Goal: Task Accomplishment & Management: Use online tool/utility

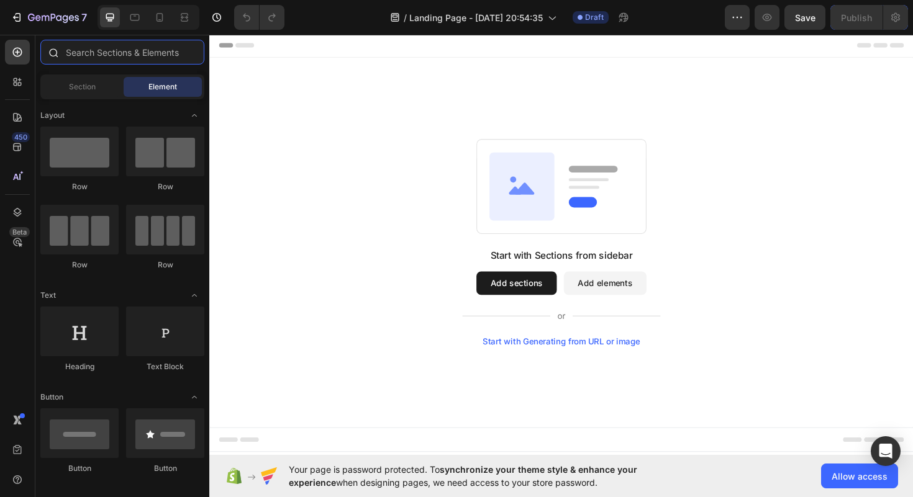
click at [120, 48] on input "text" at bounding box center [122, 52] width 164 height 25
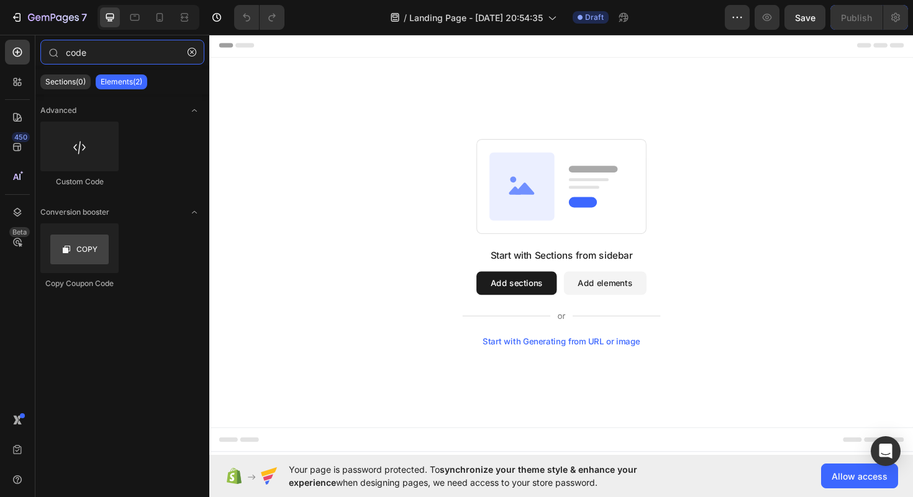
type input "code"
click at [71, 177] on div "Custom Code" at bounding box center [79, 181] width 78 height 11
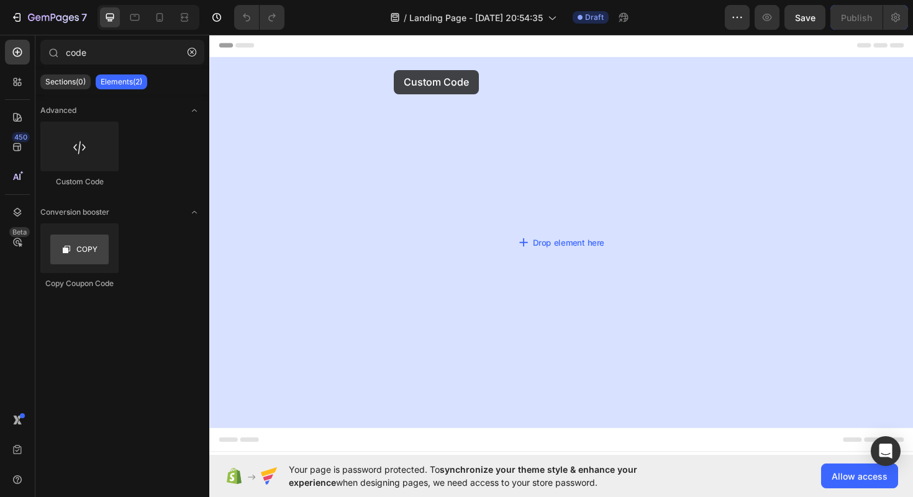
drag, startPoint x: 284, startPoint y: 204, endPoint x: 405, endPoint y: 72, distance: 178.5
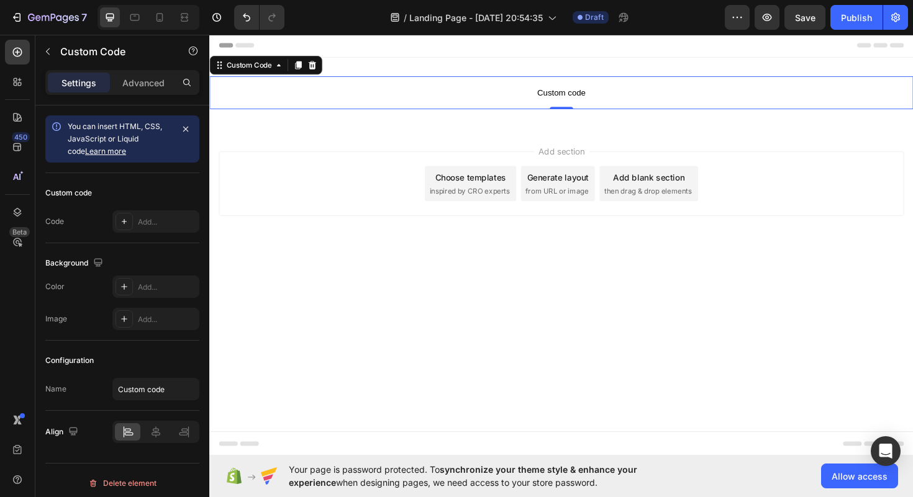
click at [557, 96] on span "Custom code" at bounding box center [581, 96] width 745 height 15
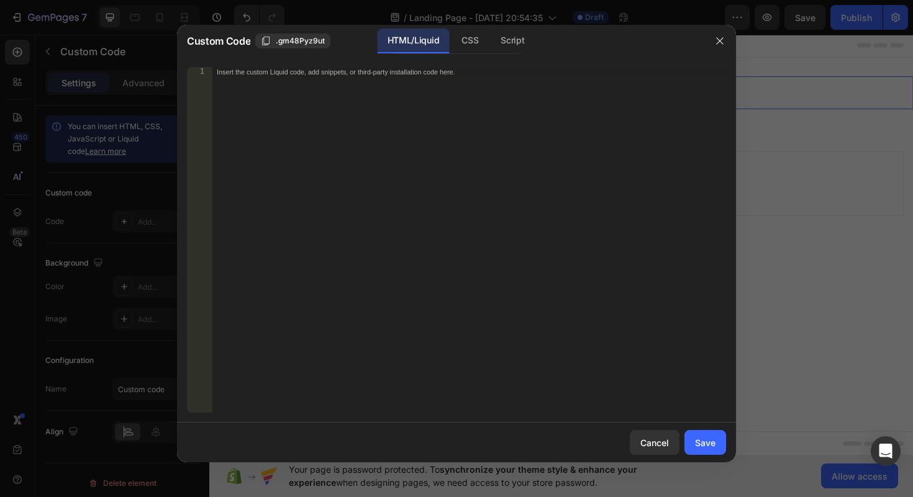
click at [361, 96] on div "Insert the custom Liquid code, add snippets, or third-party installation code h…" at bounding box center [469, 250] width 514 height 366
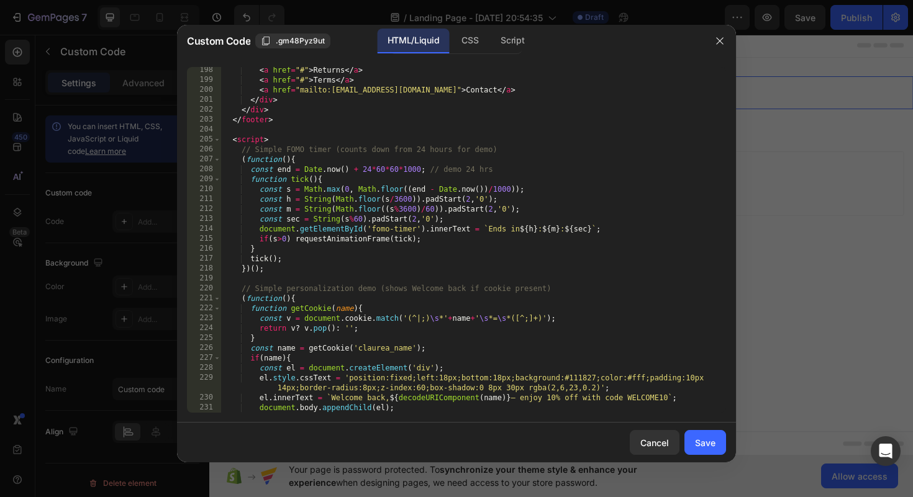
scroll to position [2575, 0]
click at [703, 439] on div "Save" at bounding box center [705, 443] width 20 height 13
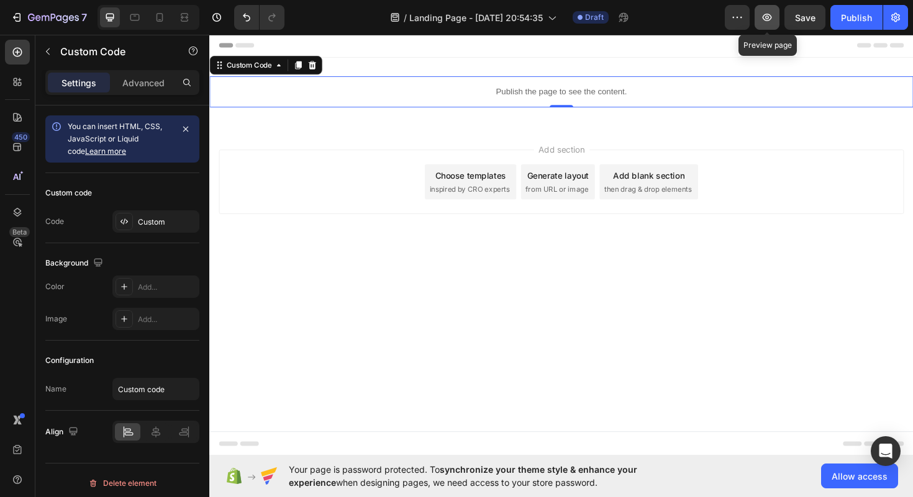
click at [774, 24] on button "button" at bounding box center [767, 17] width 25 height 25
click at [505, 94] on p "Publish the page to see the content." at bounding box center [581, 95] width 745 height 13
click at [532, 94] on p "Publish the page to see the content." at bounding box center [581, 95] width 745 height 13
click at [553, 98] on p "Publish the page to see the content." at bounding box center [581, 95] width 745 height 13
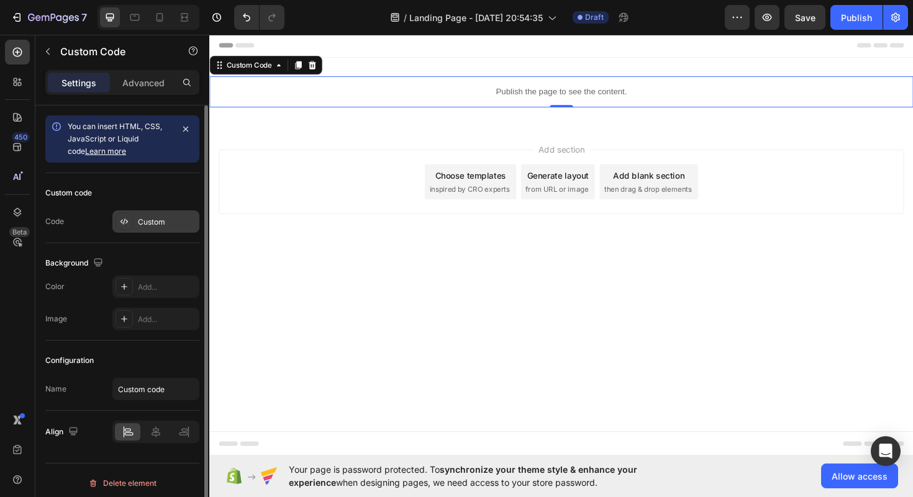
click at [122, 225] on icon at bounding box center [124, 222] width 10 height 10
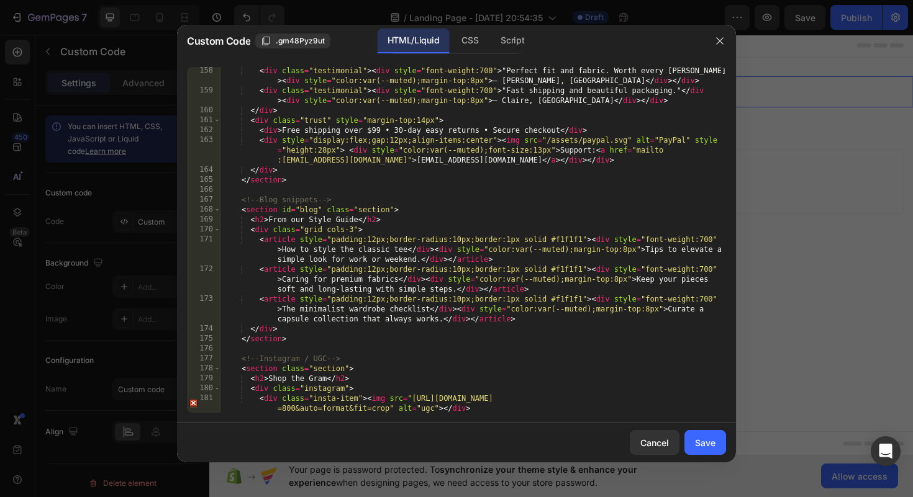
scroll to position [2028, 0]
click at [481, 39] on div "CSS" at bounding box center [469, 41] width 37 height 25
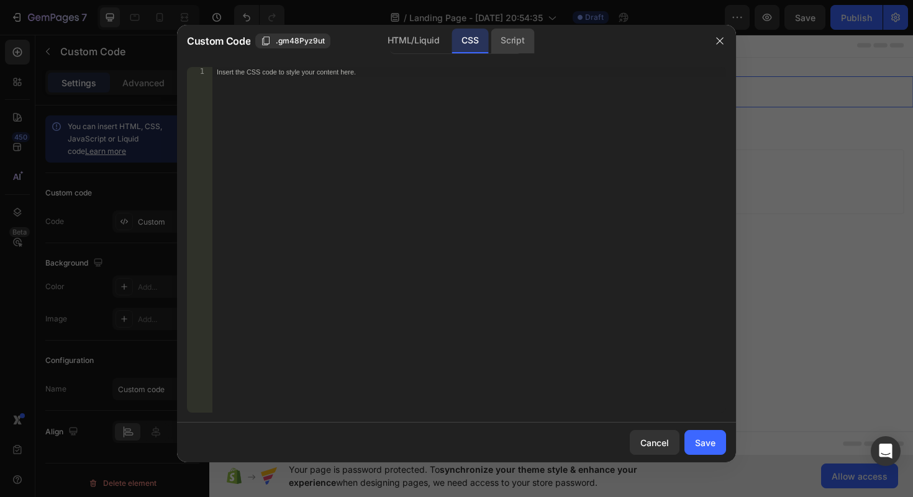
click at [509, 42] on div "Script" at bounding box center [512, 41] width 43 height 25
click at [467, 49] on div "CSS" at bounding box center [469, 41] width 37 height 25
click at [419, 49] on div "HTML/Liquid" at bounding box center [413, 41] width 71 height 25
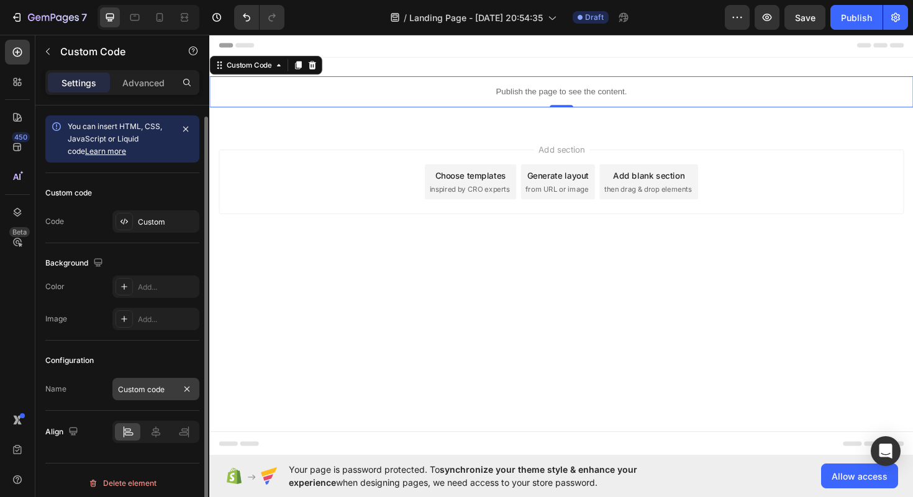
scroll to position [6, 0]
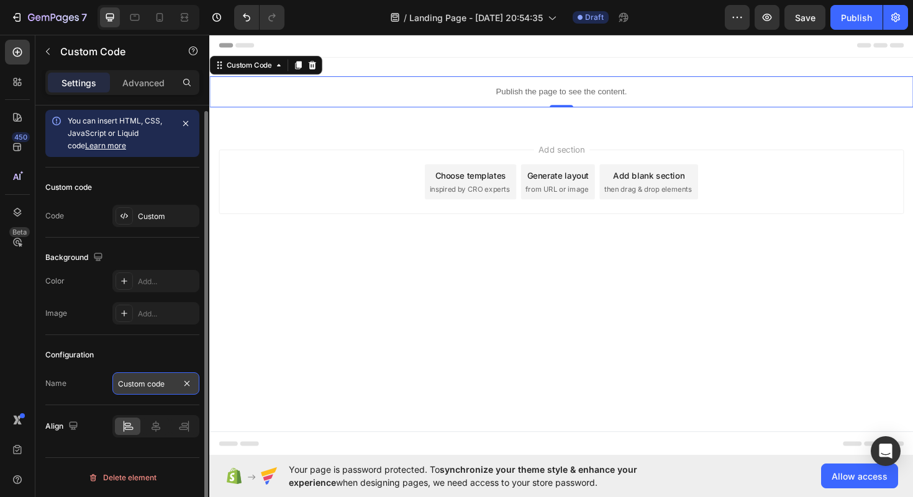
click at [157, 385] on input "Custom code" at bounding box center [155, 384] width 87 height 22
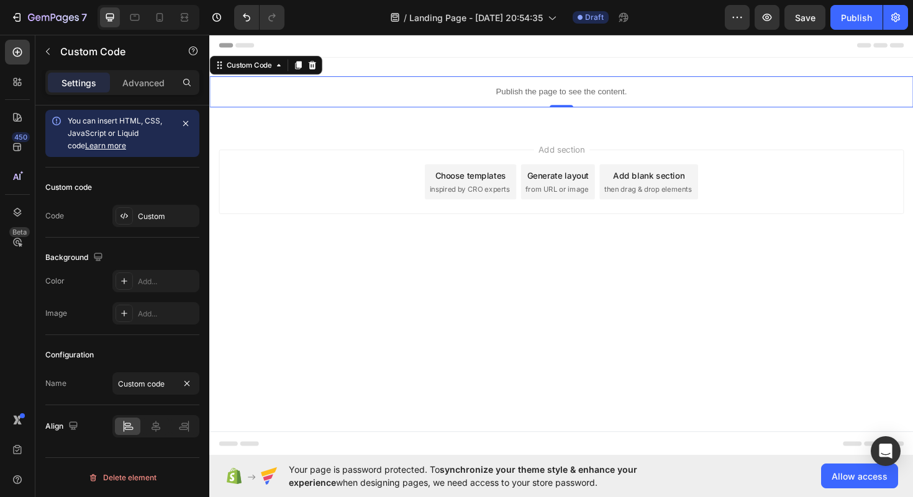
click at [292, 352] on body "Header Publish the page to see the content. Custom Code 0 Section 1 Root Start …" at bounding box center [581, 258] width 745 height 448
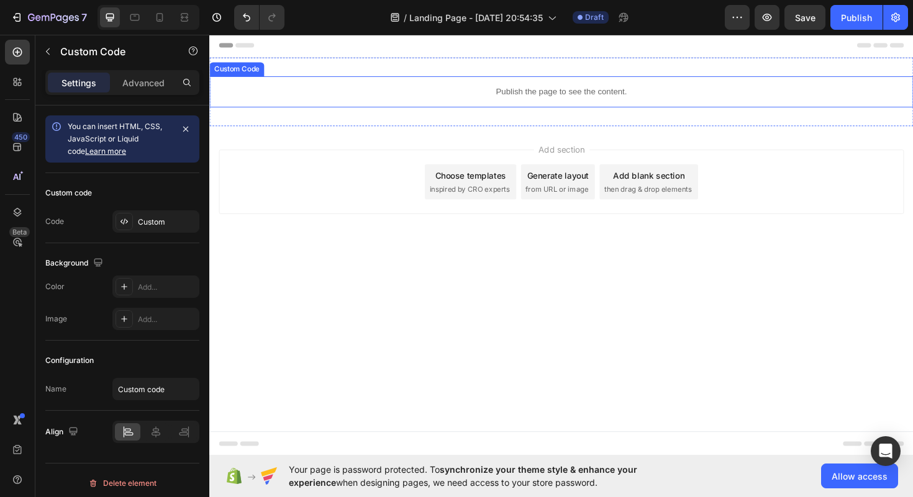
click at [516, 91] on p "Publish the page to see the content." at bounding box center [581, 95] width 745 height 13
click at [650, 273] on div "Add section Choose templates inspired by CRO experts Generate layout from URL o…" at bounding box center [581, 208] width 745 height 153
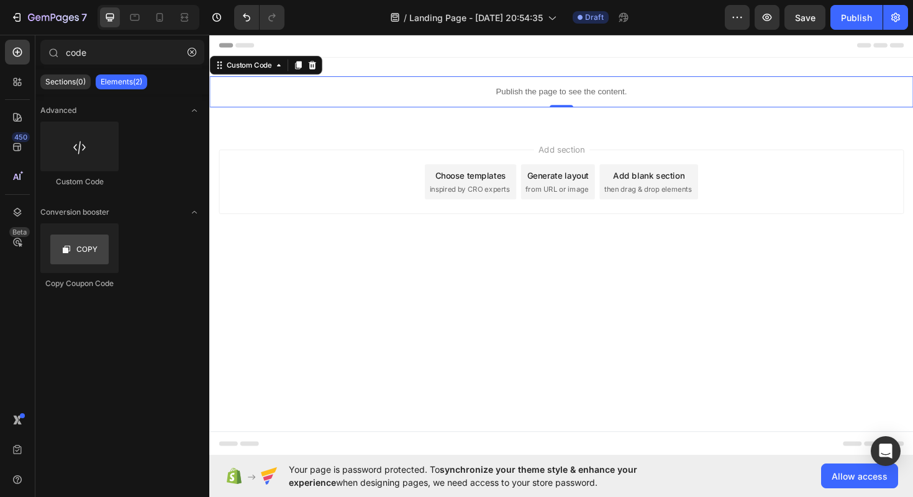
click at [525, 95] on p "Publish the page to see the content." at bounding box center [581, 95] width 745 height 13
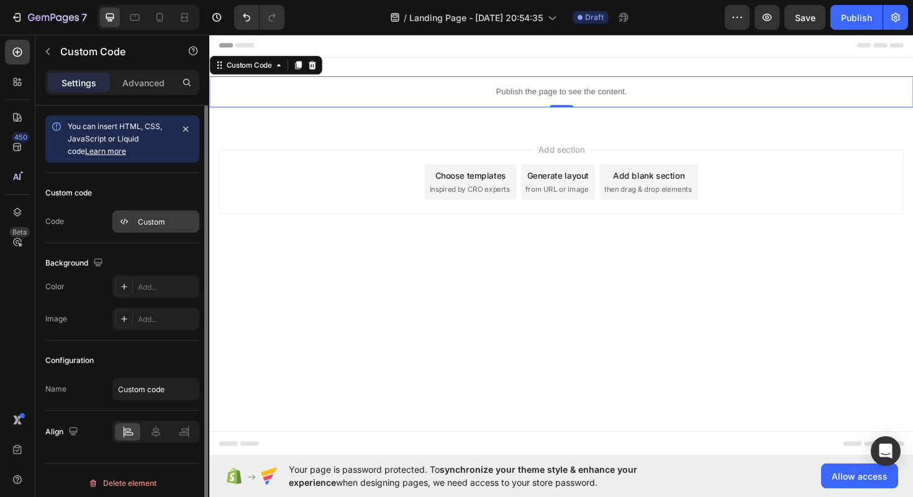
click at [129, 217] on div at bounding box center [124, 221] width 17 height 17
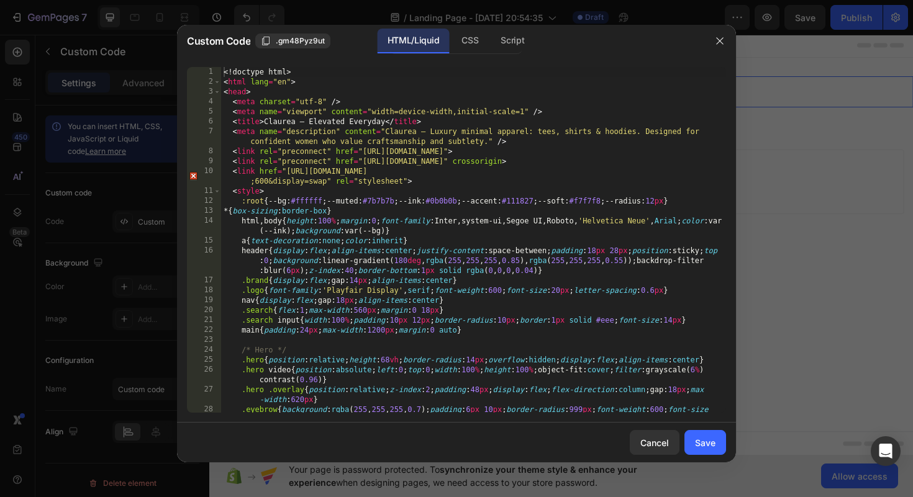
scroll to position [0, 0]
click at [465, 43] on div "CSS" at bounding box center [469, 41] width 37 height 25
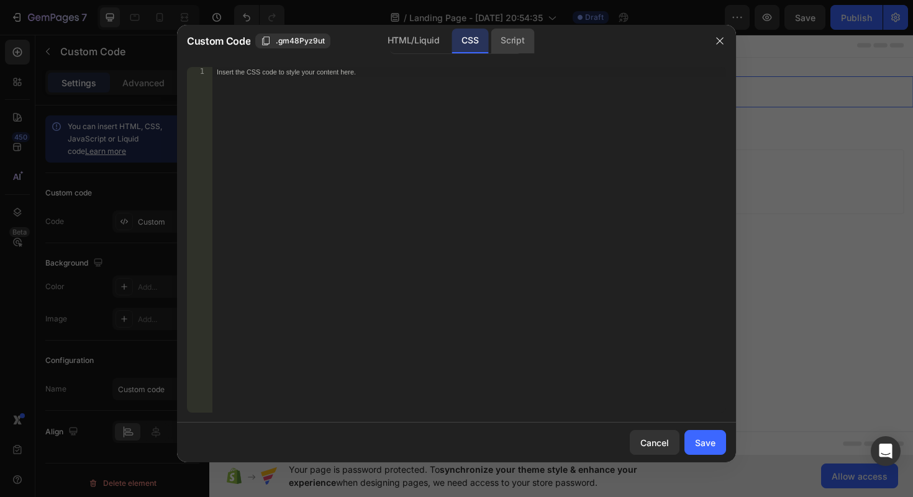
click at [524, 50] on div "Script" at bounding box center [512, 41] width 43 height 25
click at [465, 48] on div "CSS" at bounding box center [469, 41] width 37 height 25
click at [424, 50] on div "HTML/Liquid" at bounding box center [413, 41] width 71 height 25
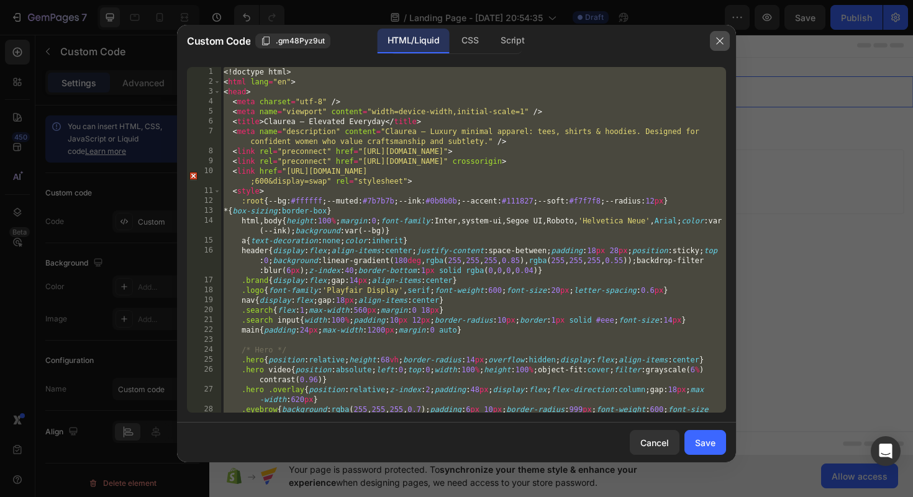
click at [726, 45] on button "button" at bounding box center [720, 41] width 20 height 20
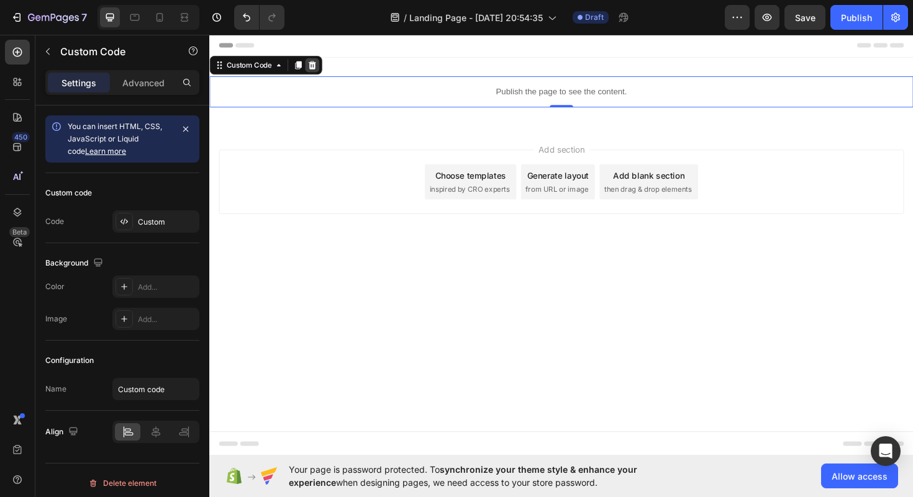
click at [317, 70] on icon at bounding box center [318, 67] width 8 height 9
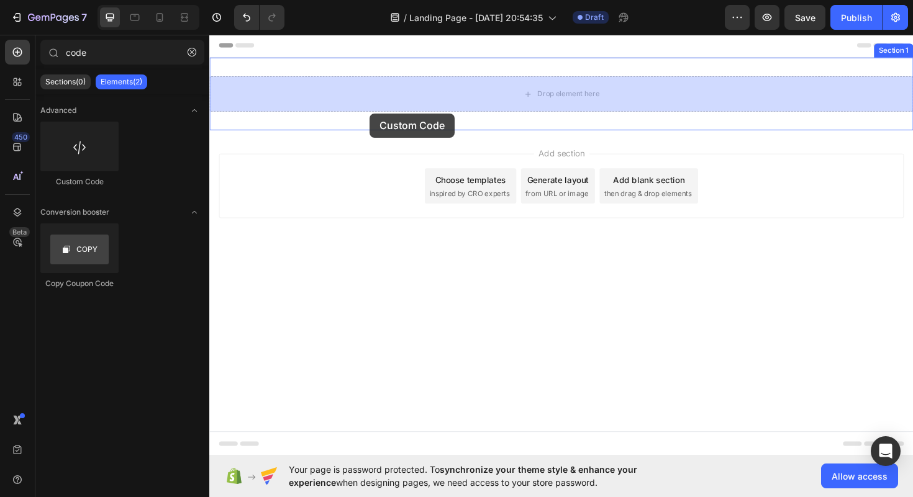
drag, startPoint x: 281, startPoint y: 177, endPoint x: 388, endPoint y: 112, distance: 124.8
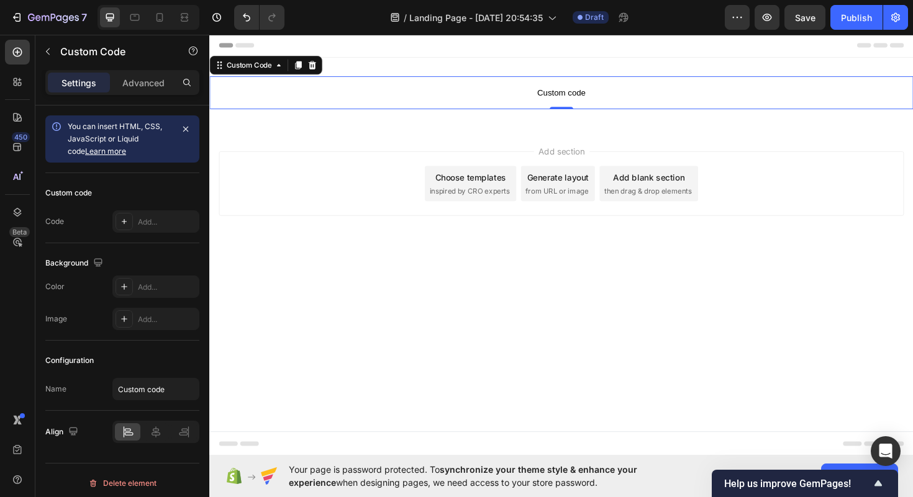
click at [376, 90] on span "Custom code" at bounding box center [581, 96] width 745 height 15
click at [356, 108] on p "Custom code" at bounding box center [581, 96] width 745 height 35
click at [580, 100] on span "Custom code" at bounding box center [581, 96] width 745 height 15
click at [124, 223] on icon at bounding box center [124, 221] width 5 height 5
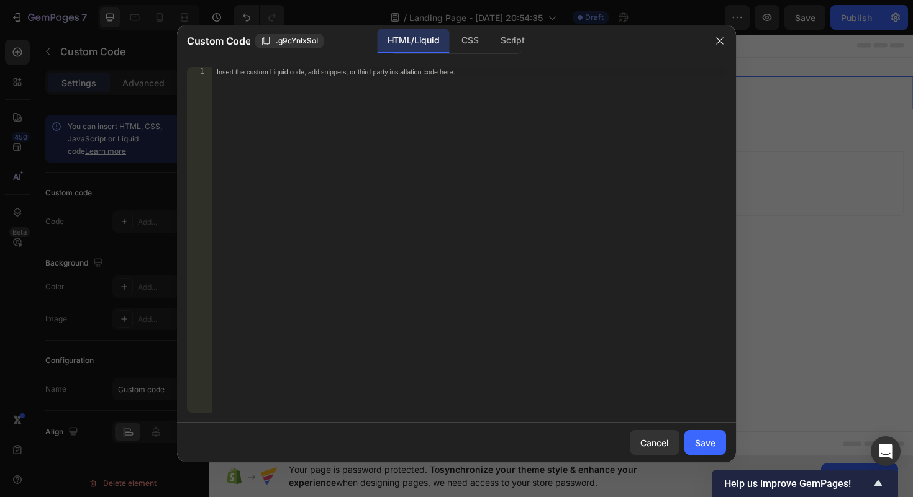
click at [342, 165] on div "Insert the custom Liquid code, add snippets, or third-party installation code h…" at bounding box center [469, 250] width 514 height 366
paste textarea "</html>"
type textarea "</html>"
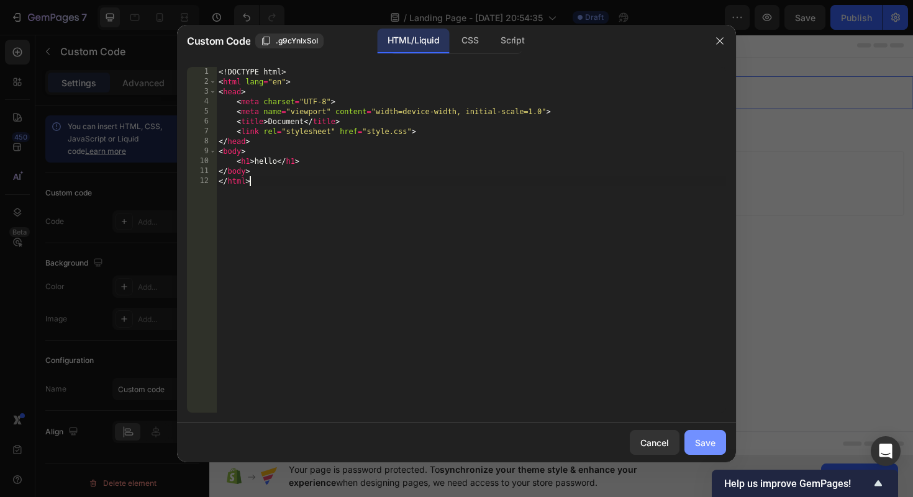
click at [705, 447] on div "Save" at bounding box center [705, 443] width 20 height 13
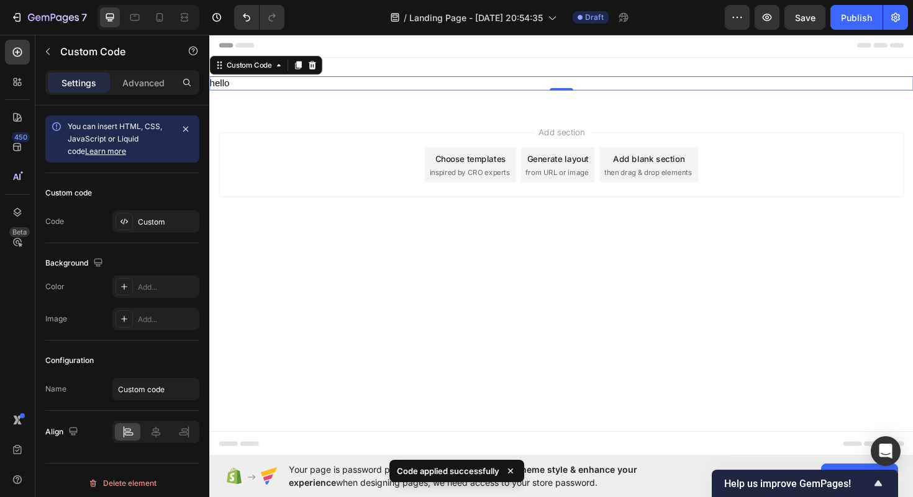
click at [499, 85] on h1 "hello" at bounding box center [581, 86] width 745 height 15
click at [315, 83] on h1 "hello" at bounding box center [581, 86] width 745 height 15
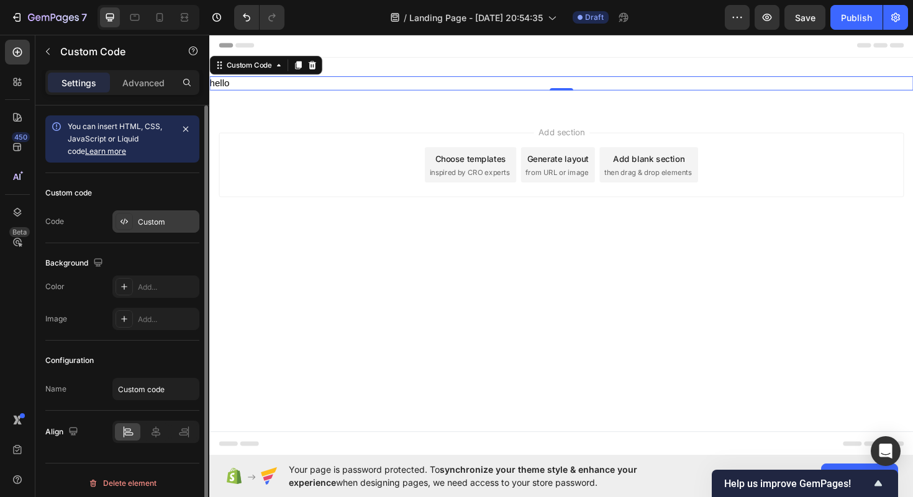
click at [156, 225] on div "Custom" at bounding box center [167, 222] width 58 height 11
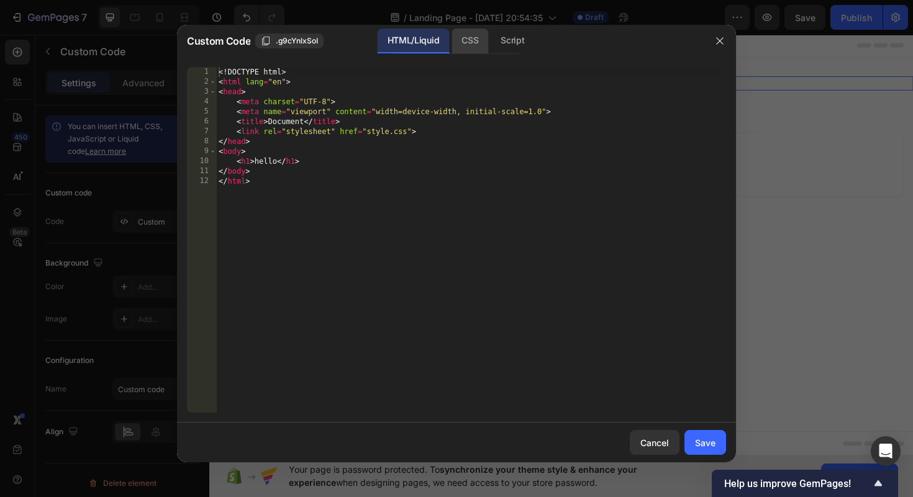
click at [478, 42] on div "CSS" at bounding box center [469, 41] width 37 height 25
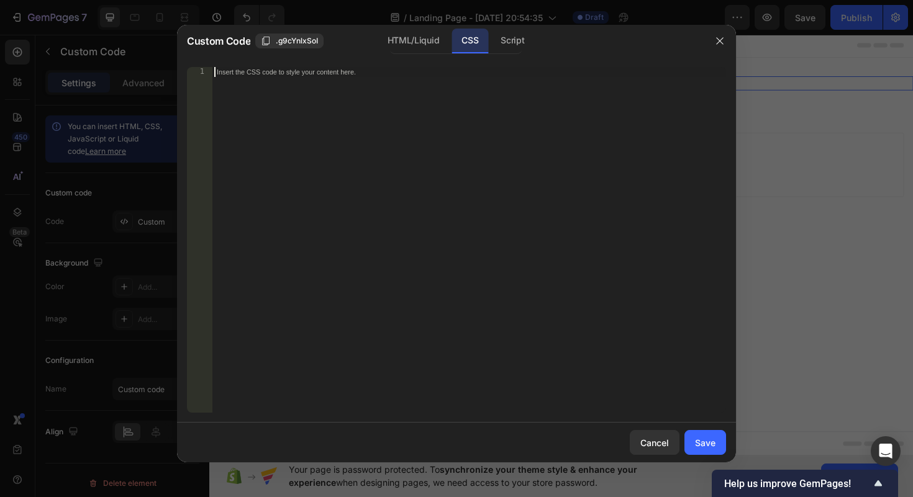
click at [456, 156] on div "Insert the CSS code to style your content here." at bounding box center [469, 250] width 514 height 366
paste textarea "</html>"
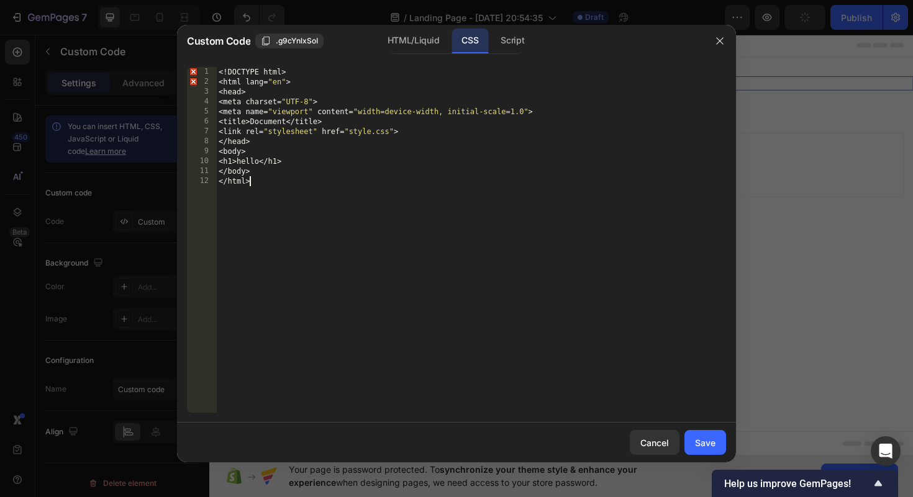
type textarea "</body> </html>"
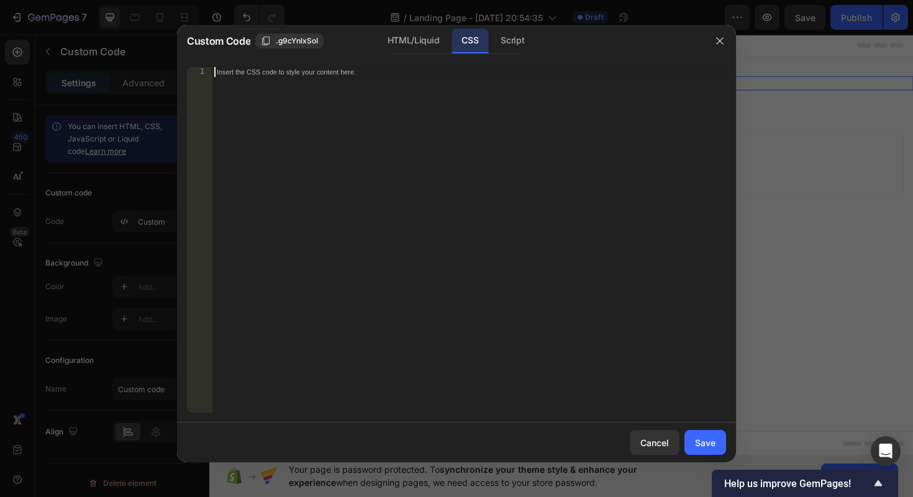
click at [315, 104] on div "Insert the CSS code to style your content here." at bounding box center [469, 250] width 514 height 366
paste textarea "}"
type textarea "}"
click at [701, 435] on button "Save" at bounding box center [705, 442] width 42 height 25
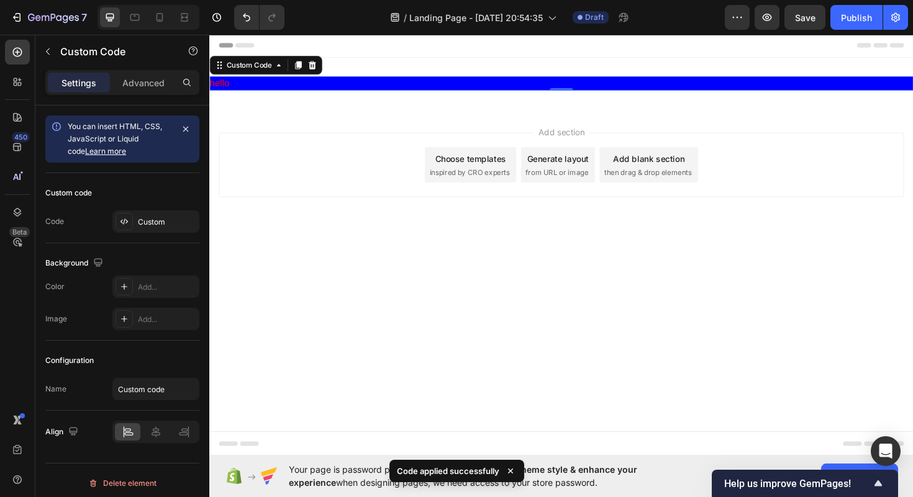
click at [434, 89] on h1 "hello" at bounding box center [581, 86] width 745 height 15
click at [417, 88] on h1 "hello" at bounding box center [581, 86] width 745 height 15
click at [396, 87] on h1 "hello" at bounding box center [581, 86] width 745 height 15
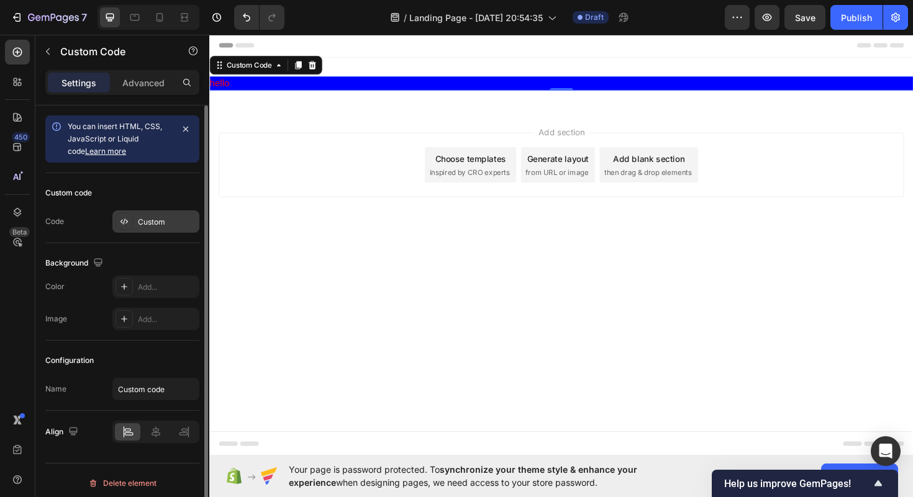
click at [160, 232] on div "Custom" at bounding box center [155, 222] width 87 height 22
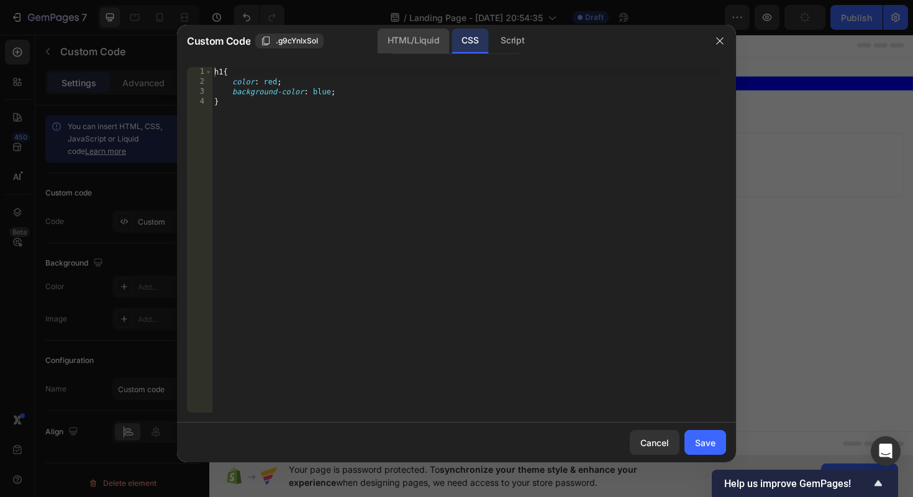
click at [404, 42] on div "HTML/Liquid" at bounding box center [413, 41] width 71 height 25
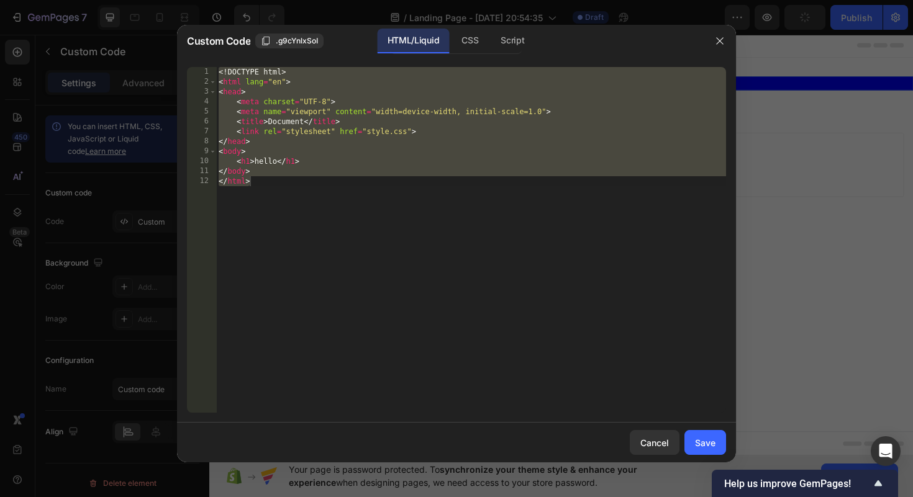
click at [315, 155] on div "<! DOCTYPE html > < html lang = "en" > < head > < meta charset = "UTF-8" > < me…" at bounding box center [471, 250] width 510 height 366
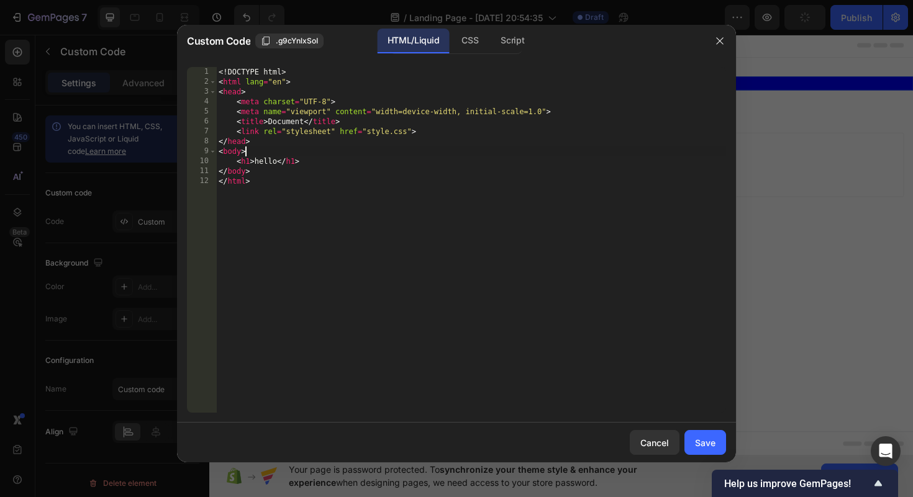
click at [309, 161] on div "<! DOCTYPE html > < html lang = "en" > < head > < meta charset = "UTF-8" > < me…" at bounding box center [471, 250] width 510 height 366
type textarea "<h1>hello</h1>"
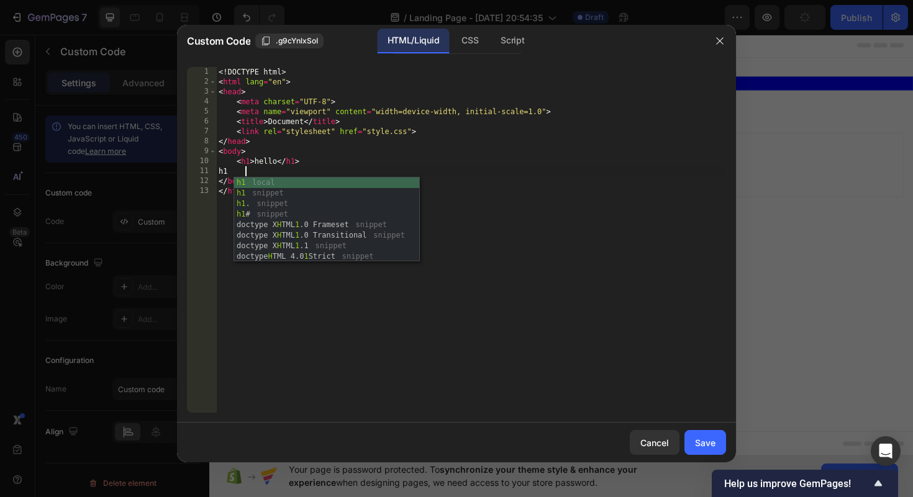
scroll to position [0, 1]
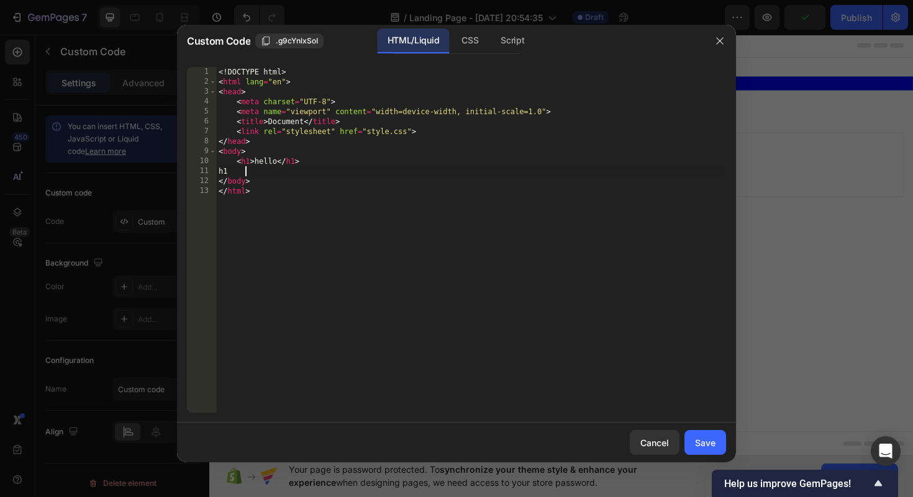
type textarea "h"
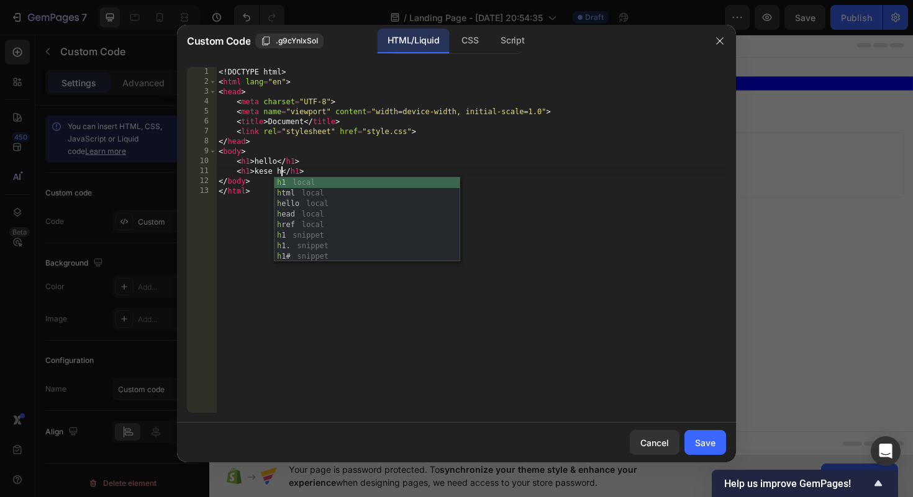
scroll to position [0, 5]
click at [368, 160] on div "<! DOCTYPE html > < html lang = "en" > < head > < meta charset = "UTF-8" > < me…" at bounding box center [471, 250] width 510 height 366
type textarea "<h1>hello</h1>"
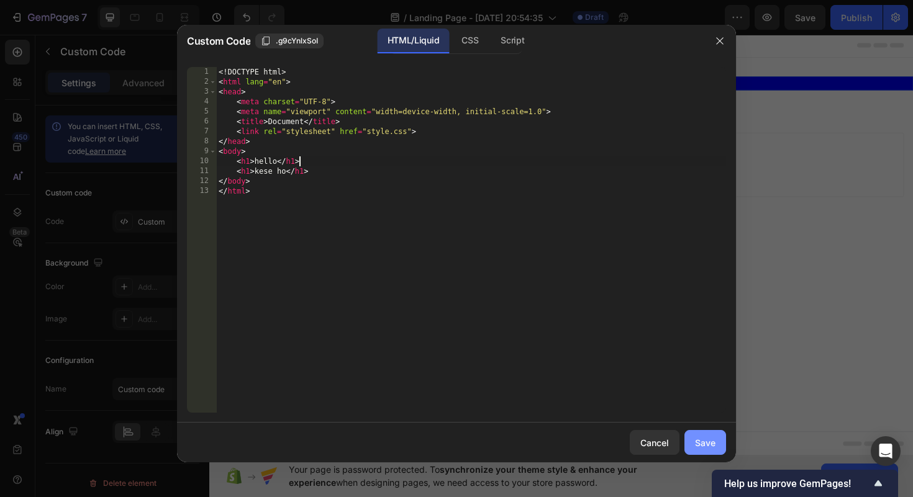
click at [700, 442] on div "Save" at bounding box center [705, 443] width 20 height 13
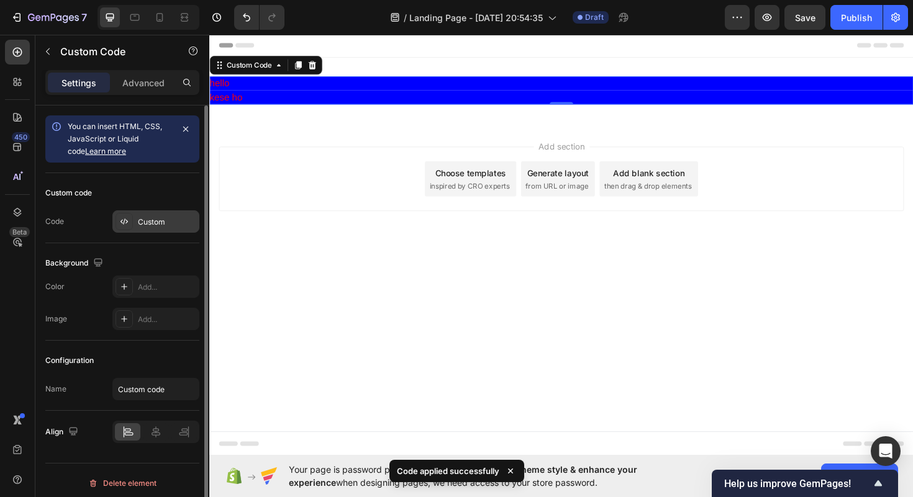
click at [117, 225] on div at bounding box center [124, 221] width 17 height 17
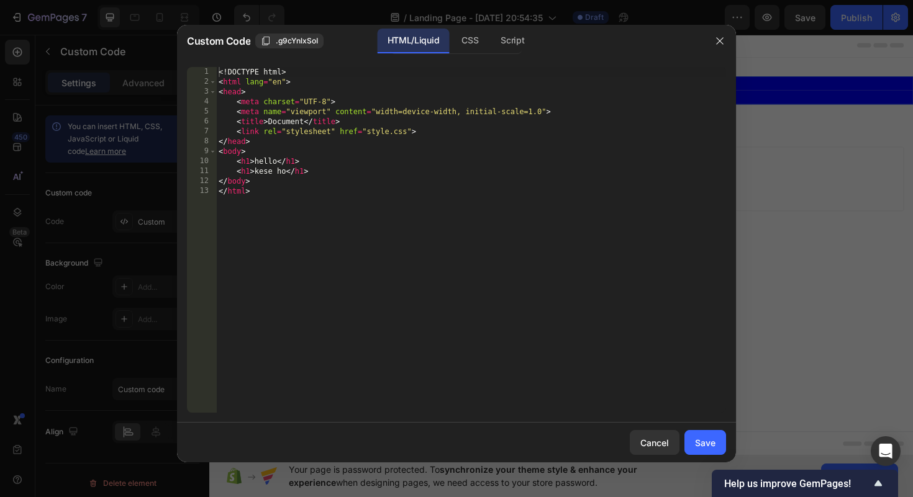
click at [249, 164] on div "<! DOCTYPE html > < html lang = "en" > < head > < meta charset = "UTF-8" > < me…" at bounding box center [471, 250] width 510 height 366
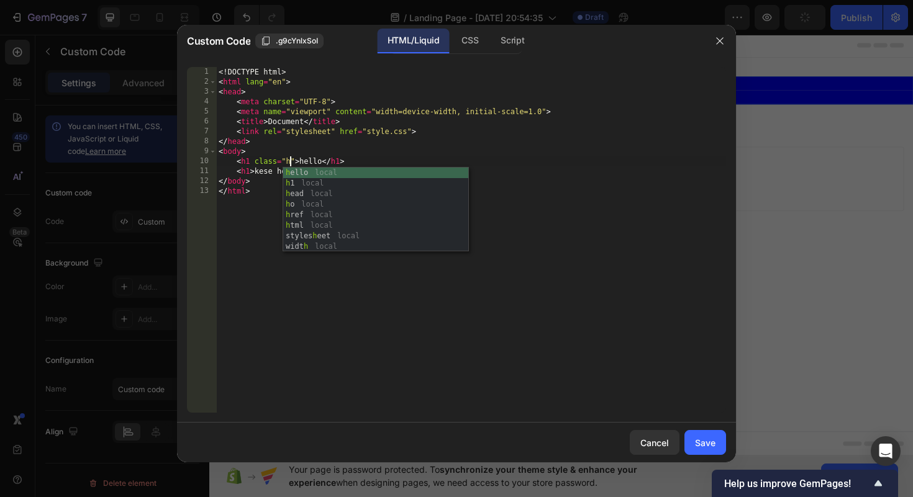
scroll to position [0, 6]
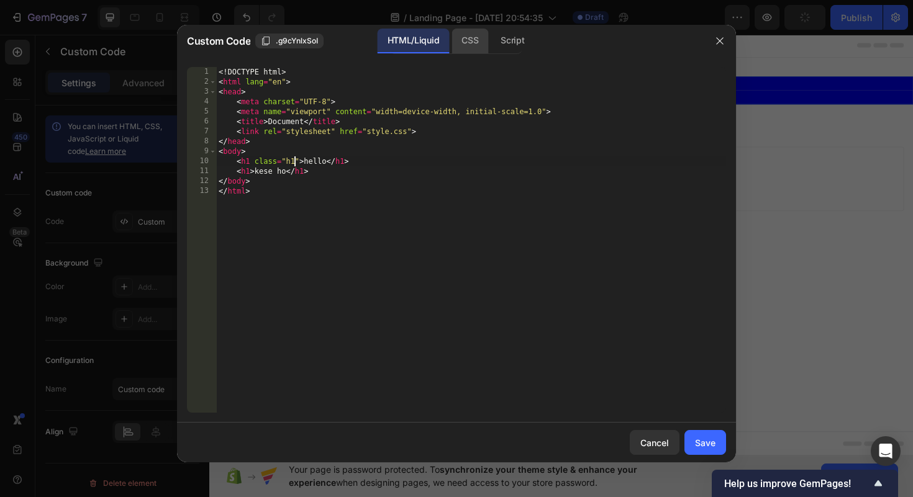
click at [460, 40] on div "CSS" at bounding box center [469, 41] width 37 height 25
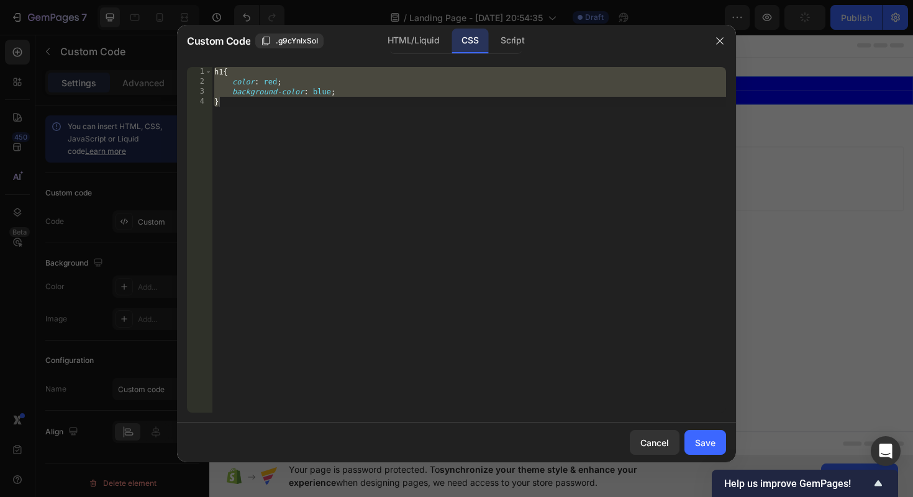
click at [217, 75] on div "h1 { color : red ; background-color : blue ; }" at bounding box center [469, 250] width 514 height 366
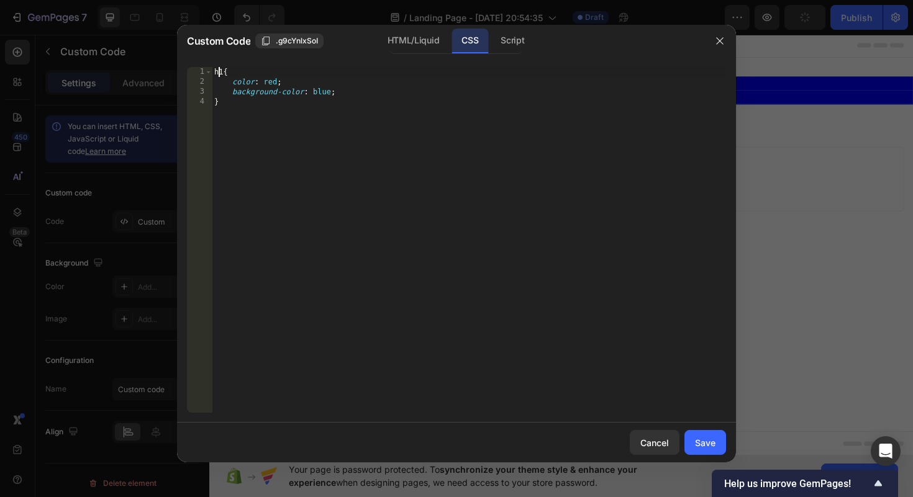
click at [214, 75] on div "h1 { color : red ; background-color : blue ; }" at bounding box center [469, 250] width 514 height 366
click at [291, 127] on div "#h1 { color : red ; background-color : blue ; }" at bounding box center [469, 250] width 514 height 366
type textarea "}"
click at [700, 447] on div "Save" at bounding box center [705, 443] width 20 height 13
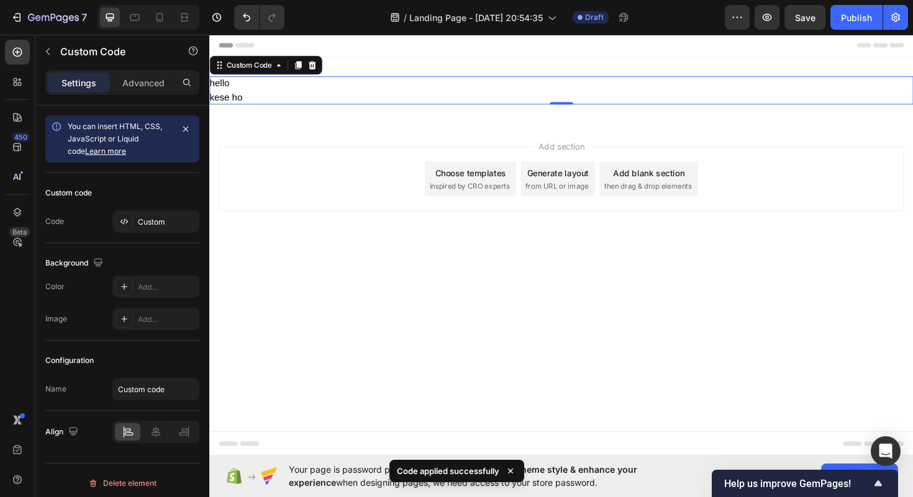
click at [231, 86] on h1 "hello" at bounding box center [581, 86] width 745 height 15
click at [149, 227] on div "Custom" at bounding box center [167, 222] width 58 height 11
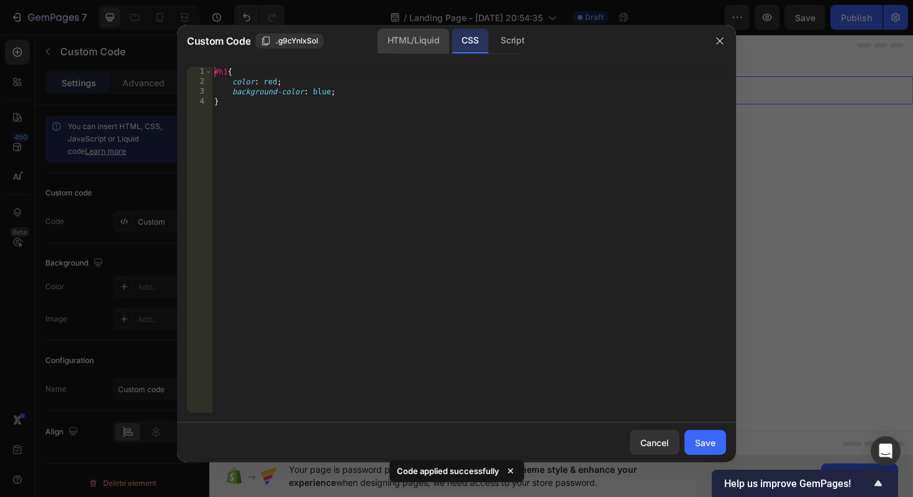
click at [395, 42] on div "HTML/Liquid" at bounding box center [413, 41] width 71 height 25
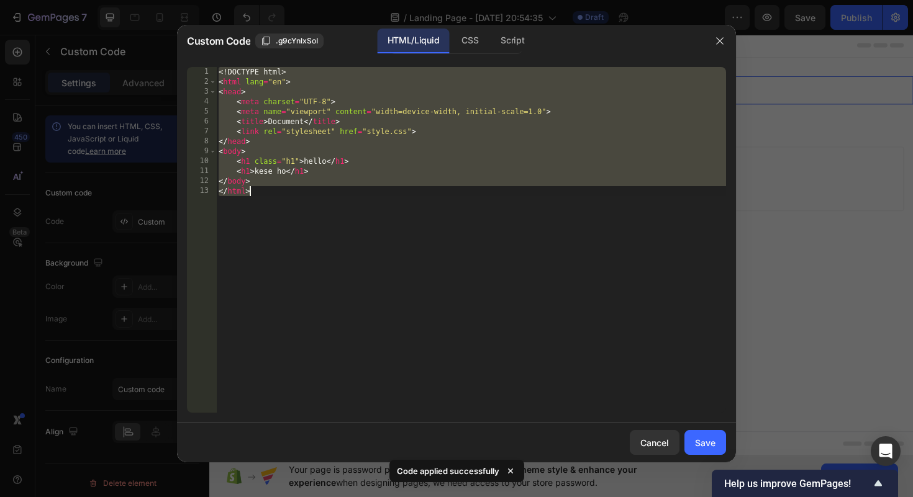
click at [268, 168] on div "<! DOCTYPE html > < html lang = "en" > < head > < meta charset = "UTF-8" > < me…" at bounding box center [471, 250] width 510 height 366
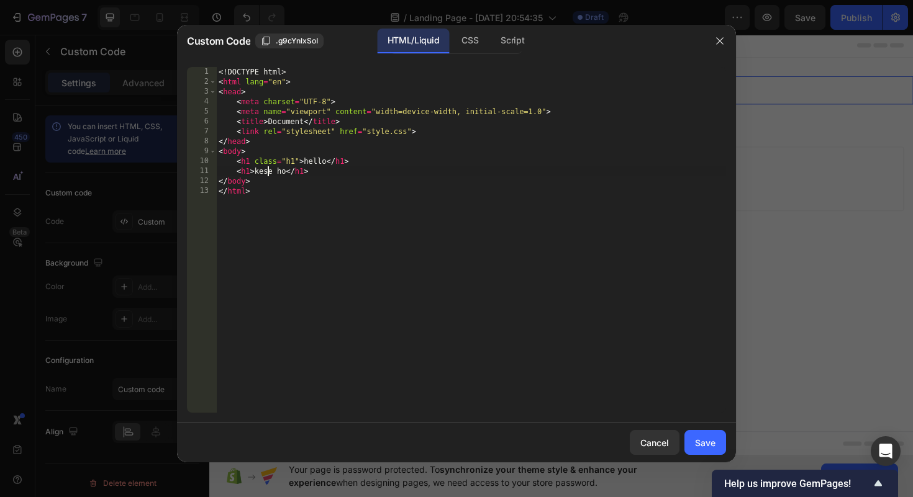
click at [276, 164] on div "<! DOCTYPE html > < html lang = "en" > < head > < meta charset = "UTF-8" > < me…" at bounding box center [471, 250] width 510 height 366
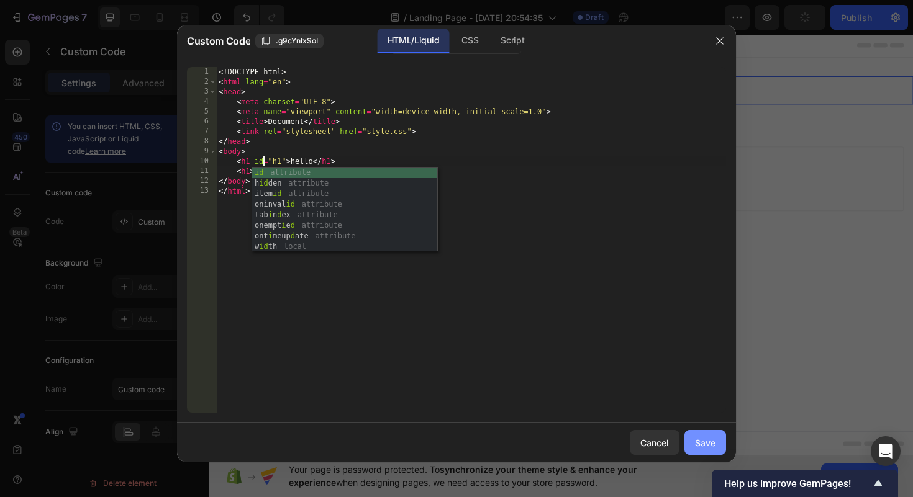
type textarea "<h1 id="h1">hello</h1>"
click at [704, 437] on div "Save" at bounding box center [705, 443] width 20 height 13
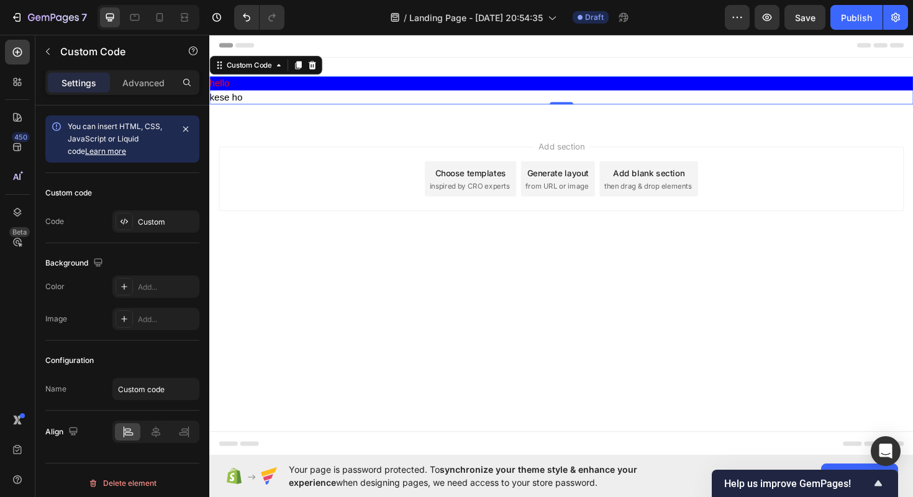
click at [262, 99] on h1 "kese ho" at bounding box center [581, 101] width 745 height 15
click at [557, 84] on h1 "hello" at bounding box center [581, 86] width 745 height 15
click at [547, 91] on h1 "hello" at bounding box center [581, 86] width 745 height 15
click at [317, 69] on icon at bounding box center [318, 67] width 8 height 9
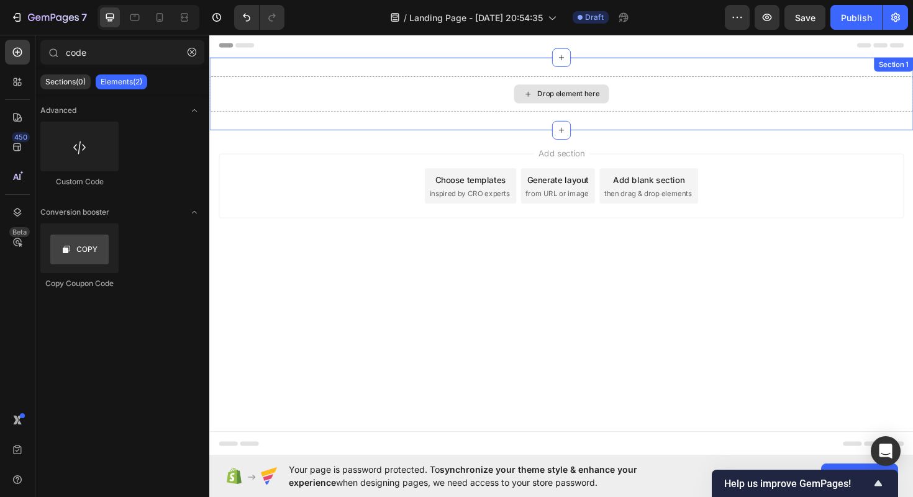
click at [558, 104] on div "Drop element here" at bounding box center [582, 98] width 101 height 20
click at [558, 94] on div "Drop element here" at bounding box center [589, 98] width 66 height 10
click at [282, 88] on div "Drop element here" at bounding box center [581, 97] width 745 height 37
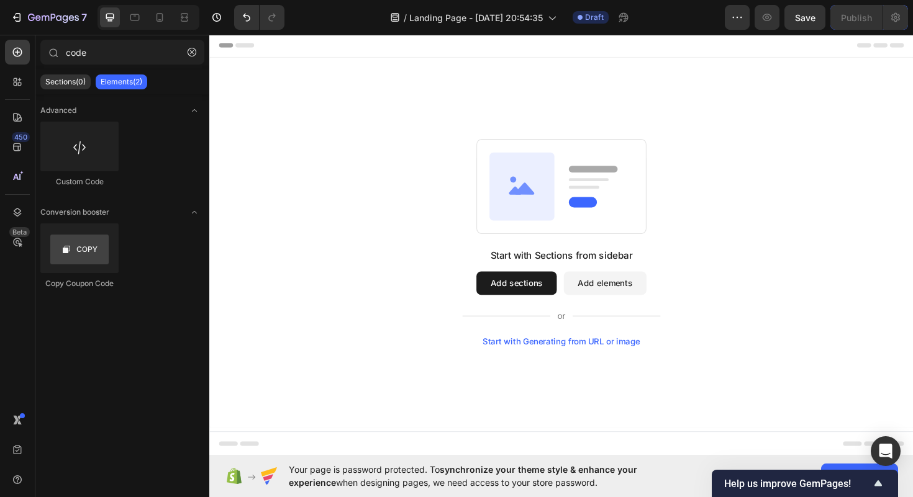
drag, startPoint x: 92, startPoint y: 18, endPoint x: 149, endPoint y: 129, distance: 125.0
click at [149, 0] on div "7 / Landing Page - [DATE] 20:54:35 Draft Preview Save Publish 450 Beta code Sec…" at bounding box center [456, 0] width 913 height 0
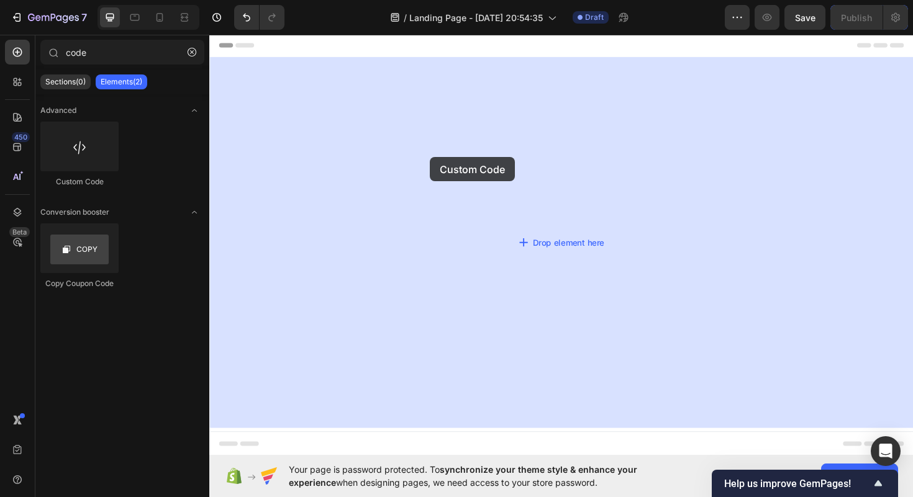
drag, startPoint x: 279, startPoint y: 189, endPoint x: 443, endPoint y: 165, distance: 165.1
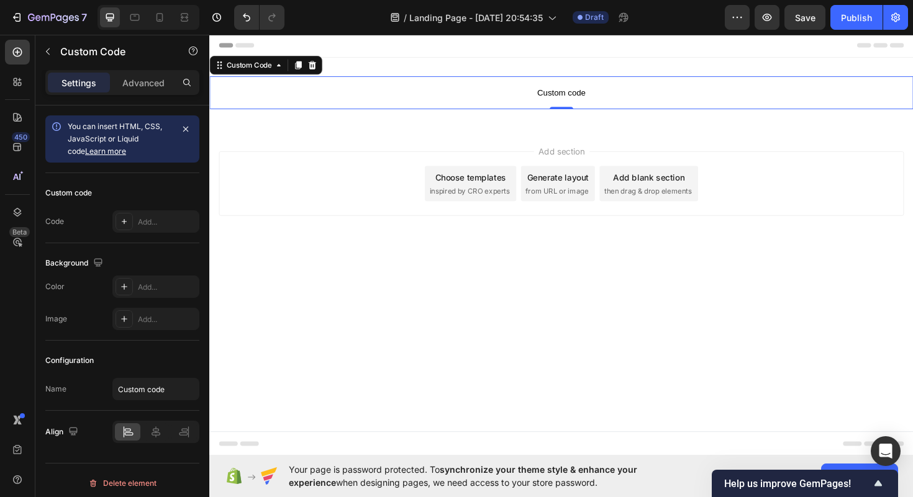
click at [452, 106] on p "Custom code" at bounding box center [581, 96] width 745 height 35
click at [120, 218] on icon at bounding box center [124, 222] width 10 height 10
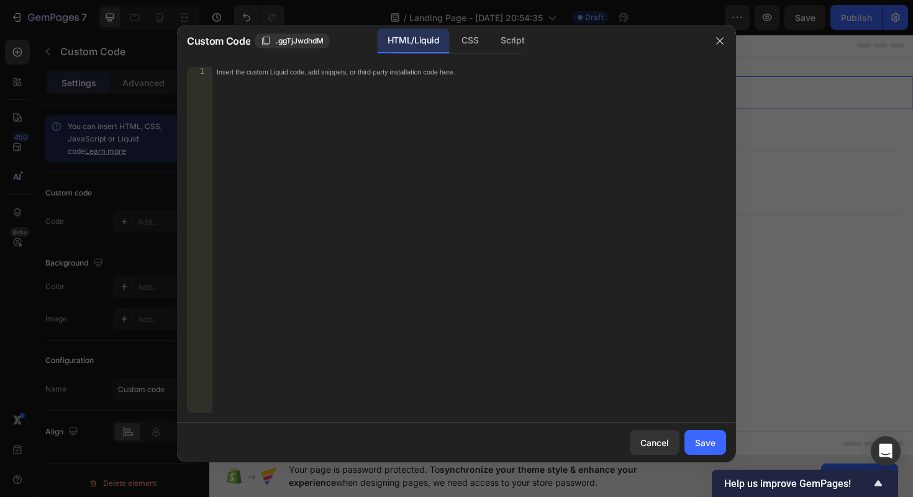
click at [324, 123] on div "Insert the custom Liquid code, add snippets, or third-party installation code h…" at bounding box center [469, 250] width 514 height 366
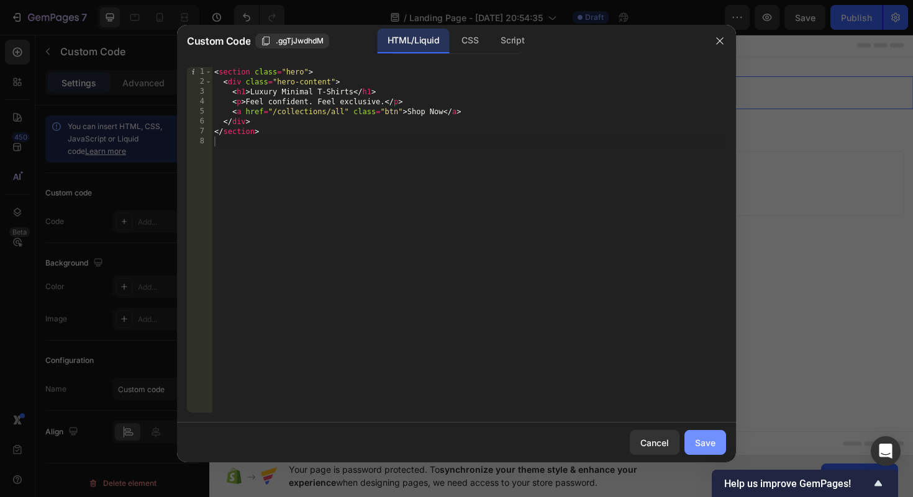
click at [704, 447] on div "Save" at bounding box center [705, 443] width 20 height 13
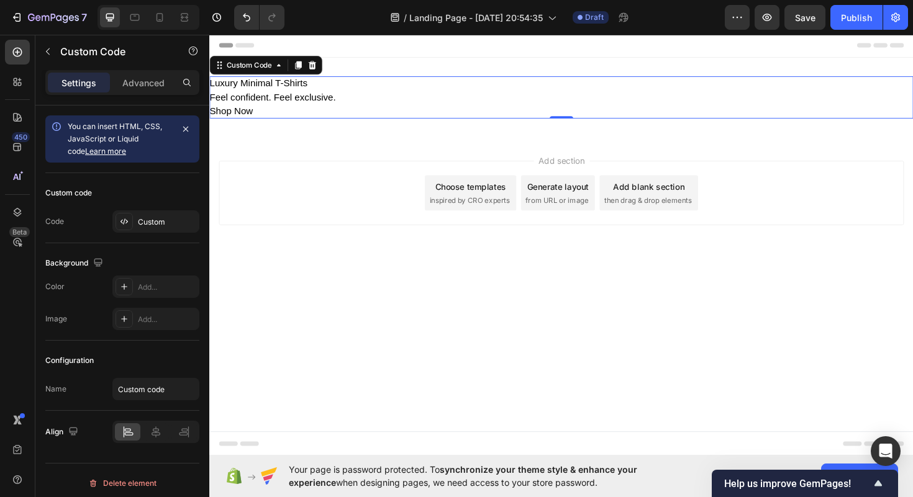
click at [540, 104] on p "Feel confident. Feel exclusive." at bounding box center [581, 101] width 745 height 15
click at [350, 96] on p "Feel confident. Feel exclusive." at bounding box center [581, 101] width 745 height 15
click at [259, 105] on p "Feel confident. Feel exclusive." at bounding box center [581, 101] width 745 height 15
click at [179, 220] on div "Custom" at bounding box center [167, 222] width 58 height 11
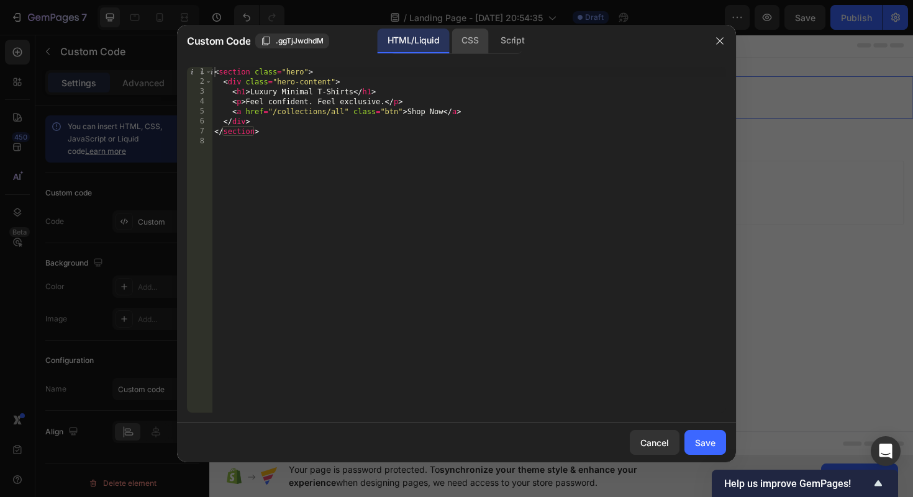
click at [473, 39] on div "CSS" at bounding box center [469, 41] width 37 height 25
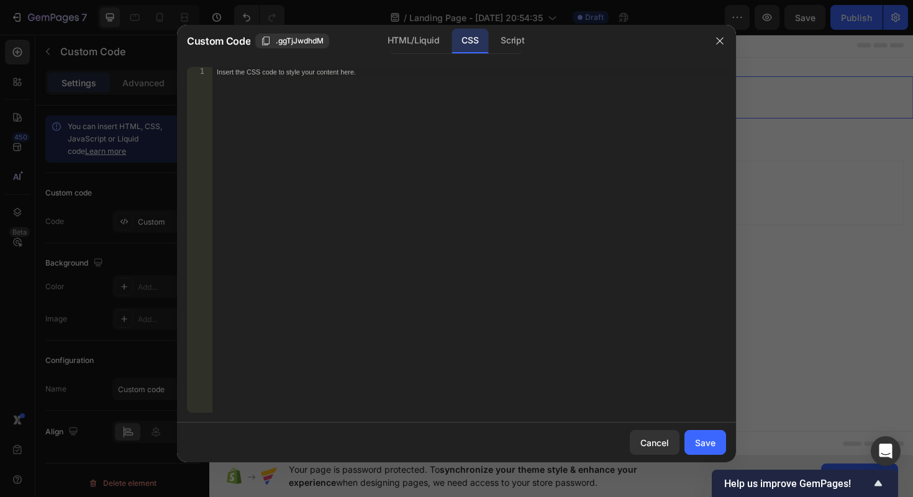
click at [459, 132] on div "Insert the CSS code to style your content here." at bounding box center [469, 250] width 514 height 366
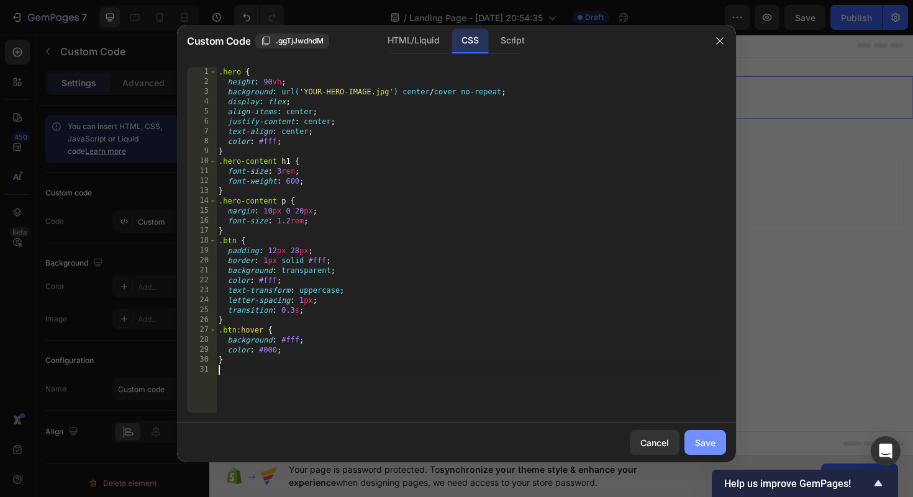
click at [704, 449] on button "Save" at bounding box center [705, 442] width 42 height 25
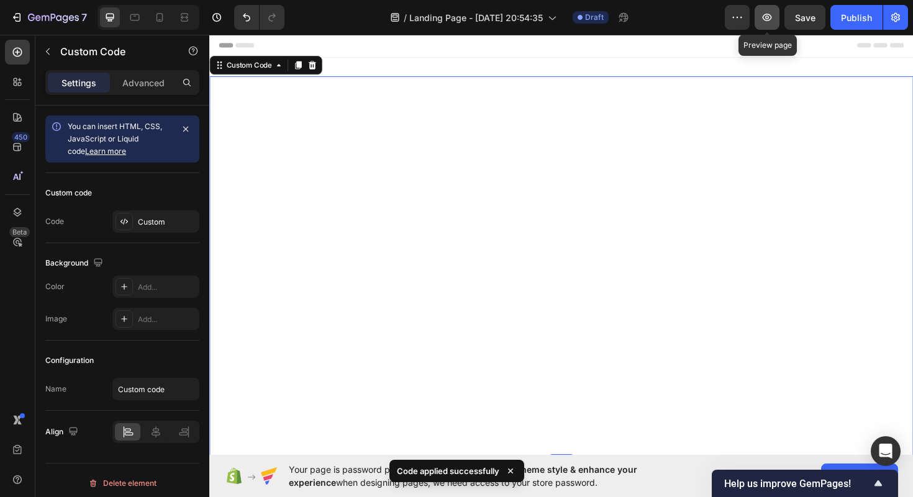
click at [760, 17] on button "button" at bounding box center [767, 17] width 25 height 25
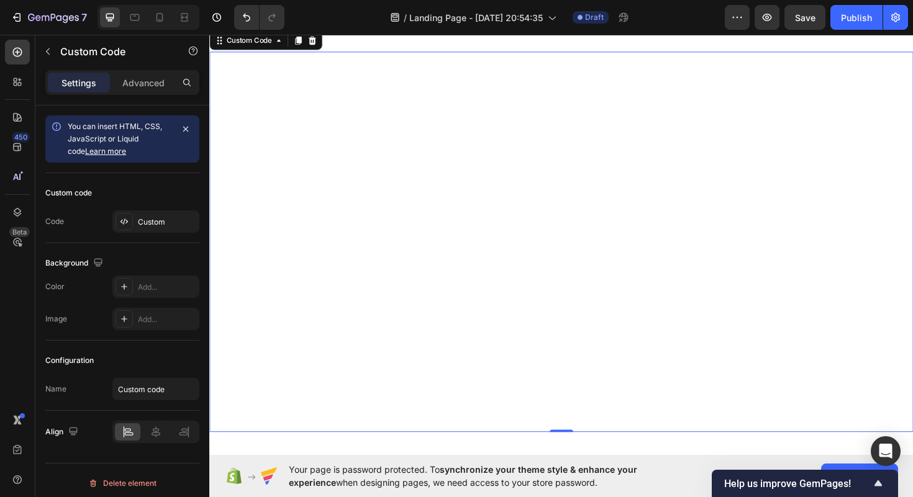
scroll to position [0, 0]
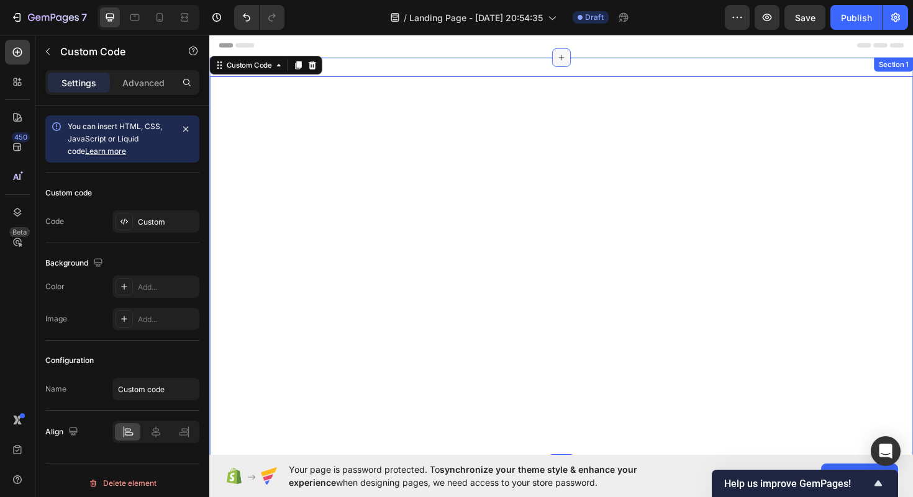
click at [584, 62] on icon at bounding box center [582, 59] width 10 height 10
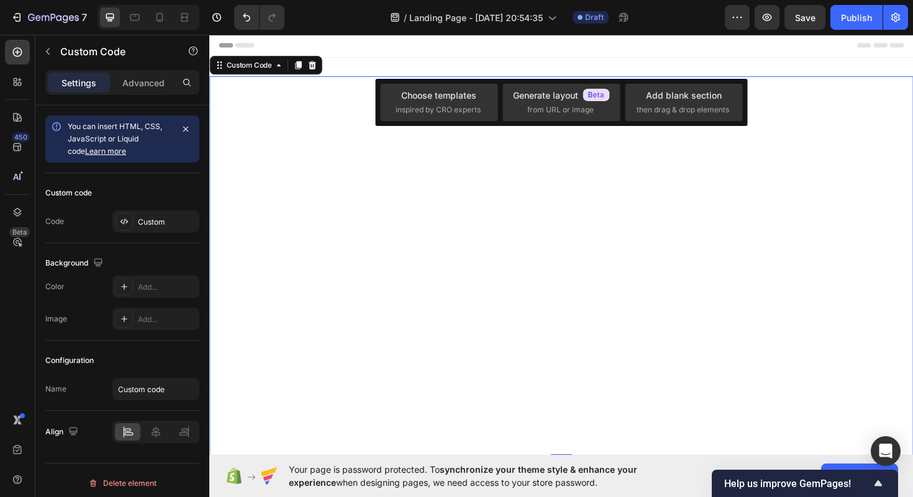
click at [647, 200] on section "Luxury Minimal T-Shirts Feel confident. Feel exclusive. Shop Now" at bounding box center [581, 280] width 745 height 403
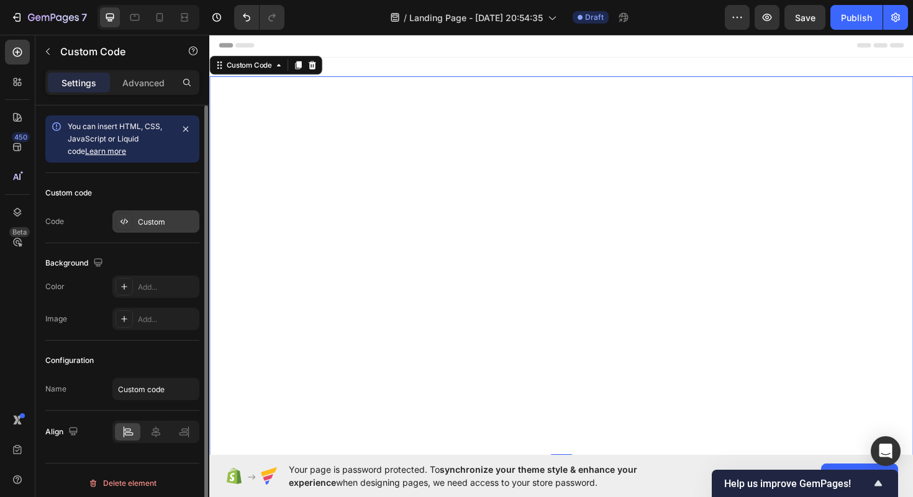
click at [125, 224] on icon at bounding box center [124, 222] width 10 height 10
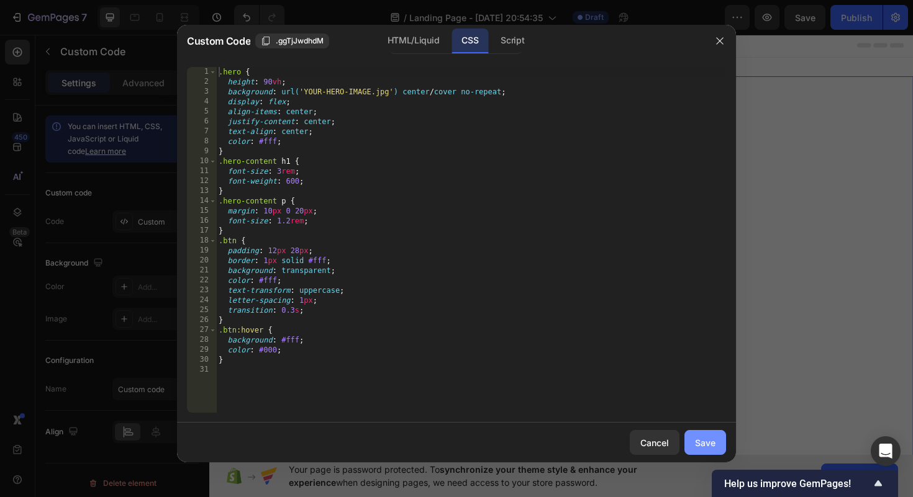
click at [704, 445] on div "Save" at bounding box center [705, 443] width 20 height 13
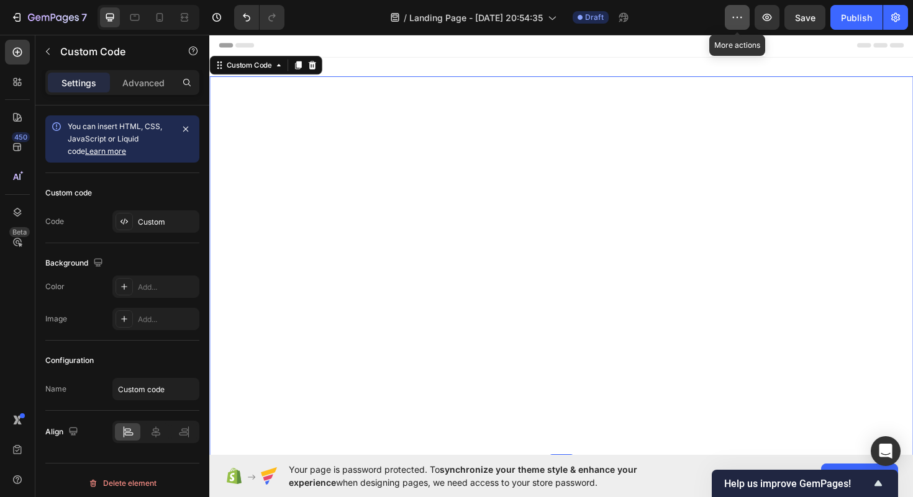
click at [739, 20] on icon "button" at bounding box center [737, 17] width 12 height 12
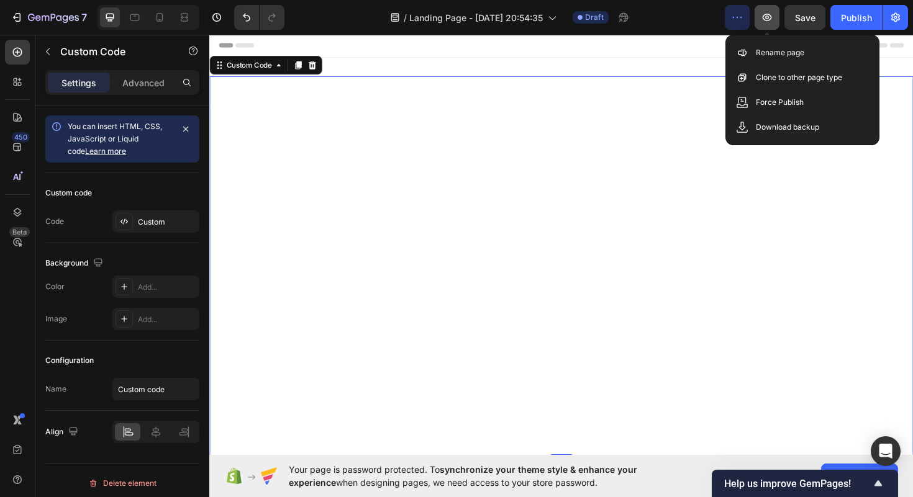
click at [768, 22] on icon "button" at bounding box center [767, 17] width 12 height 12
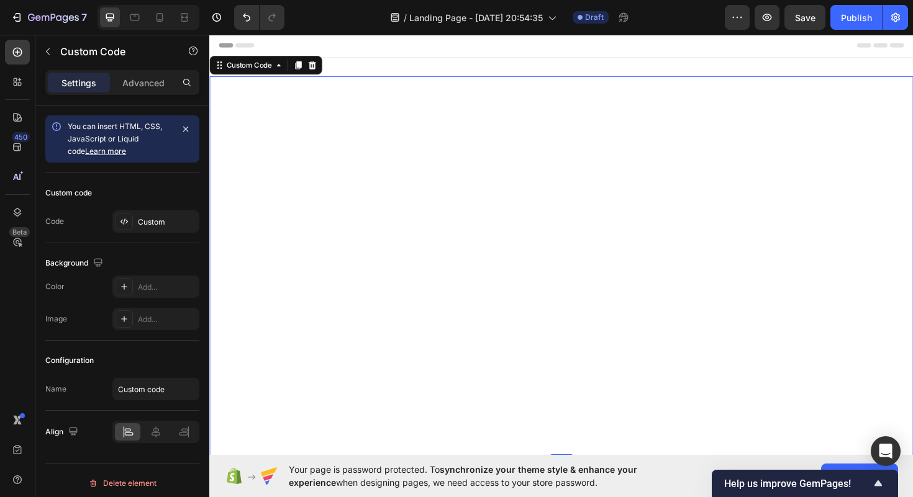
click at [496, 79] on section "Luxury Minimal T-Shirts Feel confident. Feel exclusive. Shop Now" at bounding box center [581, 280] width 745 height 403
click at [500, 69] on div "Luxury Minimal T-Shirts Feel confident. Feel exclusive. Shop Now Custom Code 0 …" at bounding box center [581, 280] width 745 height 443
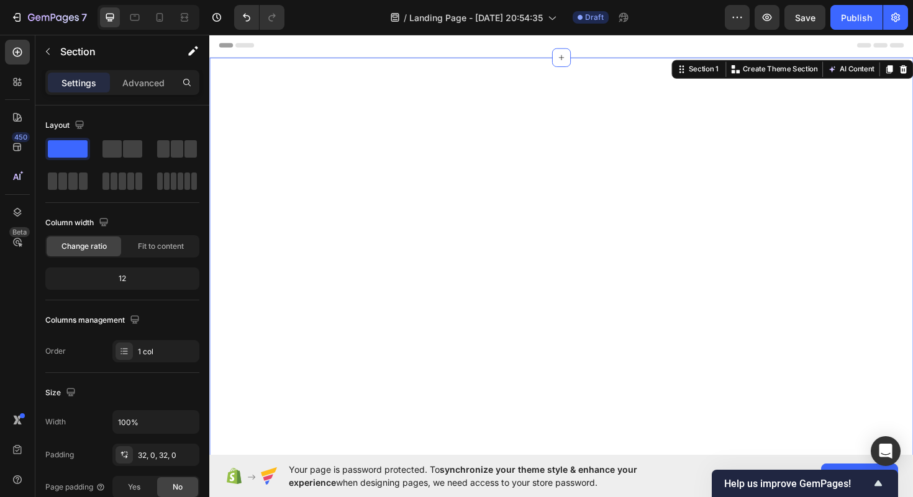
click at [307, 58] on div "Header" at bounding box center [581, 46] width 725 height 25
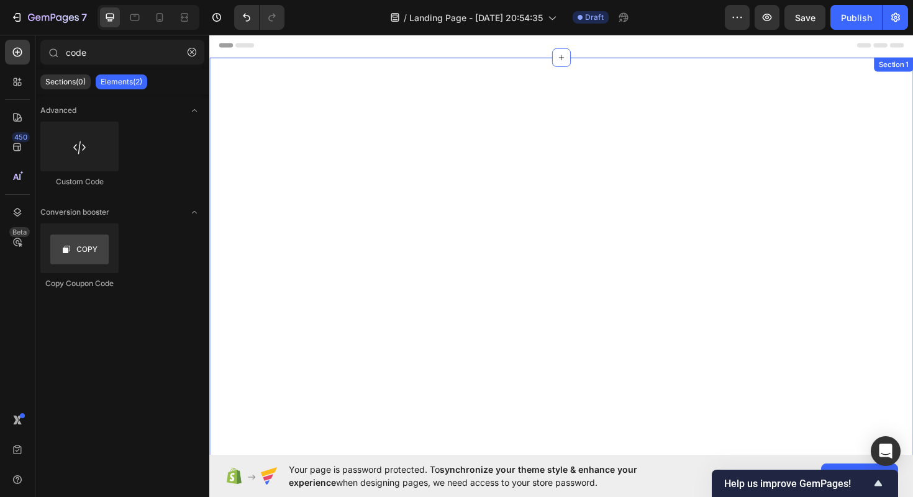
click at [308, 67] on div "Luxury Minimal T-Shirts Feel confident. Feel exclusive. Shop Now Custom Code Se…" at bounding box center [581, 280] width 745 height 443
click at [324, 47] on div "Header" at bounding box center [581, 46] width 725 height 25
click at [321, 117] on section "Luxury Minimal T-Shirts Feel confident. Feel exclusive. Shop Now" at bounding box center [581, 280] width 745 height 403
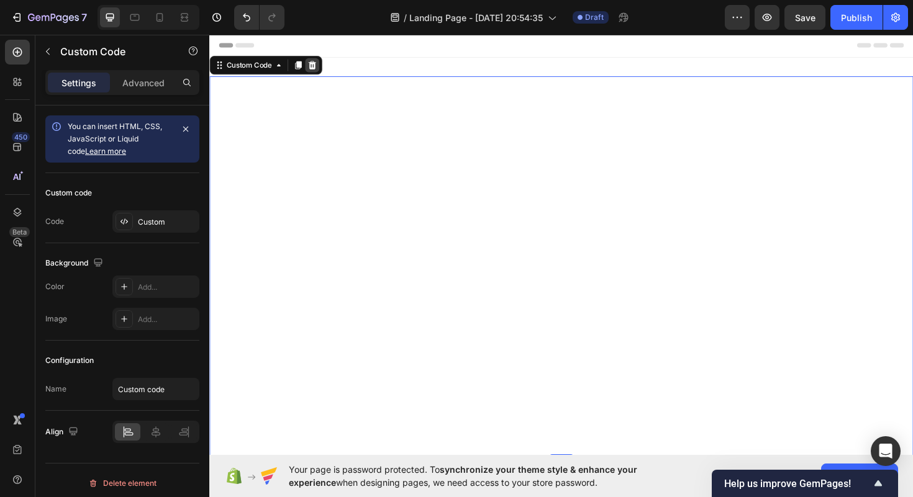
click at [315, 66] on icon at bounding box center [318, 67] width 10 height 10
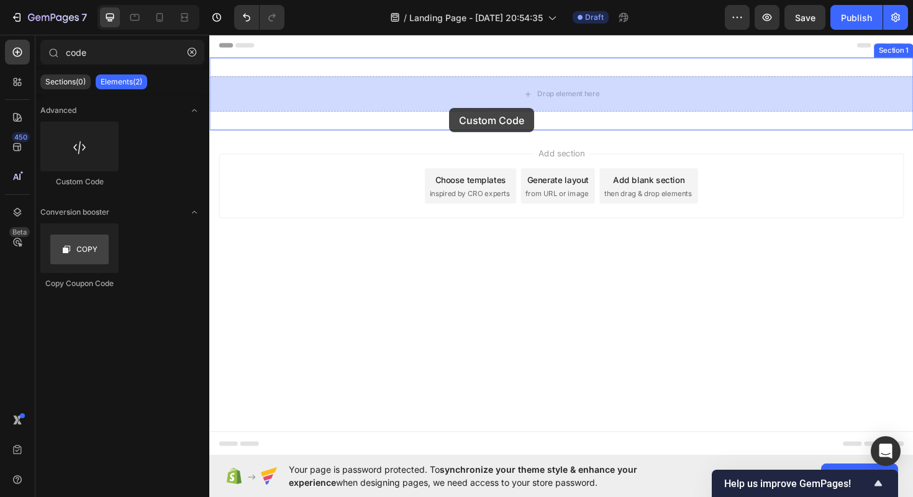
drag, startPoint x: 291, startPoint y: 194, endPoint x: 463, endPoint y: 113, distance: 190.3
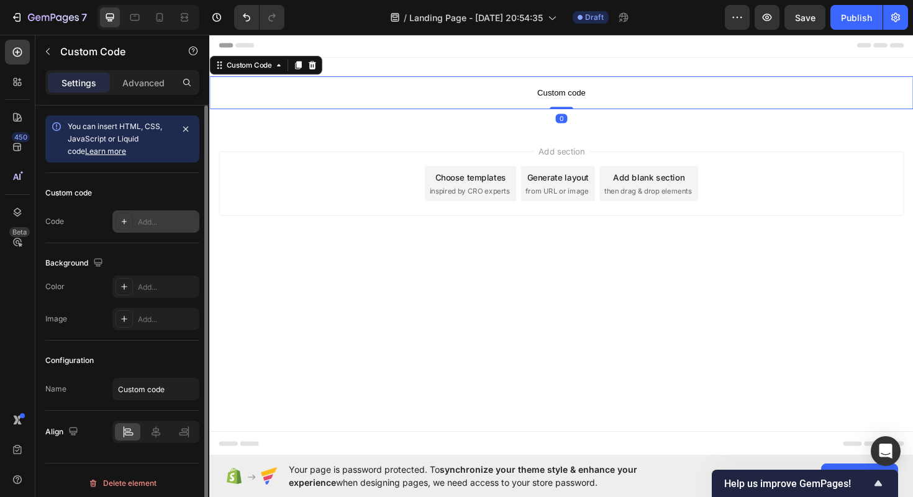
click at [137, 229] on div "Add..." at bounding box center [155, 222] width 87 height 22
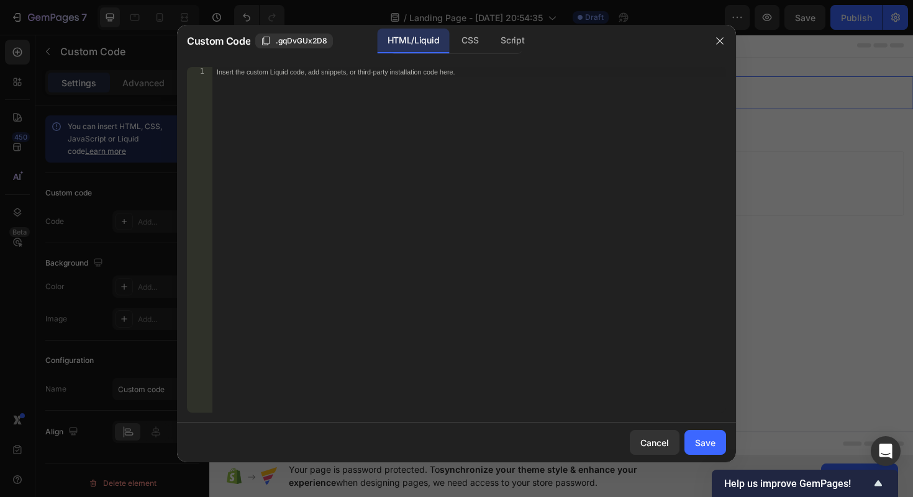
click at [363, 171] on div "Insert the custom Liquid code, add snippets, or third-party installation code h…" at bounding box center [469, 250] width 514 height 366
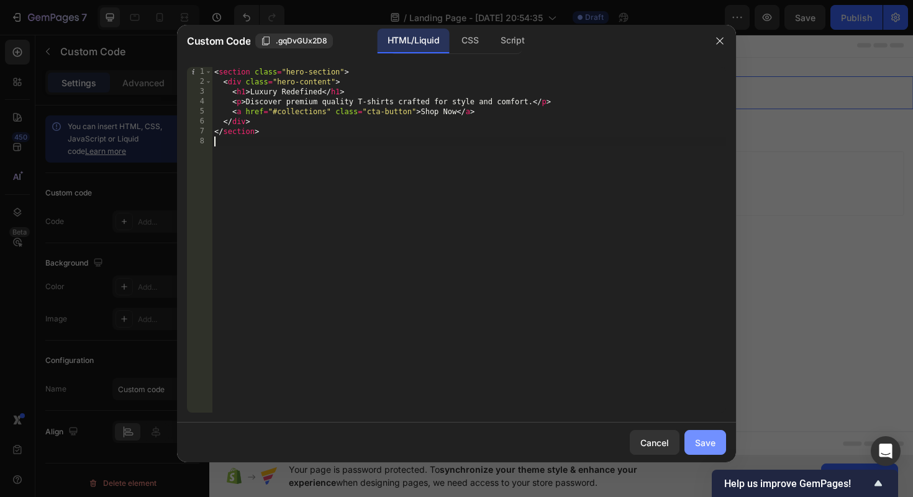
click at [695, 437] on div "Save" at bounding box center [705, 443] width 20 height 13
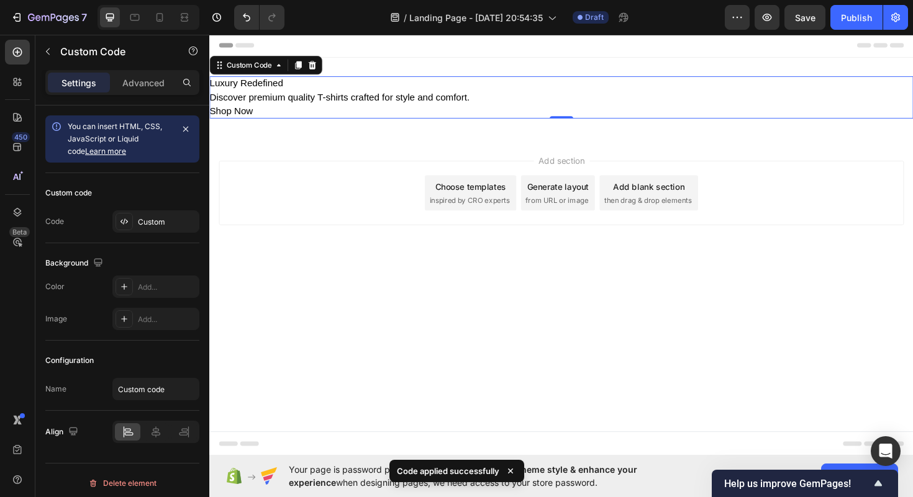
click at [258, 107] on p "Discover premium quality T-shirts crafted for style and comfort." at bounding box center [581, 101] width 745 height 15
click at [289, 101] on p "Discover premium quality T-shirts crafted for style and comfort." at bounding box center [581, 101] width 745 height 15
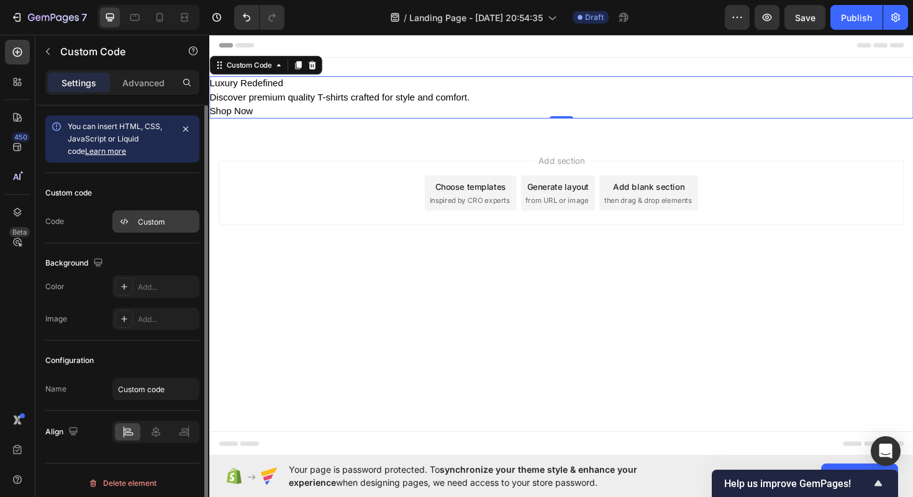
click at [179, 225] on div "Custom" at bounding box center [167, 222] width 58 height 11
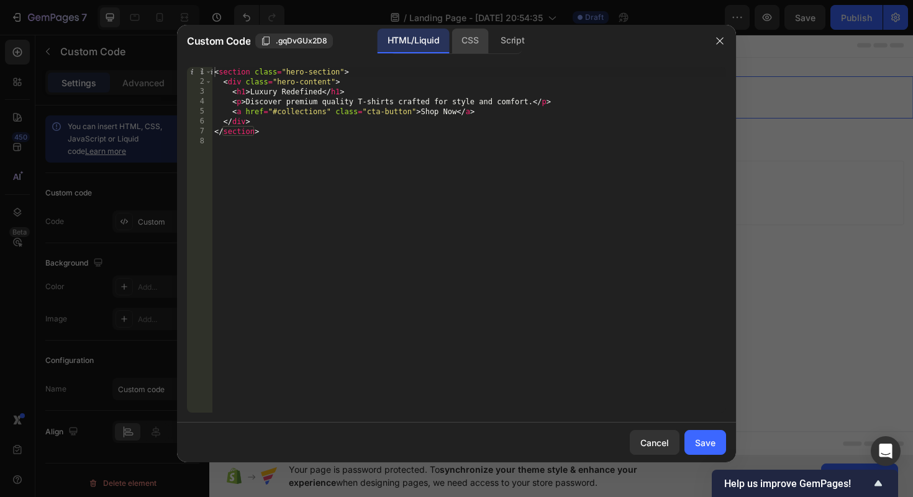
click at [482, 42] on div "CSS" at bounding box center [469, 41] width 37 height 25
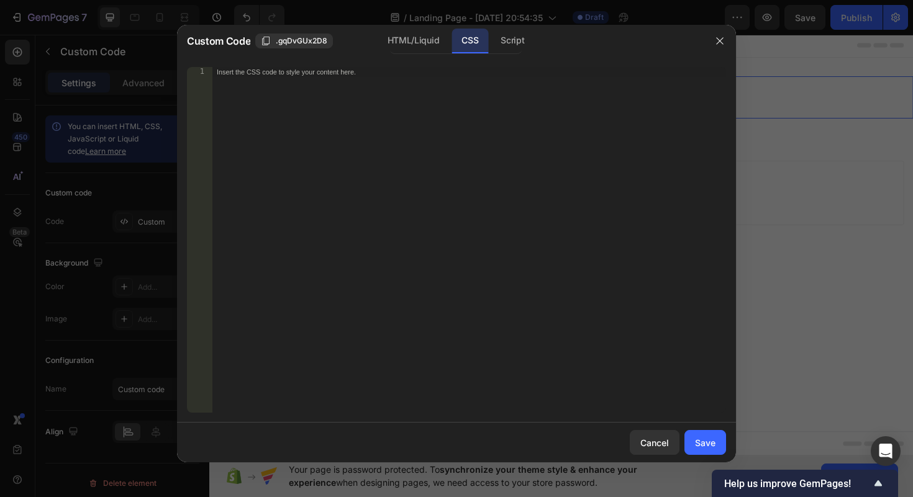
click at [463, 178] on div "Insert the CSS code to style your content here." at bounding box center [469, 250] width 514 height 366
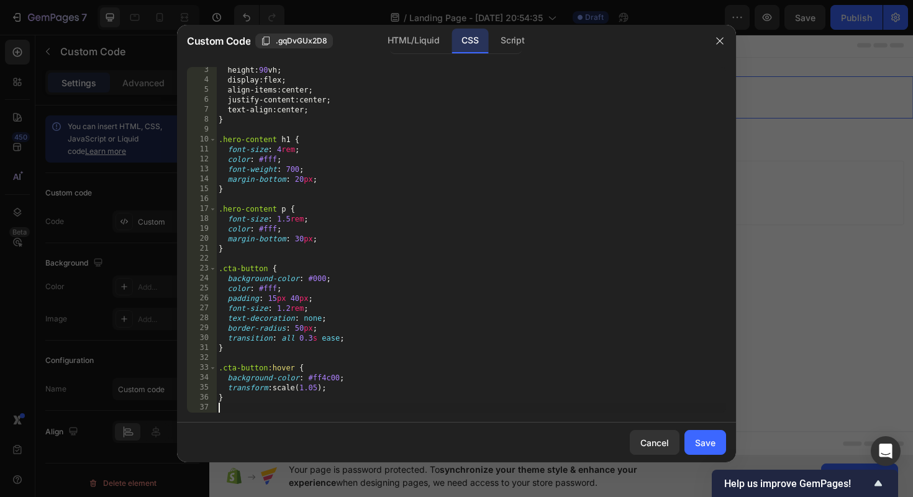
scroll to position [22, 0]
click at [709, 444] on div "Save" at bounding box center [705, 443] width 20 height 13
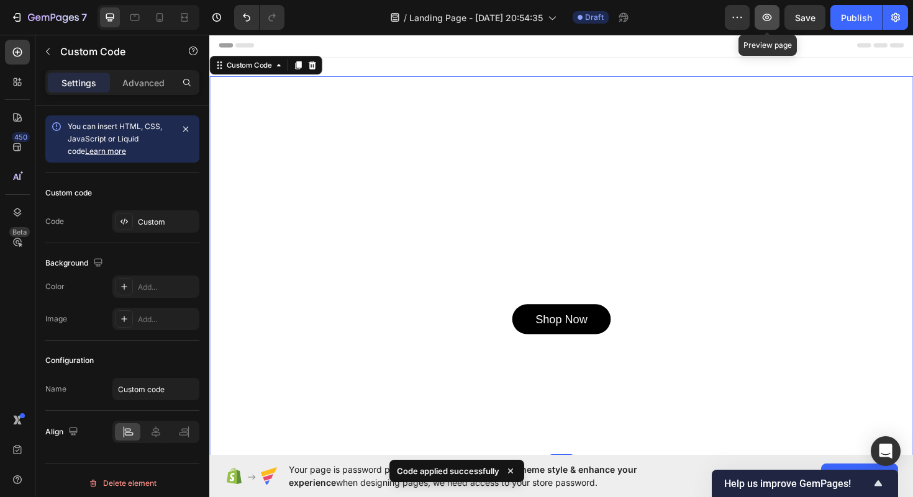
click at [763, 24] on button "button" at bounding box center [767, 17] width 25 height 25
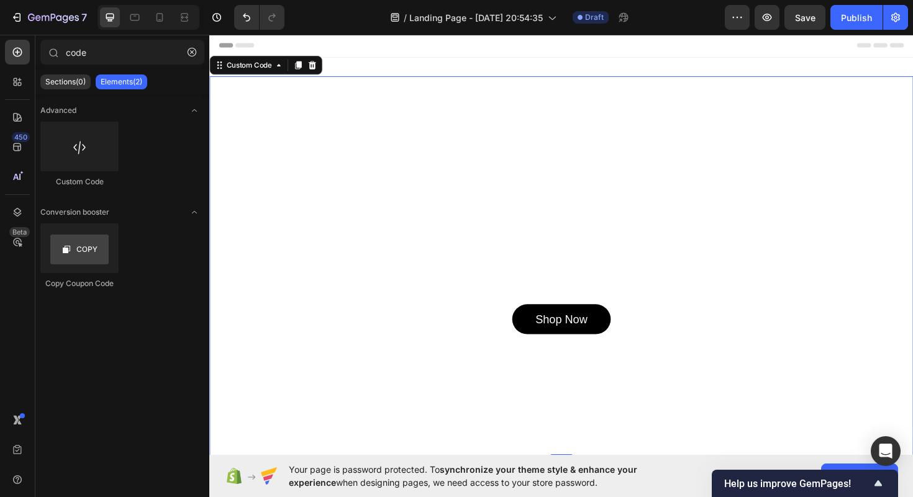
click at [473, 57] on div "Header" at bounding box center [581, 46] width 725 height 25
click at [473, 64] on div "Luxury Redefined Discover premium quality T-shirts crafted for style and comfor…" at bounding box center [581, 280] width 745 height 443
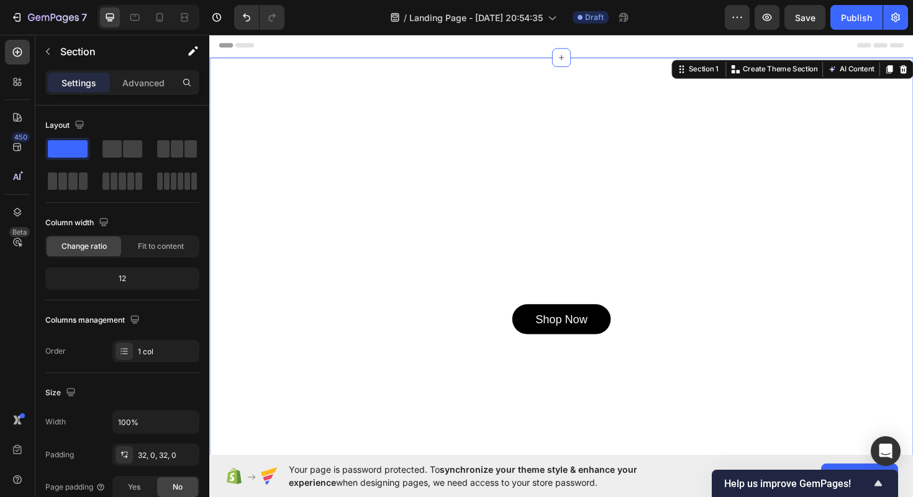
click at [471, 78] on div "Luxury Redefined Discover premium quality T-shirts crafted for style and comfor…" at bounding box center [581, 280] width 745 height 443
click at [468, 87] on section "Luxury Redefined Discover premium quality T-shirts crafted for style and comfor…" at bounding box center [581, 280] width 745 height 403
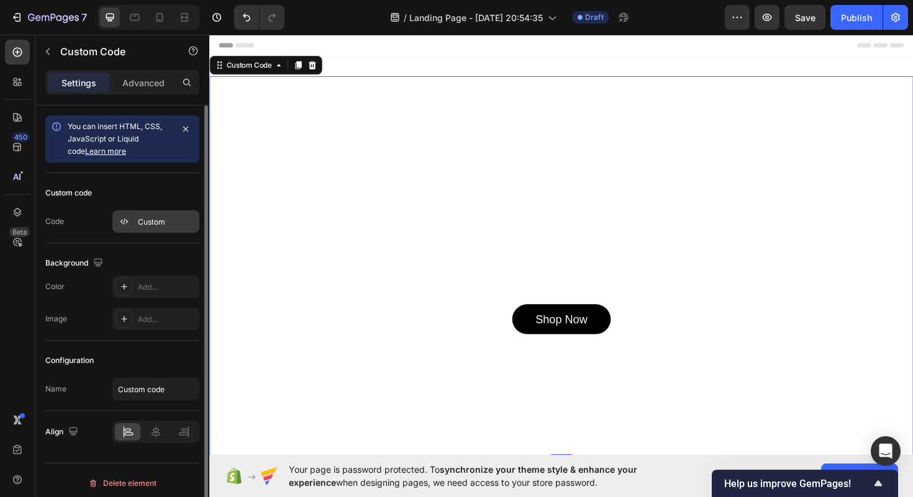
click at [173, 223] on div "Custom" at bounding box center [167, 222] width 58 height 11
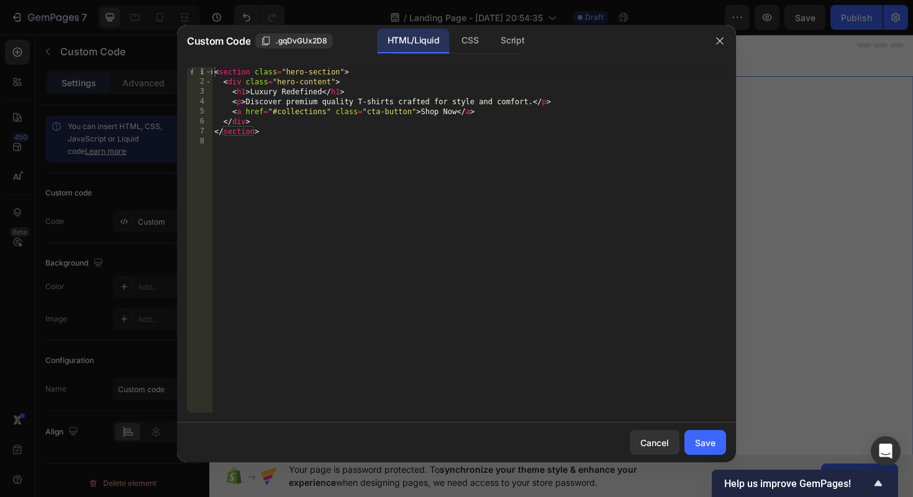
type textarea "</section>"
click at [266, 134] on div "< section class = "hero-section" > < div class = "hero-content" > < h1 > Luxury…" at bounding box center [469, 250] width 514 height 366
click at [723, 39] on icon "button" at bounding box center [720, 41] width 10 height 10
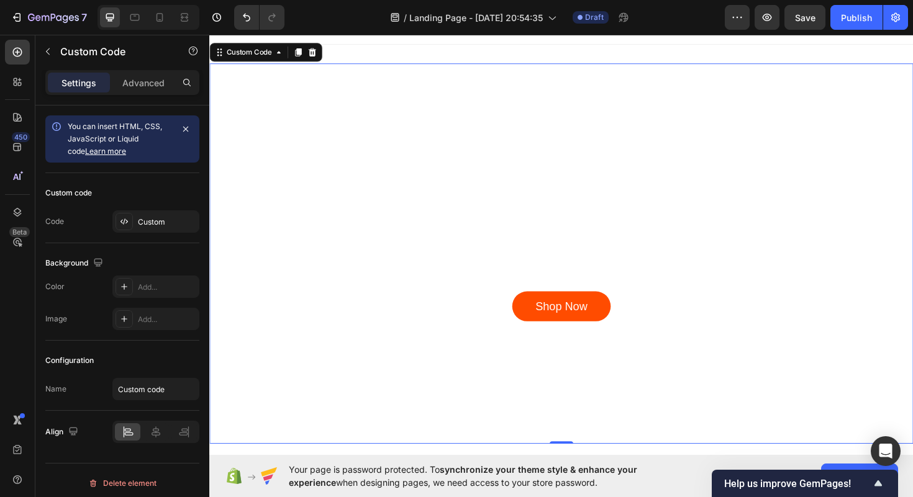
scroll to position [0, 0]
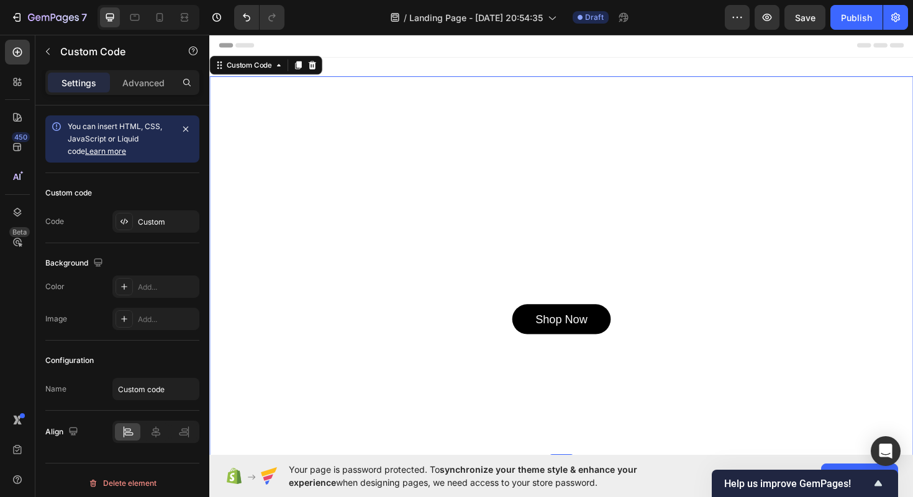
click at [492, 287] on p "Discover premium quality T-shirts crafted for style and comfort." at bounding box center [581, 298] width 413 height 22
click at [161, 221] on div "Custom" at bounding box center [167, 222] width 58 height 11
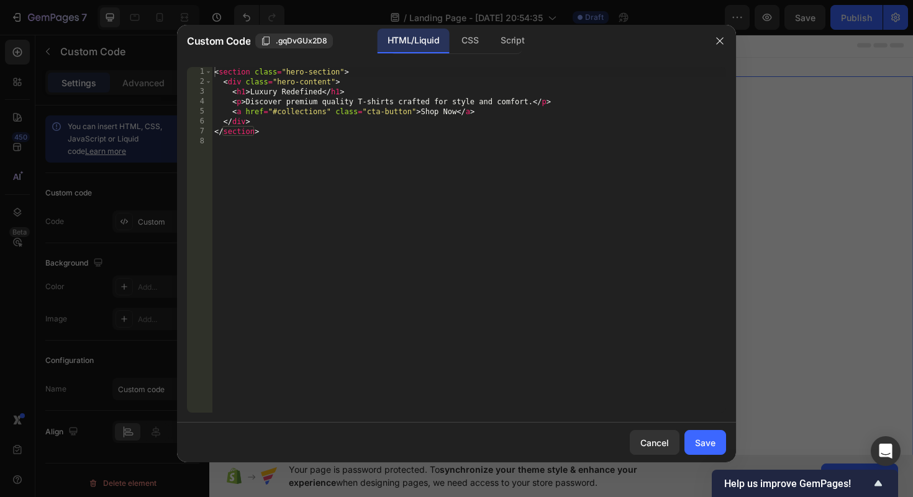
click at [427, 184] on div "< section class = "hero-section" > < div class = "hero-content" > < h1 > Luxury…" at bounding box center [469, 250] width 514 height 366
type textarea "</section>"
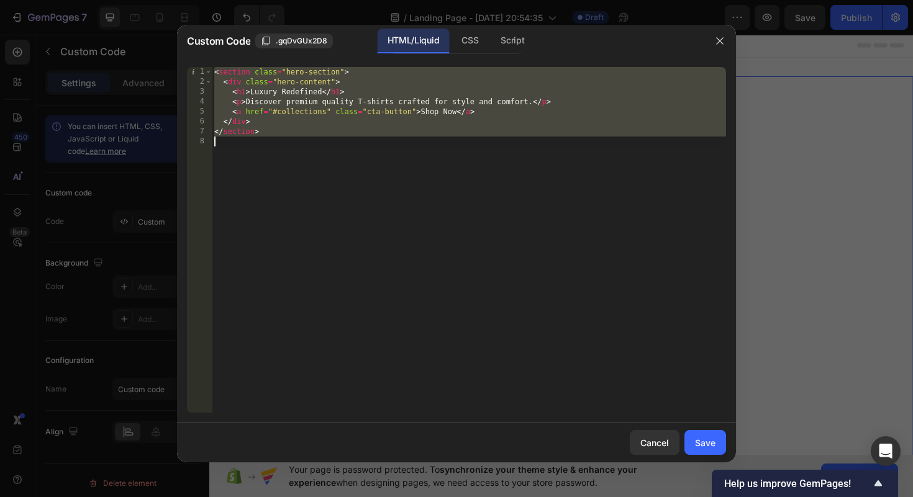
paste textarea
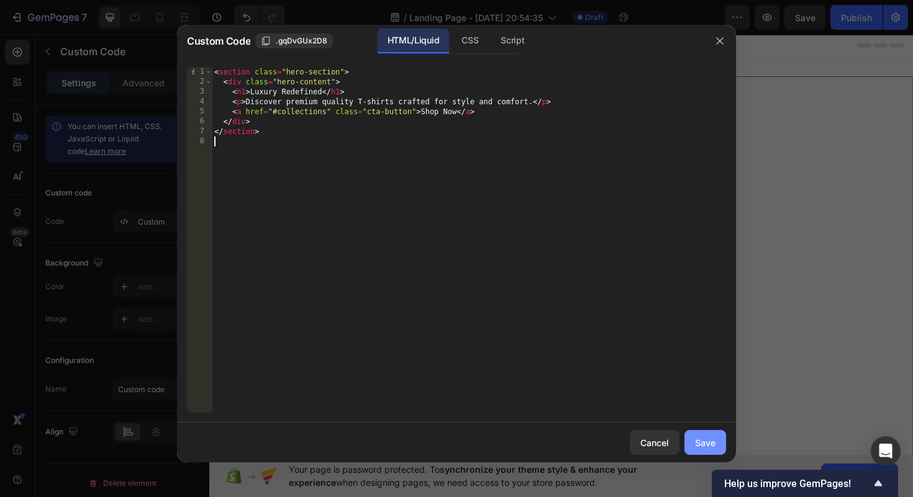
click at [707, 443] on div "Save" at bounding box center [705, 443] width 20 height 13
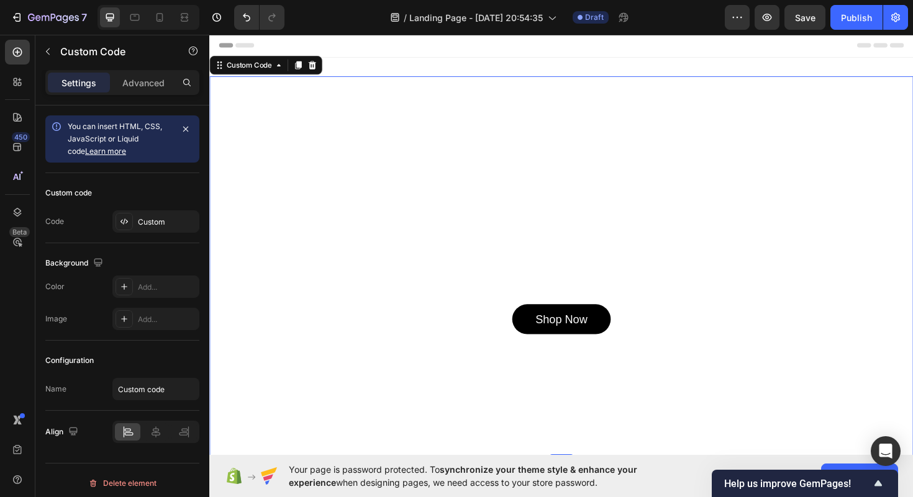
click at [501, 214] on section "Luxury Redefined Discover premium quality T-shirts crafted for style and comfor…" at bounding box center [581, 280] width 745 height 403
click at [149, 230] on div "Custom" at bounding box center [155, 222] width 87 height 22
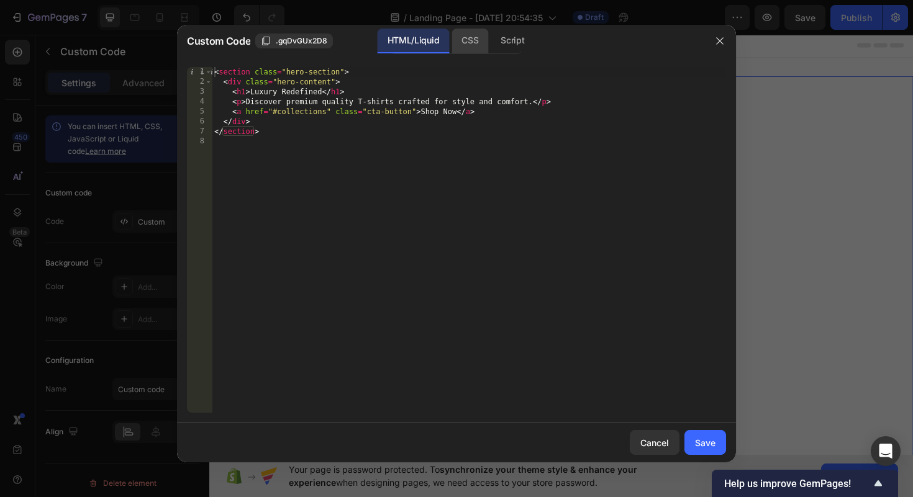
click at [458, 38] on div "CSS" at bounding box center [469, 41] width 37 height 25
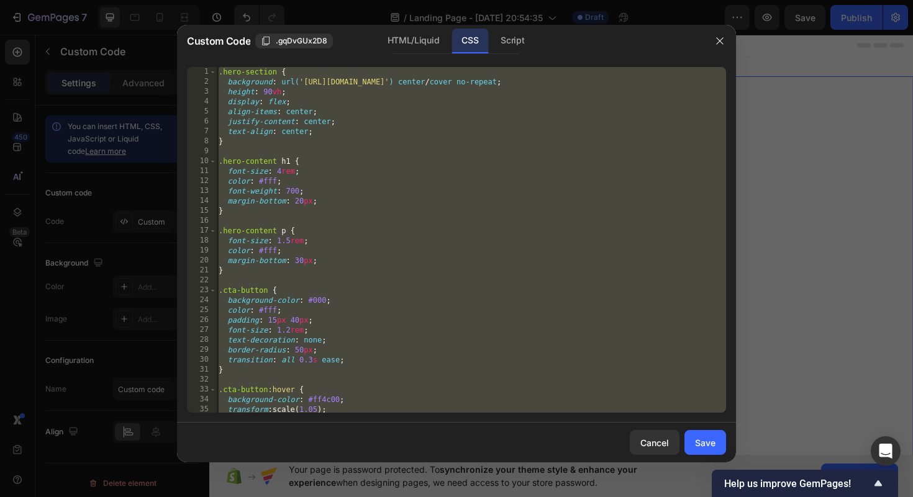
click at [402, 160] on div ".hero-section { background : url( '[URL][DOMAIN_NAME]' ) center / cover no-repe…" at bounding box center [471, 250] width 510 height 366
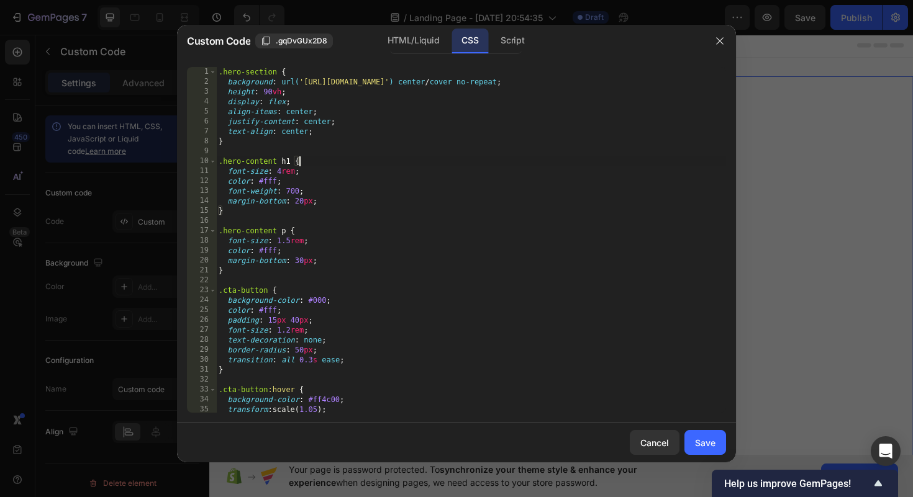
type textarea "}"
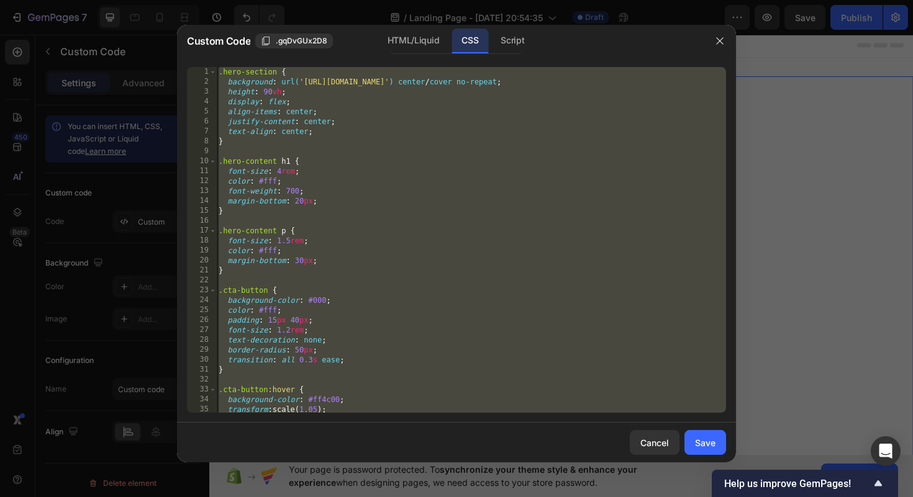
paste textarea
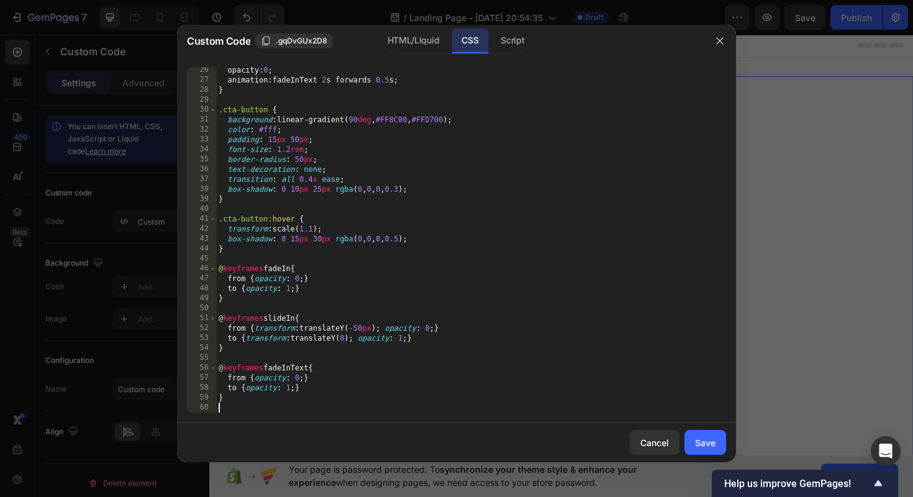
scroll to position [250, 0]
click at [697, 440] on div "Save" at bounding box center [705, 443] width 20 height 13
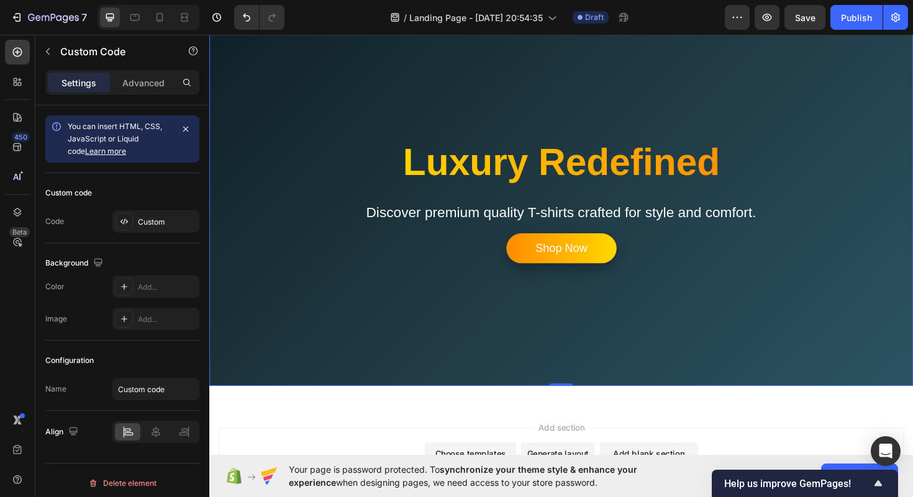
scroll to position [0, 0]
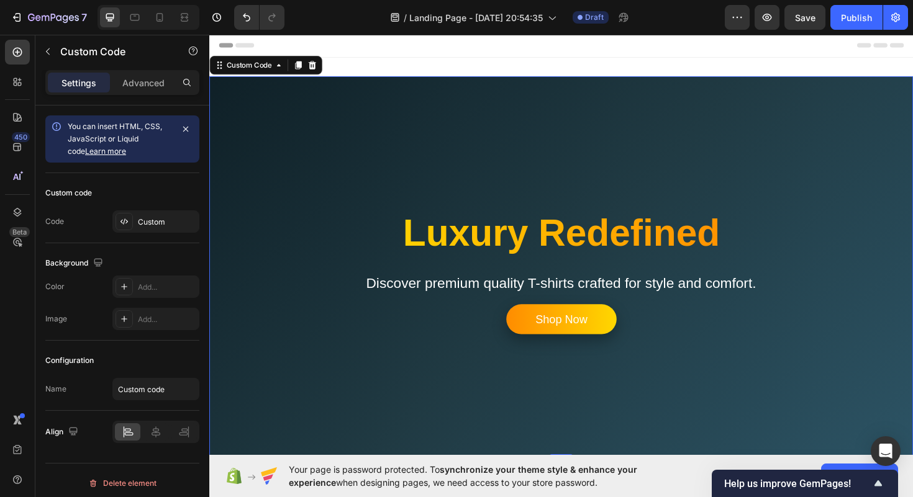
click at [476, 170] on section "Luxury Redefined Discover premium quality T-shirts crafted for style and comfor…" at bounding box center [581, 280] width 745 height 403
click at [166, 217] on div "Custom" at bounding box center [167, 222] width 58 height 11
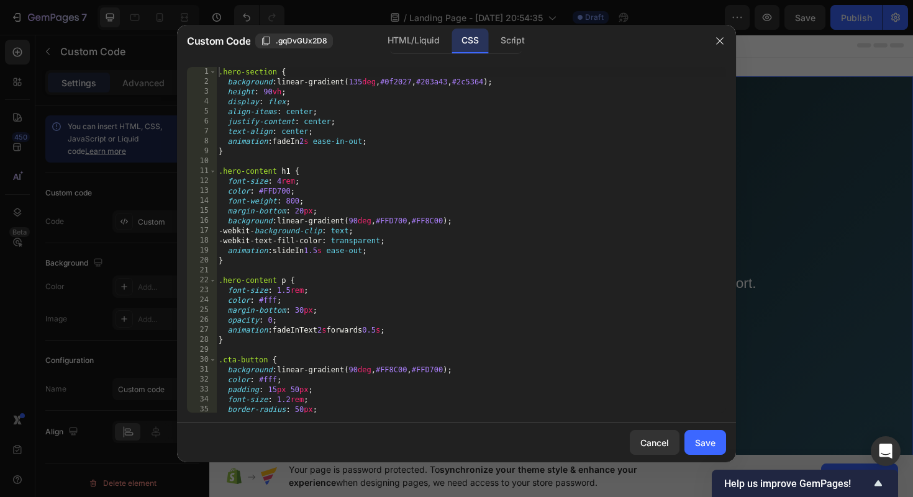
click at [325, 220] on div ".hero-section { background : linear-gradient( 135 deg , #0f2027 , #203a43 , #2c…" at bounding box center [471, 250] width 510 height 366
click at [406, 51] on div "HTML/Liquid" at bounding box center [413, 41] width 71 height 25
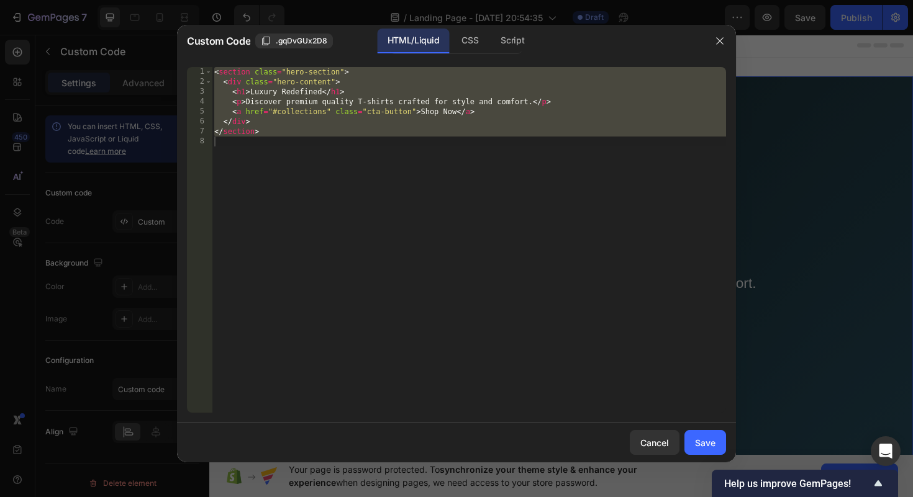
type textarea "</section>"
click at [371, 165] on div "< section class = "hero-section" > < div class = "hero-content" > < h1 > Luxury…" at bounding box center [469, 250] width 514 height 366
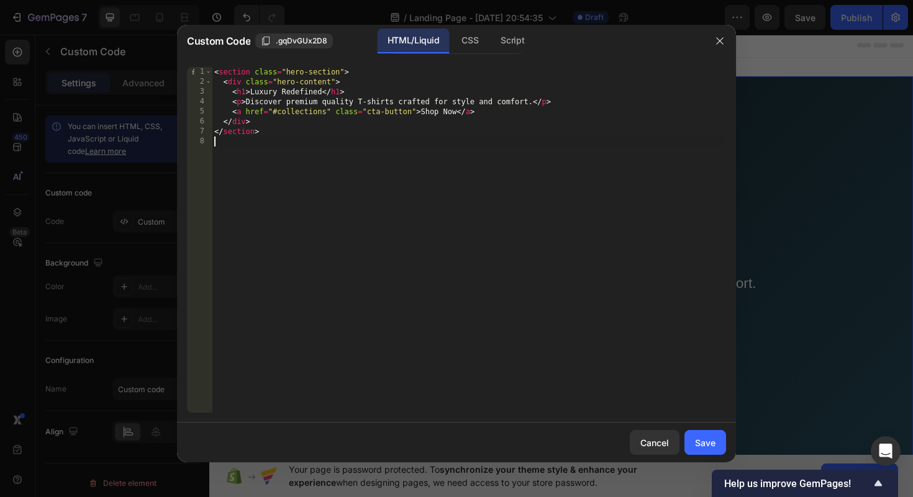
type textarea "</section>"
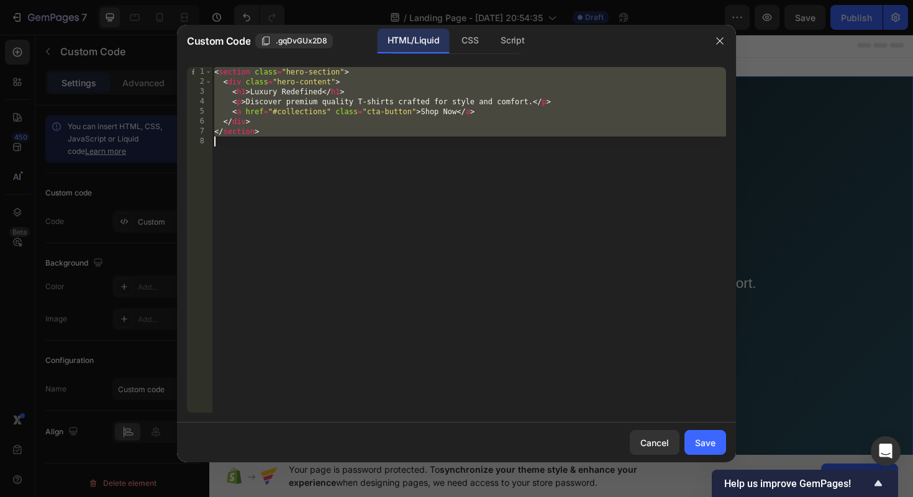
paste textarea
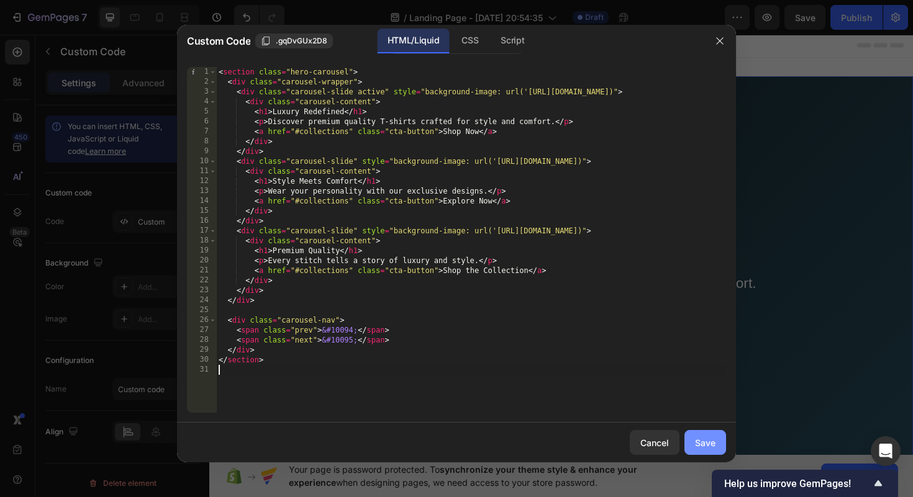
click at [703, 452] on button "Save" at bounding box center [705, 442] width 42 height 25
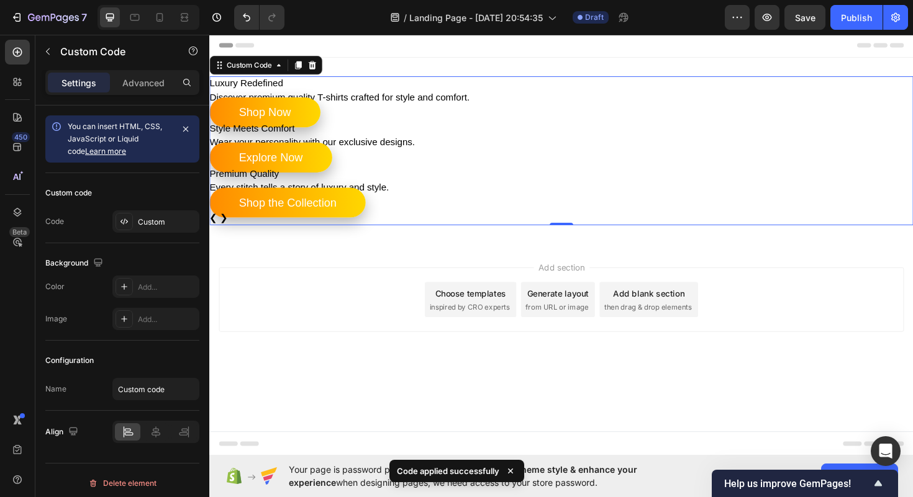
click at [455, 138] on h1 "Style Meets Comfort" at bounding box center [581, 134] width 745 height 15
click at [478, 127] on h1 "Style Meets Comfort" at bounding box center [581, 134] width 745 height 15
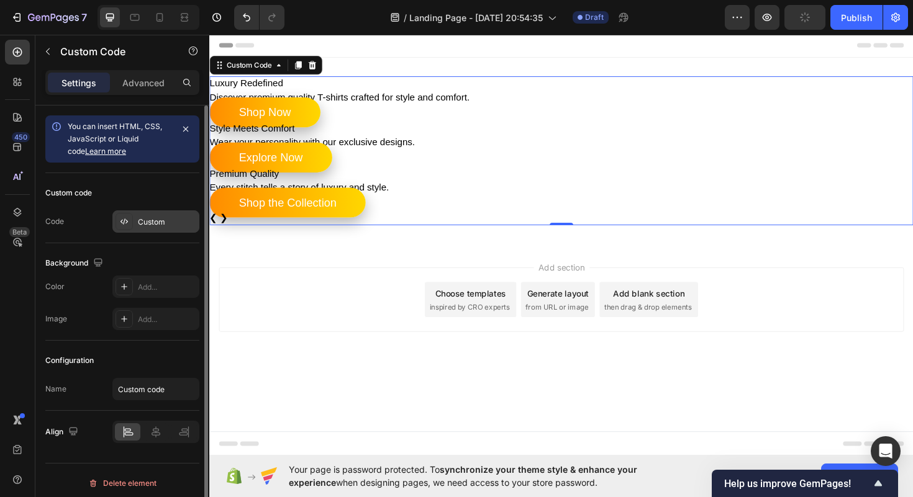
click at [159, 227] on div "Custom" at bounding box center [167, 222] width 58 height 11
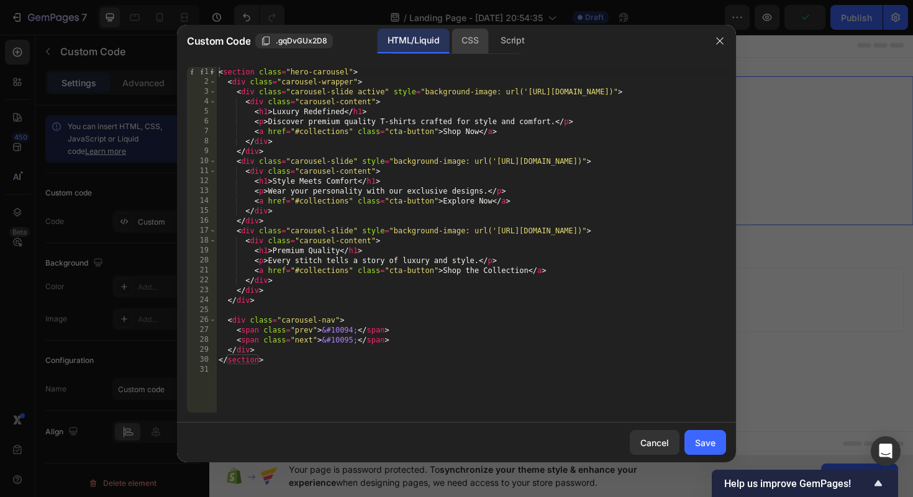
click at [462, 46] on div "CSS" at bounding box center [469, 41] width 37 height 25
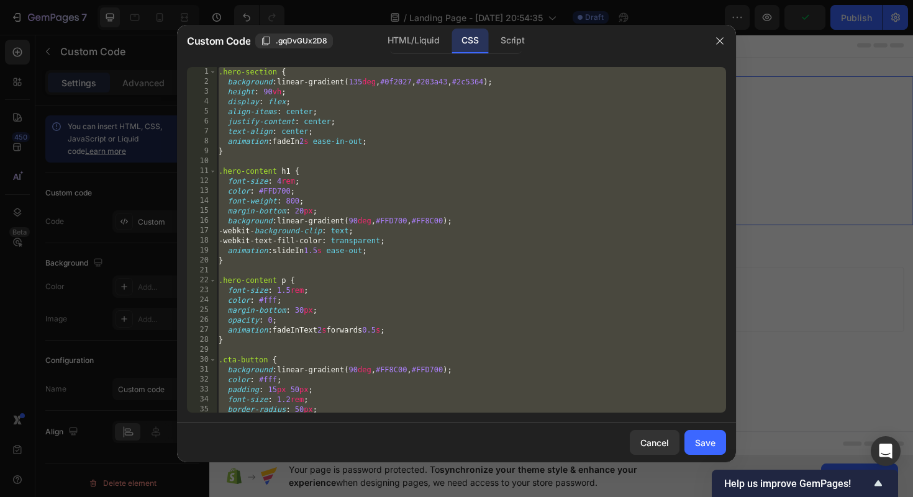
click at [429, 133] on div ".hero-section { background : linear-gradient( 135 deg , #0f2027 , #203a43 , #2c…" at bounding box center [471, 250] width 510 height 366
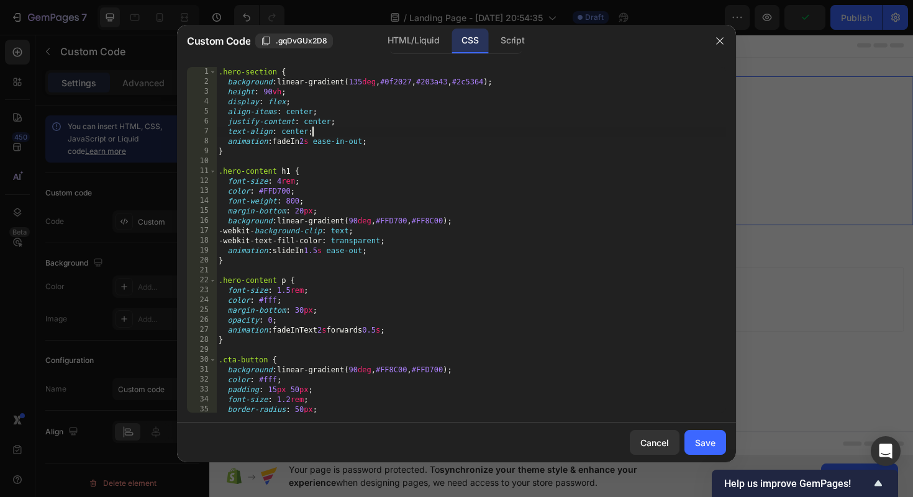
type textarea "}"
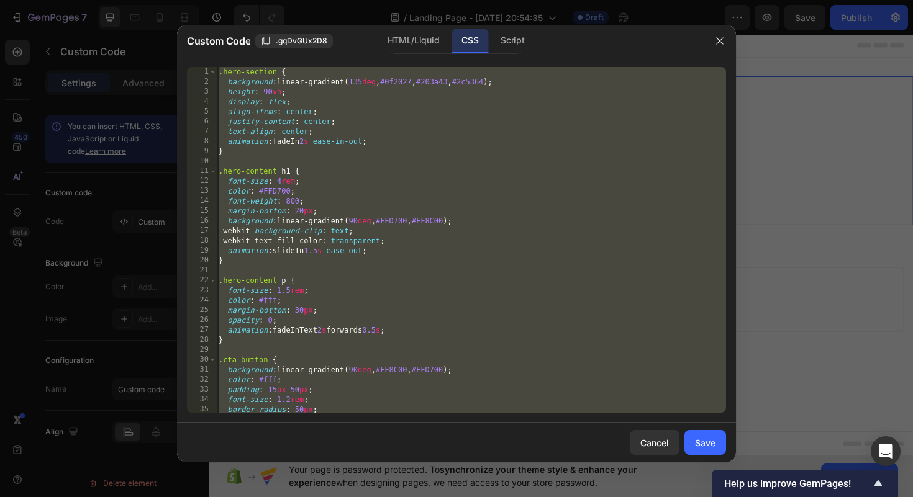
paste textarea
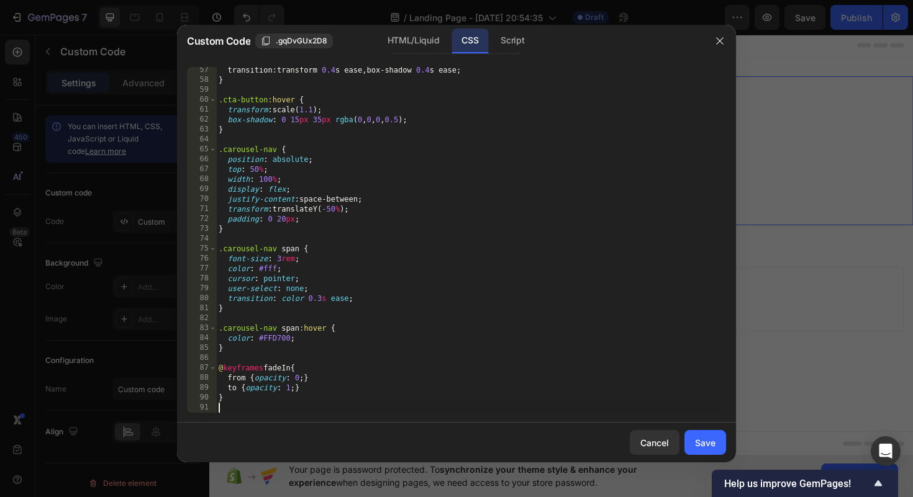
scroll to position [558, 0]
click at [714, 442] on div "Save" at bounding box center [705, 443] width 20 height 13
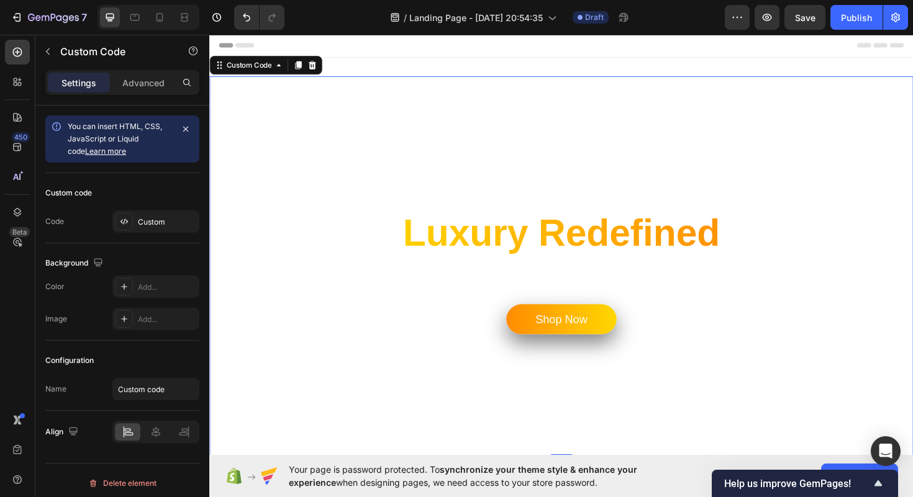
scroll to position [199, 0]
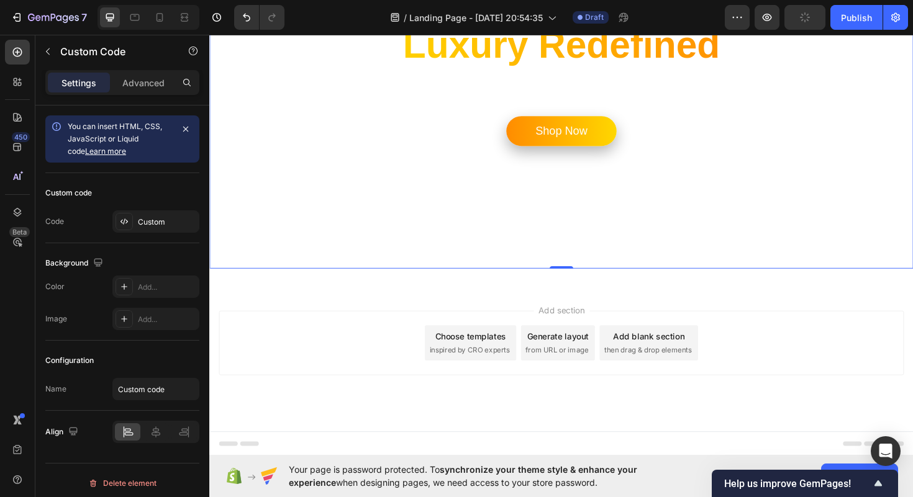
click at [385, 165] on div "Luxury Redefined Discover premium quality T-shirts crafted for style and comfor…" at bounding box center [581, 81] width 745 height 403
click at [155, 224] on div "Custom" at bounding box center [167, 222] width 58 height 11
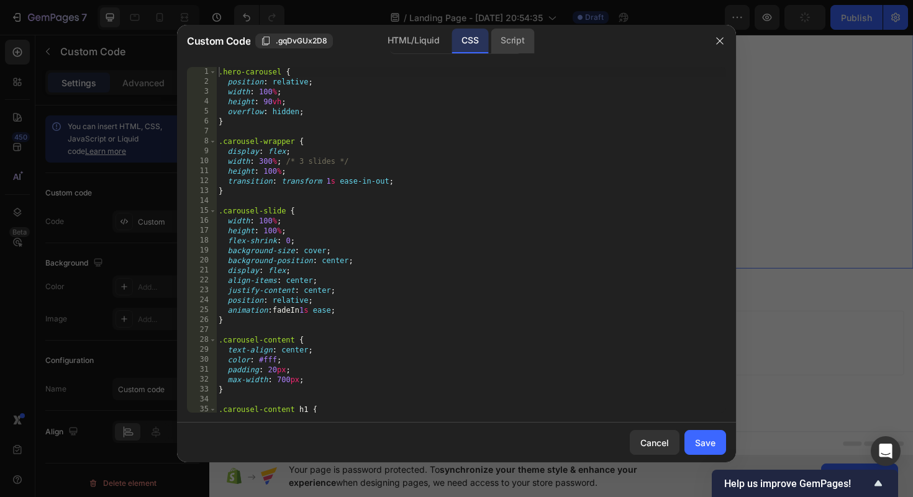
click at [512, 34] on div "Script" at bounding box center [512, 41] width 43 height 25
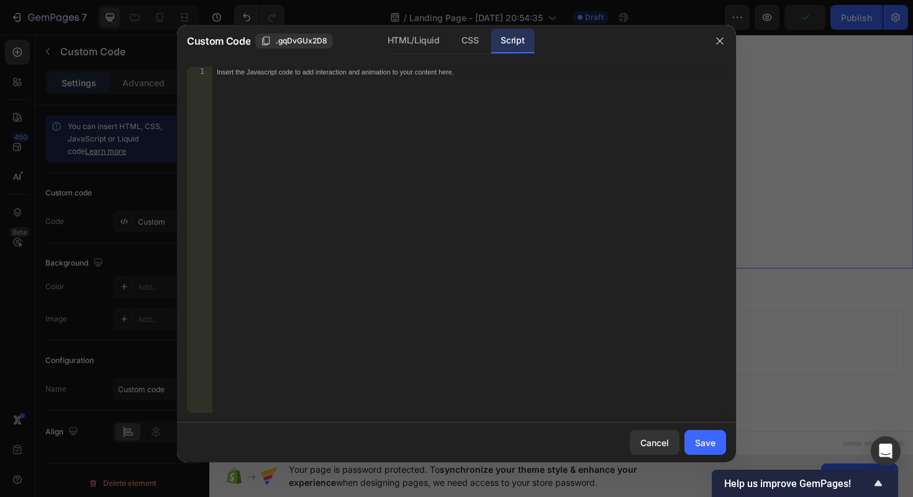
click at [437, 150] on div "Insert the Javascript code to add interaction and animation to your content her…" at bounding box center [469, 250] width 514 height 366
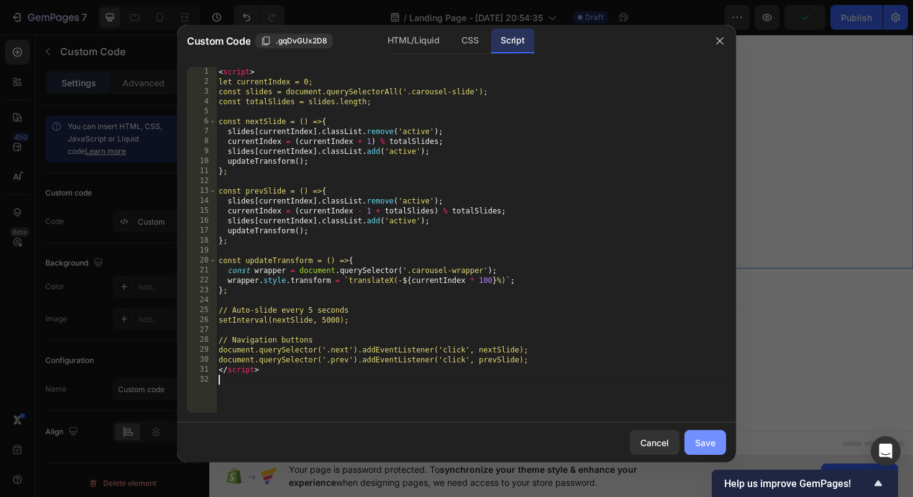
click at [710, 440] on div "Save" at bounding box center [705, 443] width 20 height 13
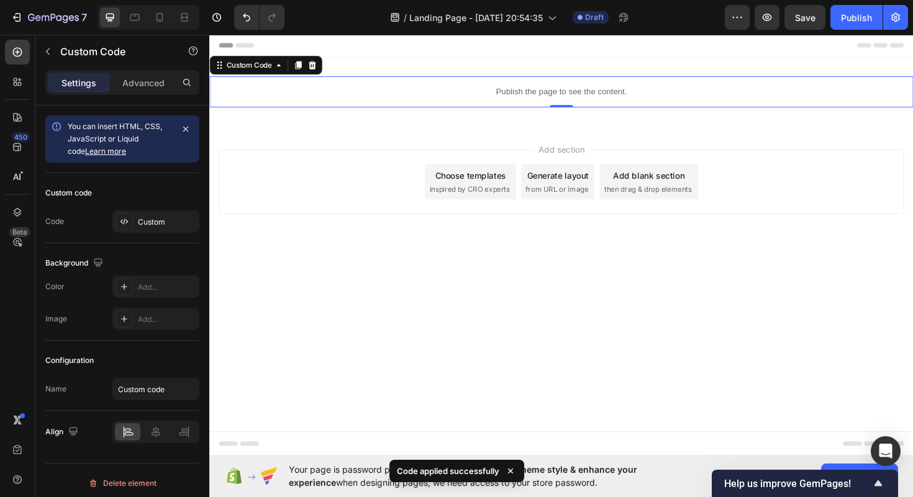
click at [530, 96] on p "Publish the page to see the content." at bounding box center [581, 95] width 745 height 13
click at [770, 12] on icon "button" at bounding box center [767, 17] width 12 height 12
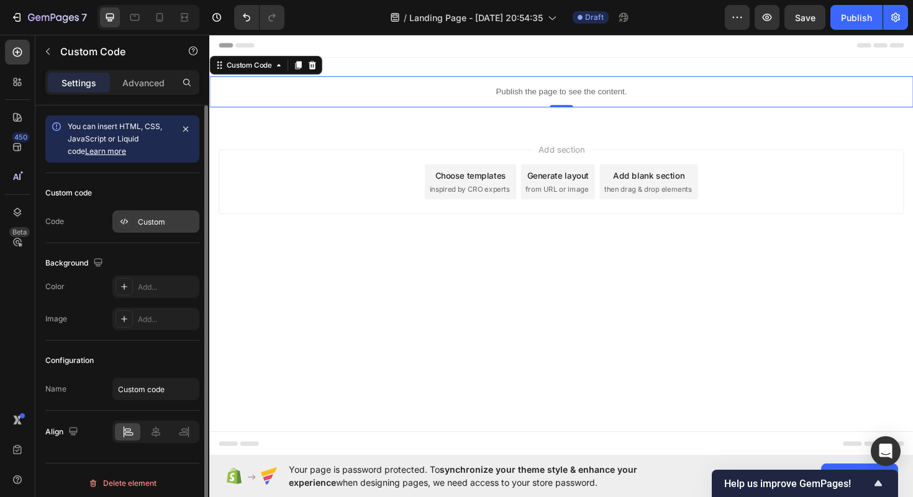
click at [139, 227] on div "Custom" at bounding box center [167, 222] width 58 height 11
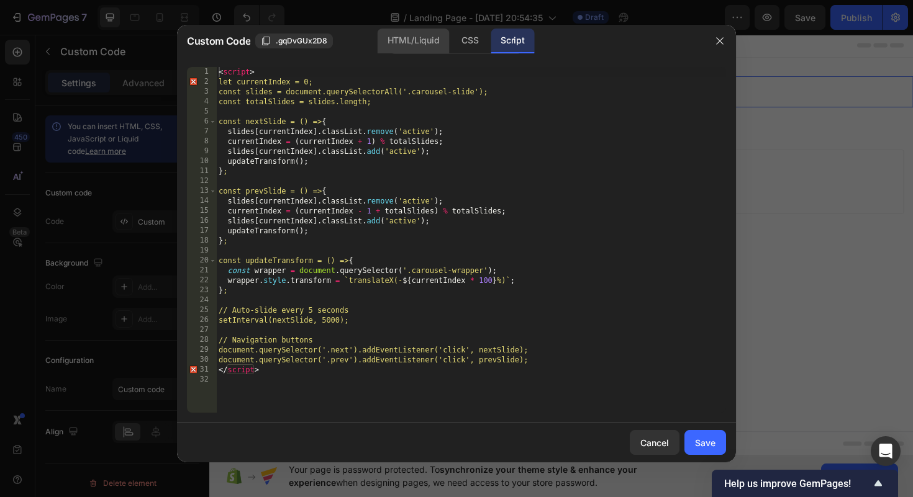
click at [405, 35] on div "HTML/Liquid" at bounding box center [413, 41] width 71 height 25
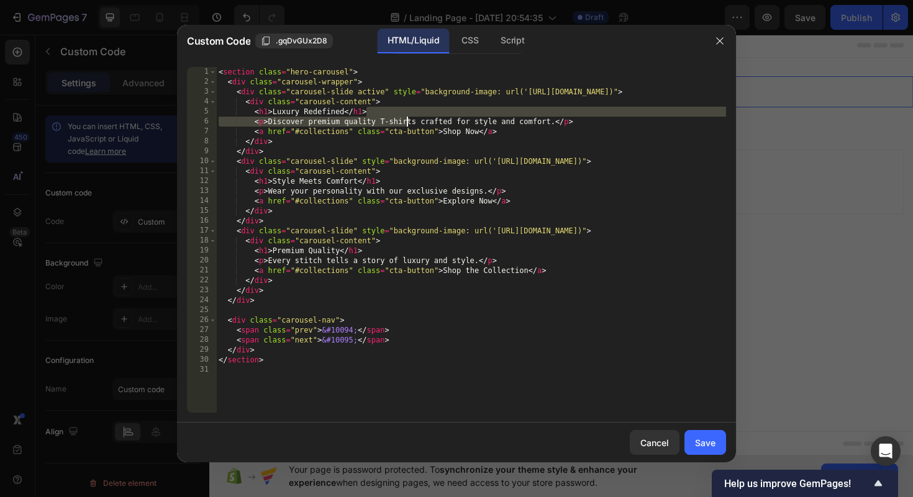
click at [405, 117] on div "< section class = "hero-carousel" > < div class = "carousel-wrapper" > < div cl…" at bounding box center [471, 250] width 510 height 366
type textarea "</section>"
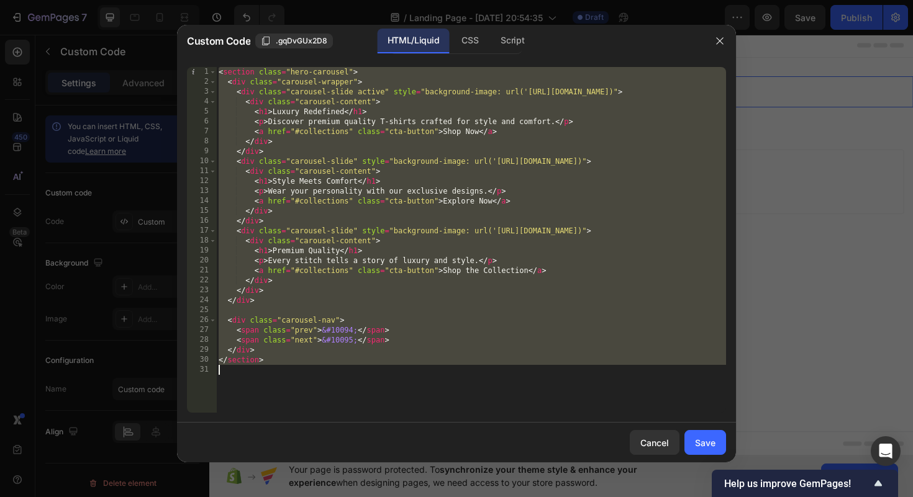
paste textarea
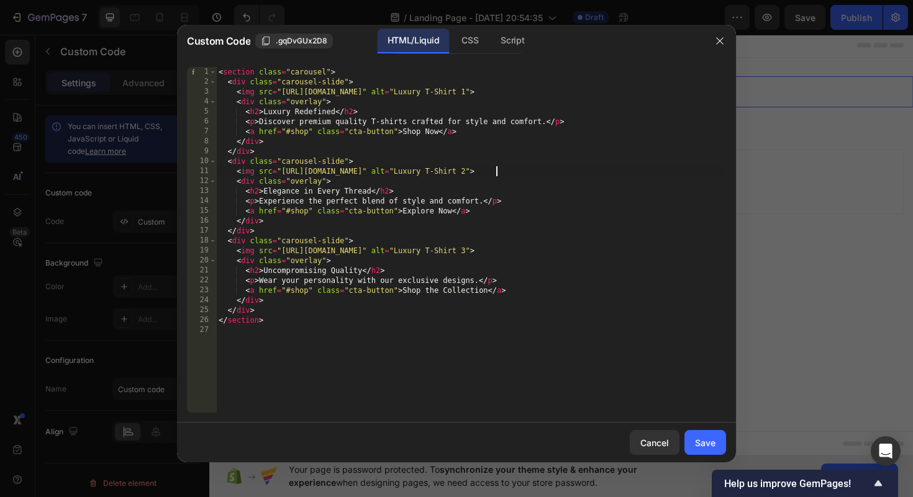
click at [495, 176] on div "< section class = "carousel" > < div class = "carousel-slide" > < img src = "[U…" at bounding box center [471, 250] width 510 height 366
click at [468, 29] on div "CSS" at bounding box center [469, 41] width 37 height 25
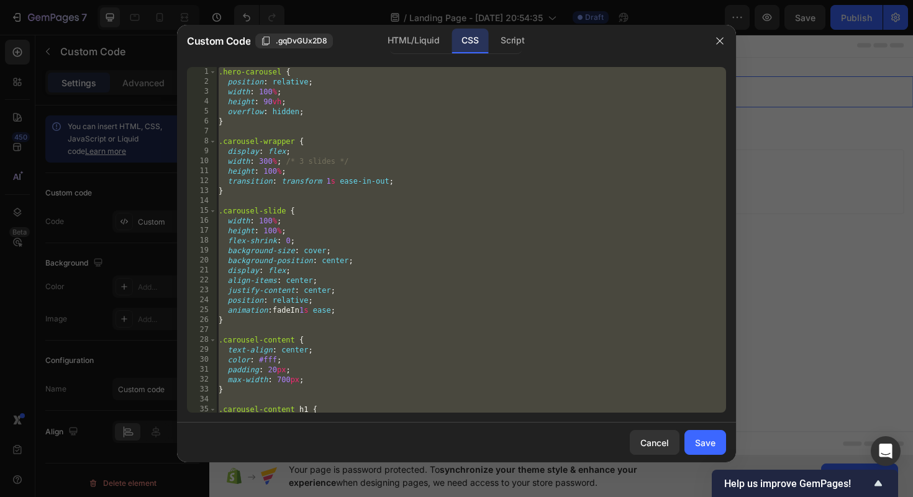
click at [468, 171] on div ".hero-carousel { position : relative ; width : 100 % ; height : 90 vh ; overflo…" at bounding box center [471, 250] width 510 height 366
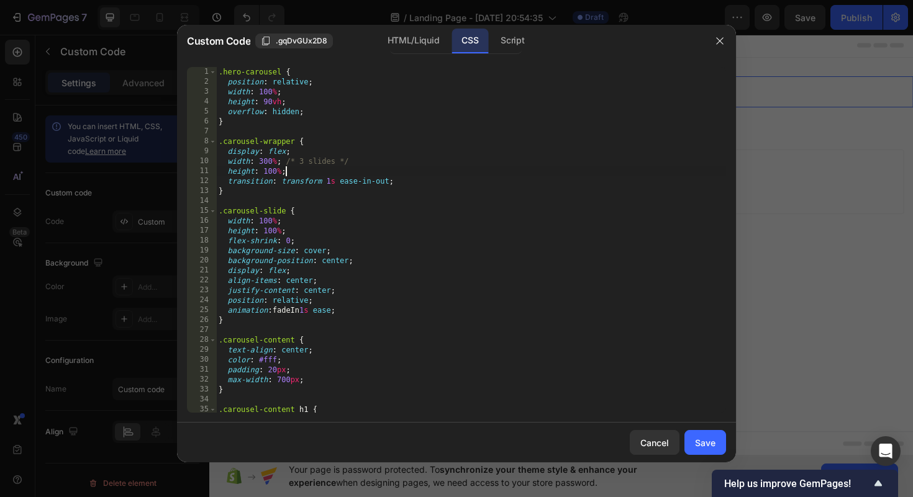
type textarea "}"
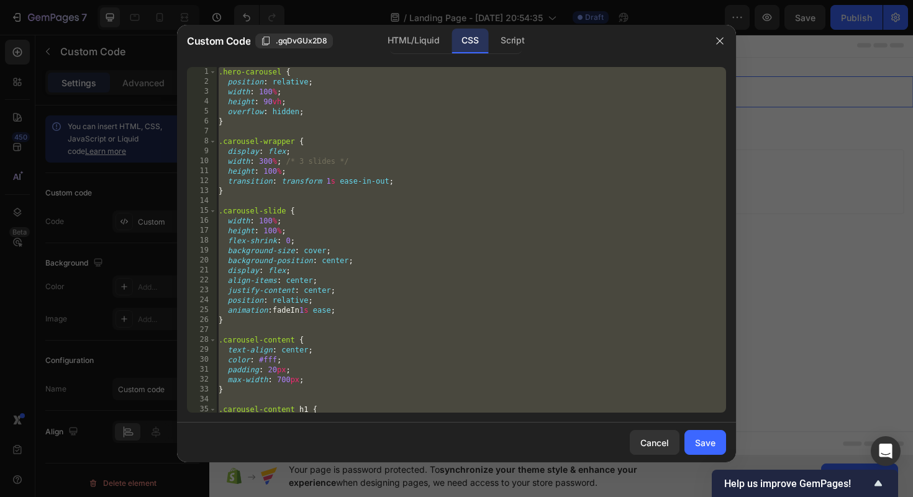
paste textarea
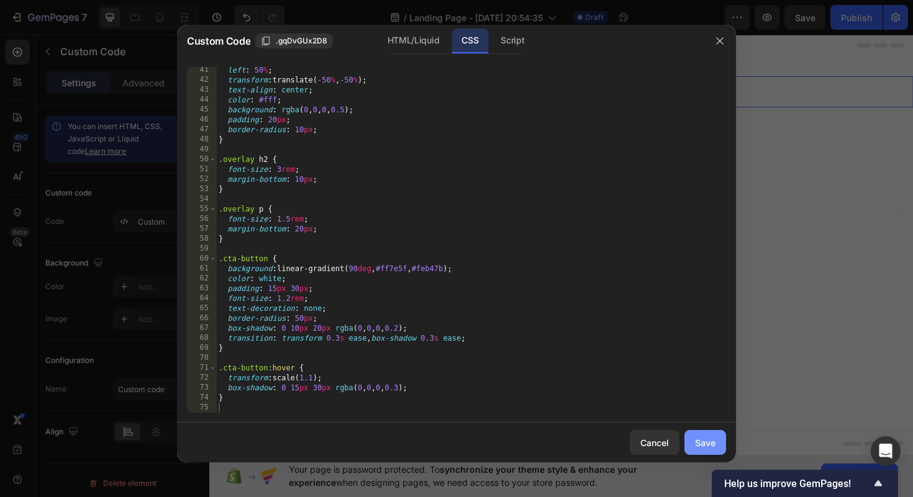
click at [694, 443] on button "Save" at bounding box center [705, 442] width 42 height 25
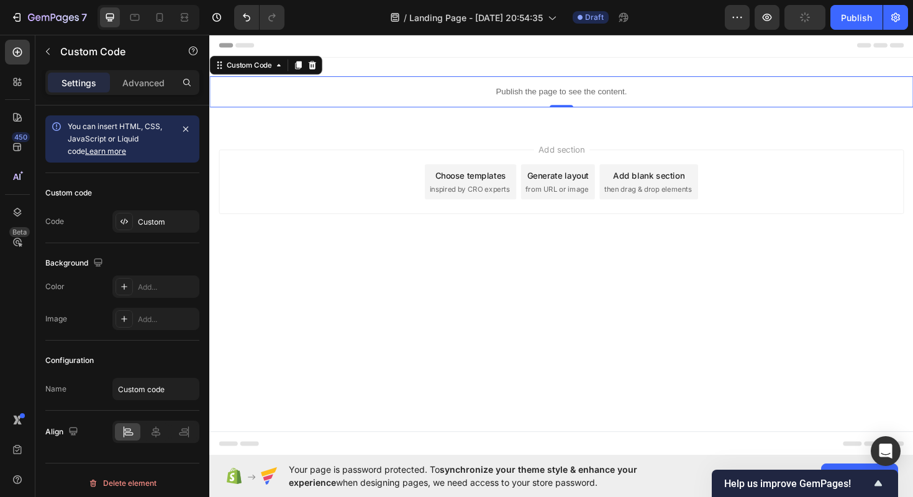
click at [489, 87] on div "Publish the page to see the content." at bounding box center [581, 95] width 745 height 33
click at [149, 232] on div "Custom" at bounding box center [155, 222] width 87 height 22
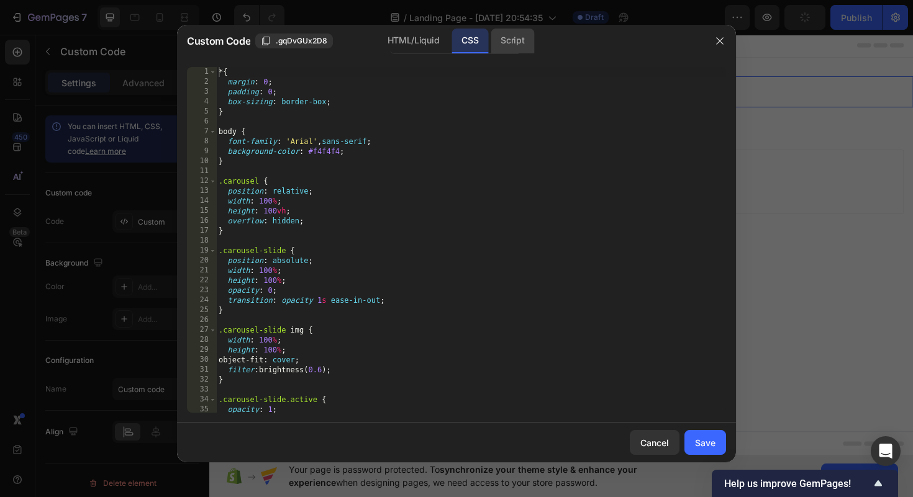
click at [503, 47] on div "Script" at bounding box center [512, 41] width 43 height 25
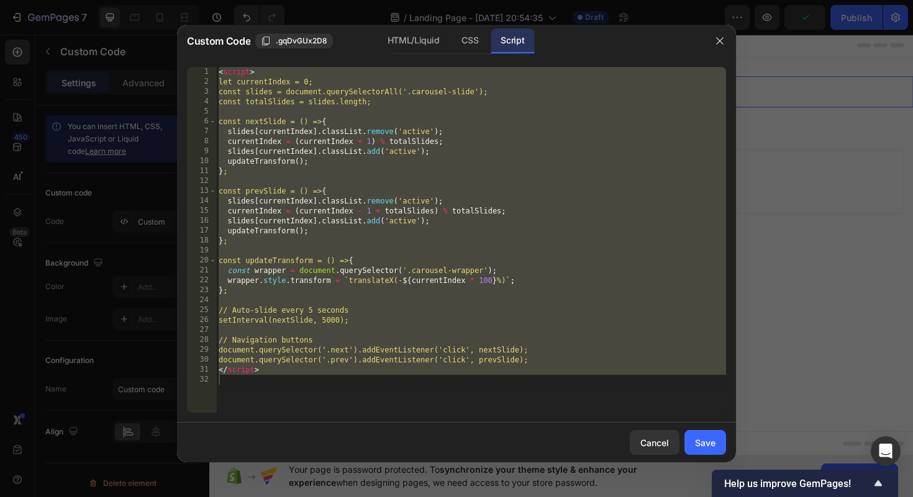
click at [358, 191] on div "< script > let currentIndex = 0; const slides = document.querySelectorAll('.car…" at bounding box center [471, 250] width 510 height 366
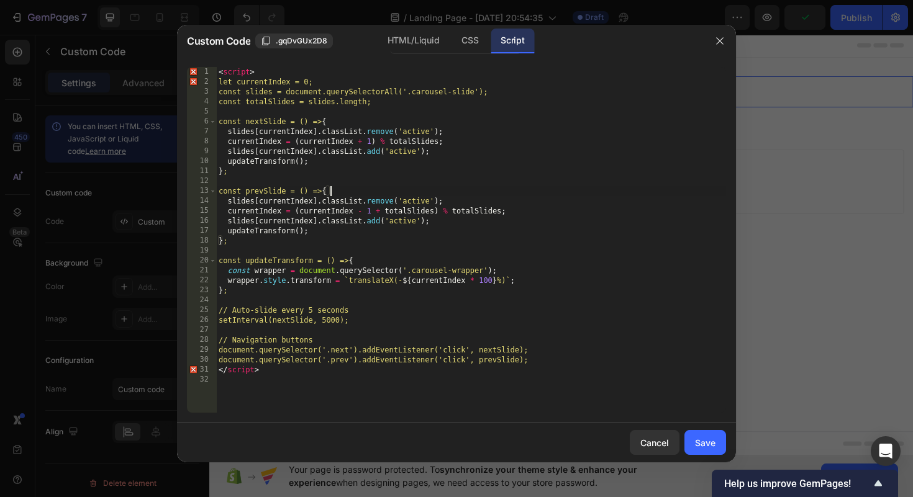
type textarea "</script>"
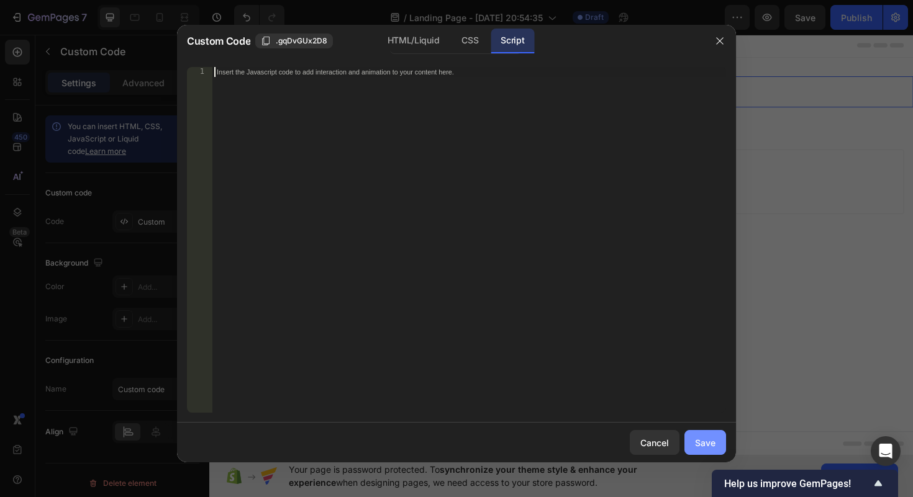
click at [704, 448] on div "Save" at bounding box center [705, 443] width 20 height 13
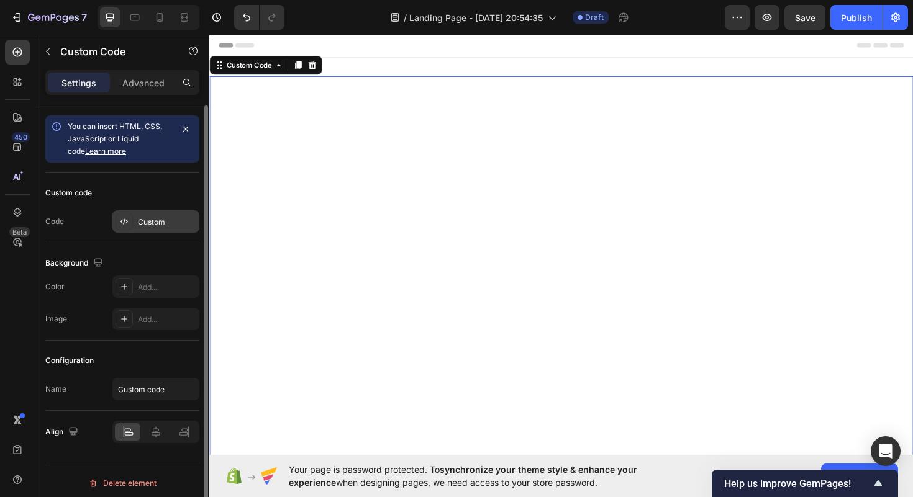
click at [143, 222] on div "Custom" at bounding box center [167, 222] width 58 height 11
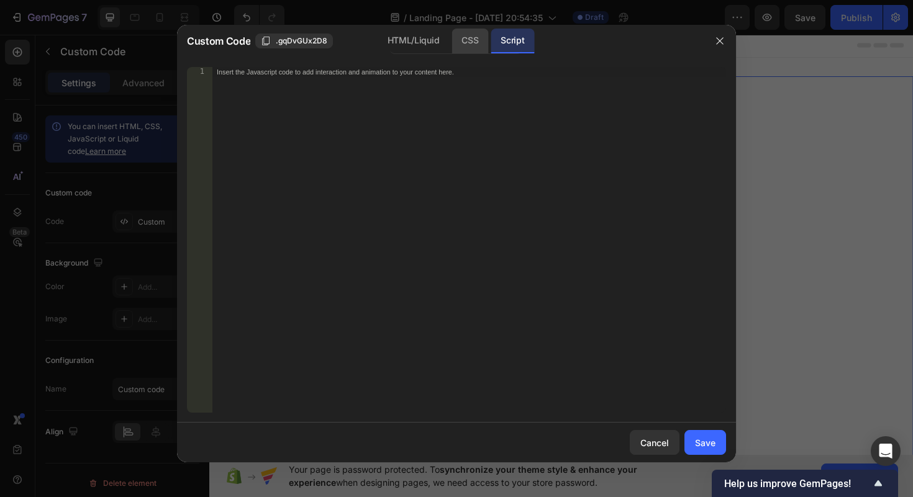
click at [476, 43] on div "CSS" at bounding box center [469, 41] width 37 height 25
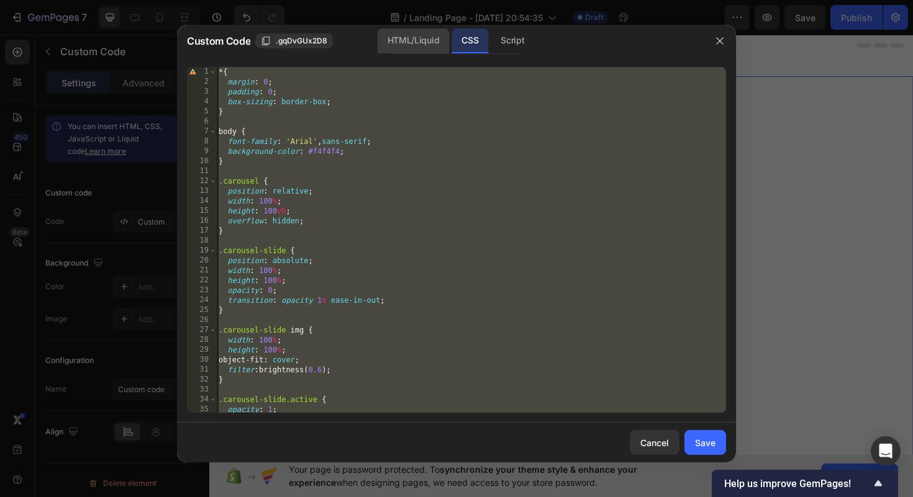
click at [403, 45] on div "HTML/Liquid" at bounding box center [413, 41] width 71 height 25
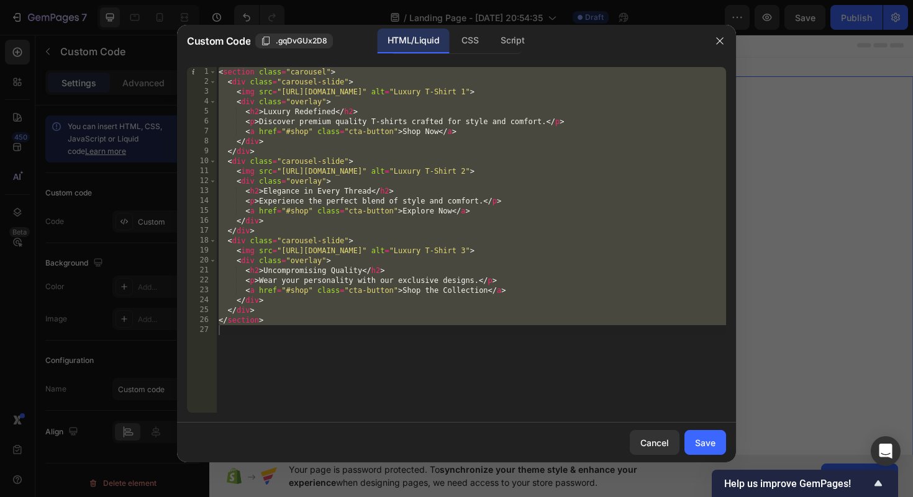
click at [432, 194] on div "< section class = "carousel" > < div class = "carousel-slide" > < img src = "[U…" at bounding box center [471, 250] width 510 height 366
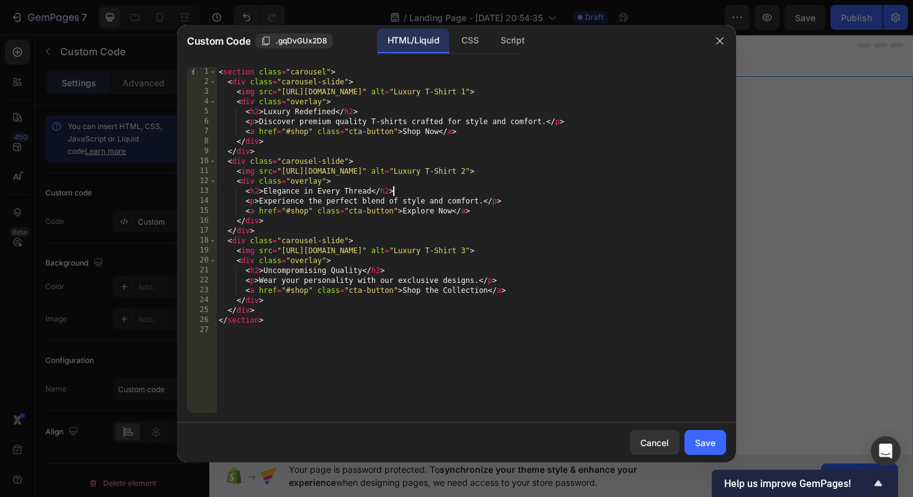
click at [446, 41] on div "HTML/Liquid" at bounding box center [413, 41] width 71 height 25
click at [477, 41] on div "CSS" at bounding box center [469, 41] width 37 height 25
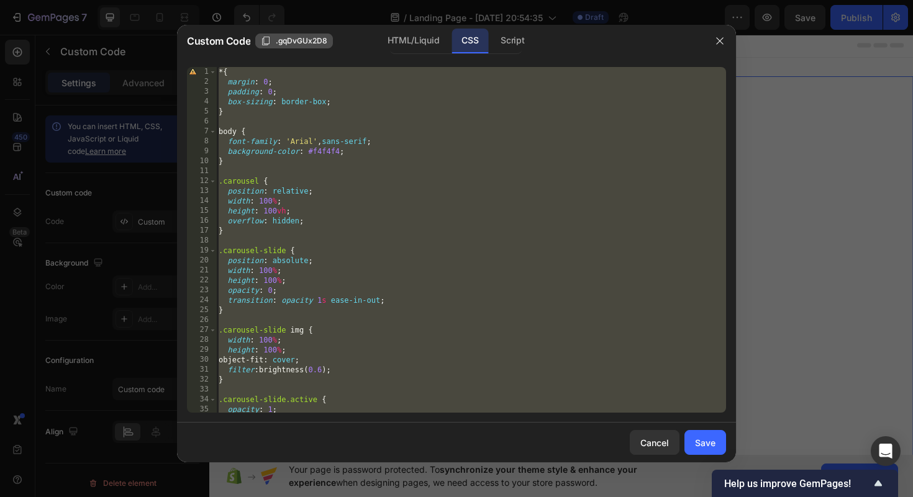
click at [320, 41] on span ".gqDvGUx2D8" at bounding box center [302, 40] width 52 height 11
click at [411, 45] on div "HTML/Liquid" at bounding box center [413, 41] width 71 height 25
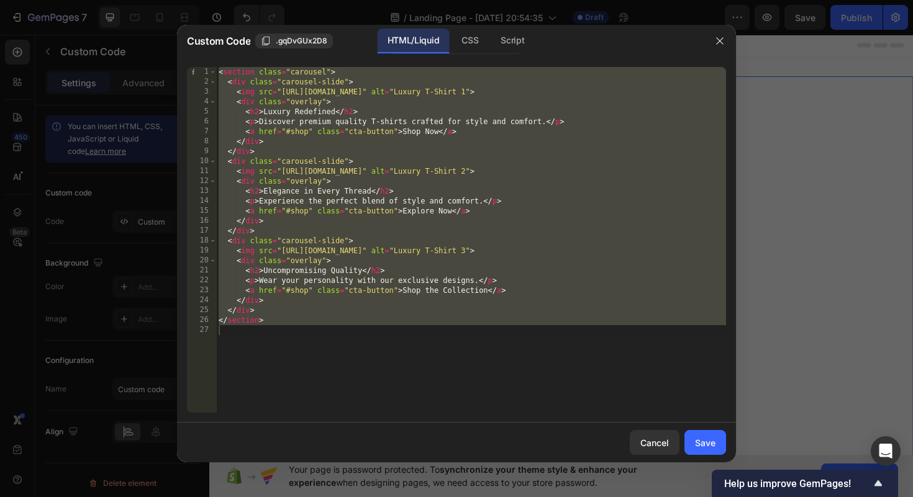
click at [466, 55] on div "Custom Code .gqDvGUx2D8 HTML/Liquid CSS Script" at bounding box center [440, 41] width 527 height 32
click at [467, 50] on div "CSS" at bounding box center [469, 41] width 37 height 25
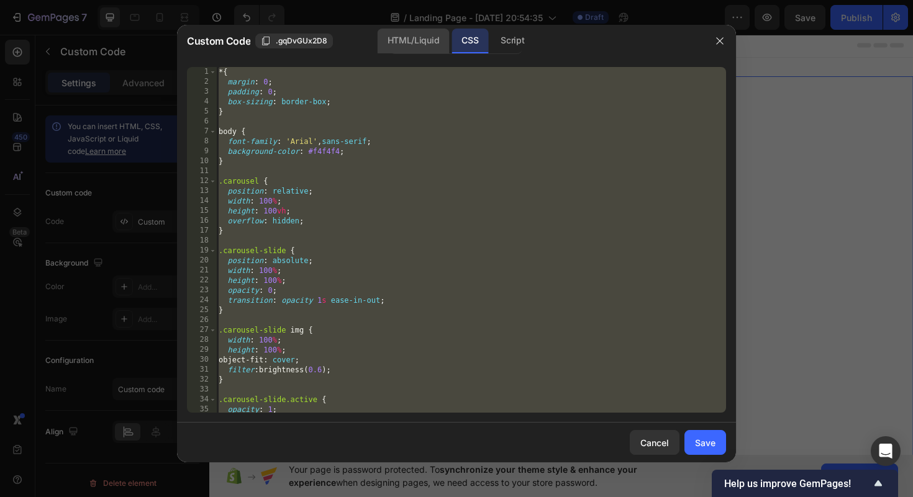
click at [404, 48] on div "HTML/Liquid" at bounding box center [413, 41] width 71 height 25
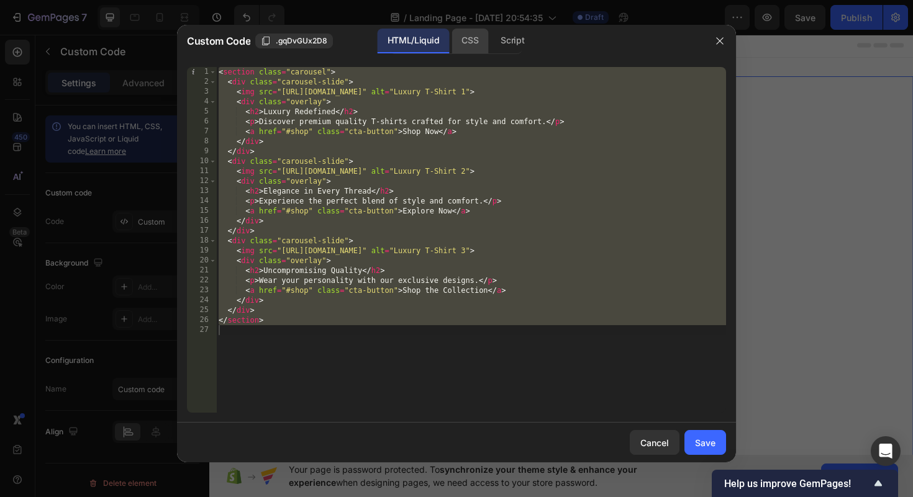
click at [481, 32] on div "CSS" at bounding box center [469, 41] width 37 height 25
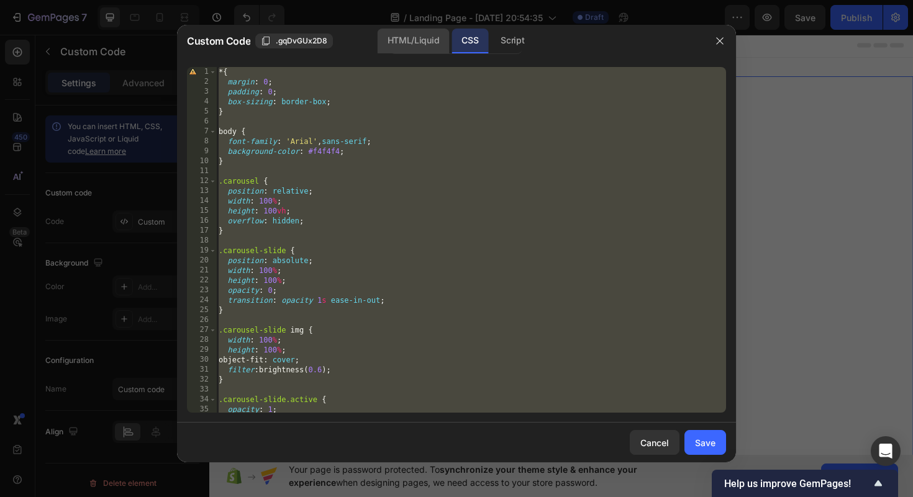
click at [415, 49] on div "HTML/Liquid" at bounding box center [413, 41] width 71 height 25
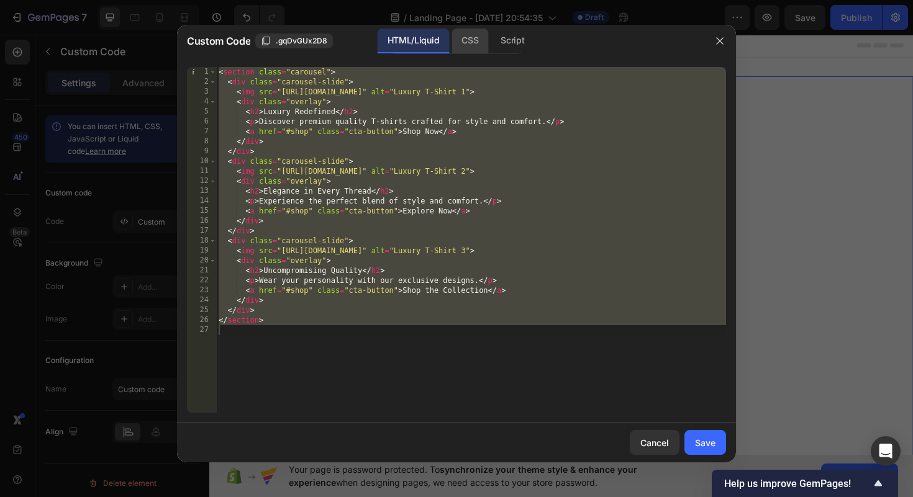
click at [452, 46] on div "CSS" at bounding box center [469, 41] width 37 height 25
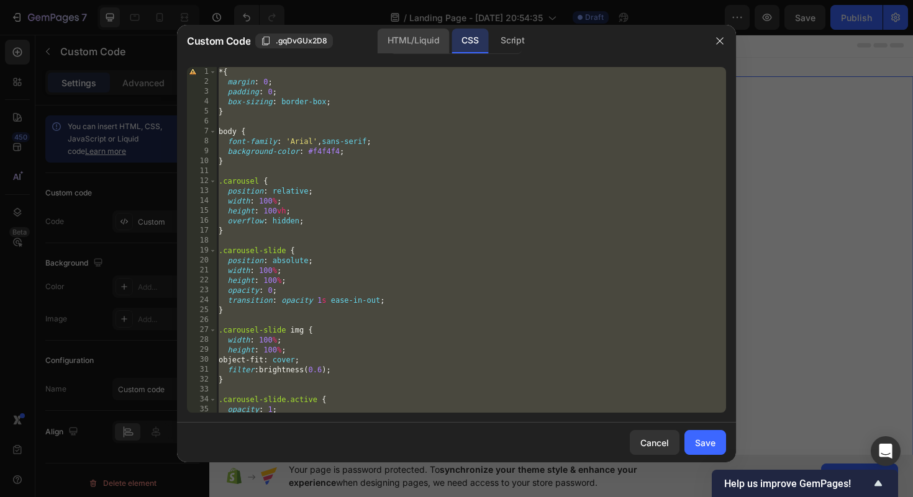
click at [435, 45] on div "HTML/Liquid" at bounding box center [413, 41] width 71 height 25
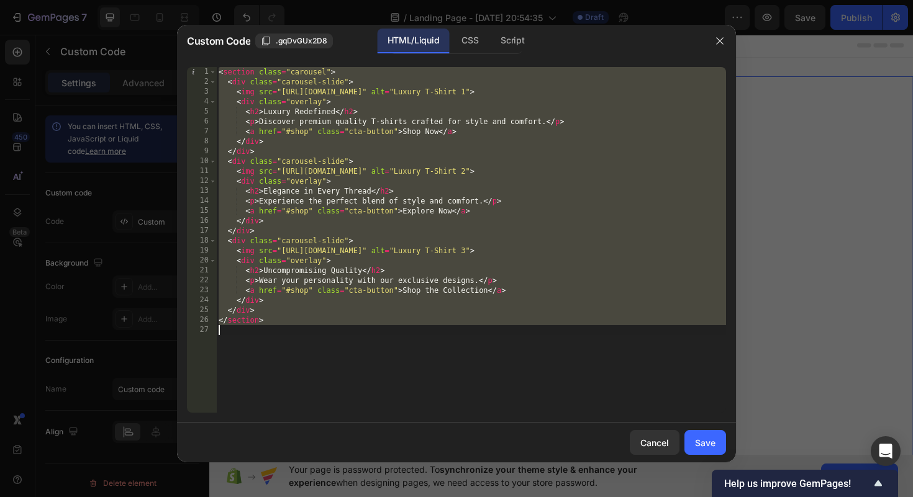
click at [368, 159] on div "< section class = "carousel" > < div class = "carousel-slide" > < img src = "[U…" at bounding box center [471, 250] width 510 height 366
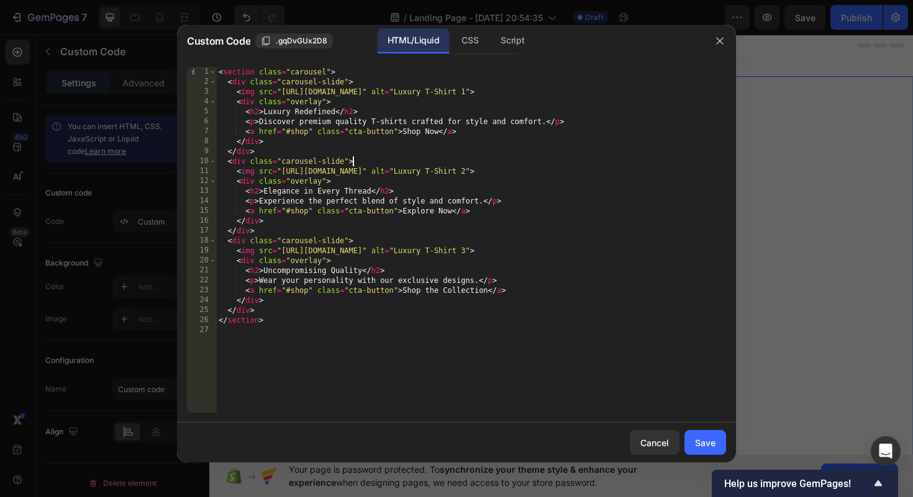
type textarea "</section>"
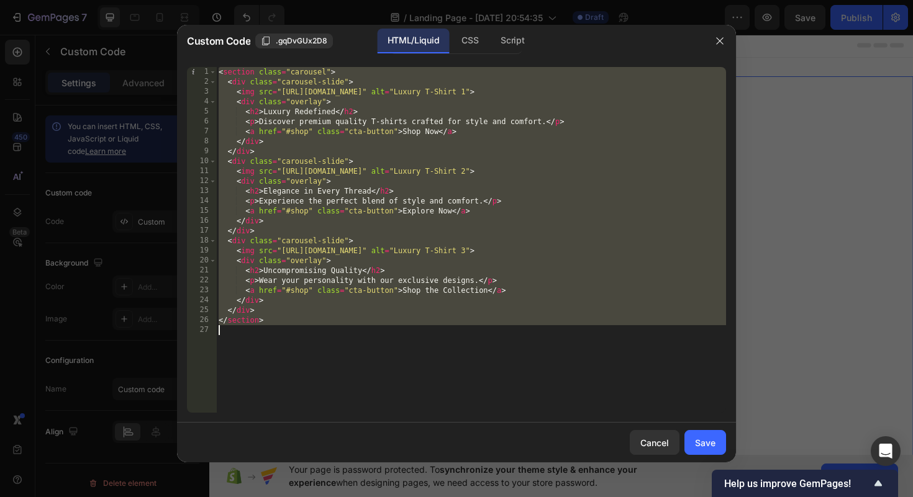
paste textarea
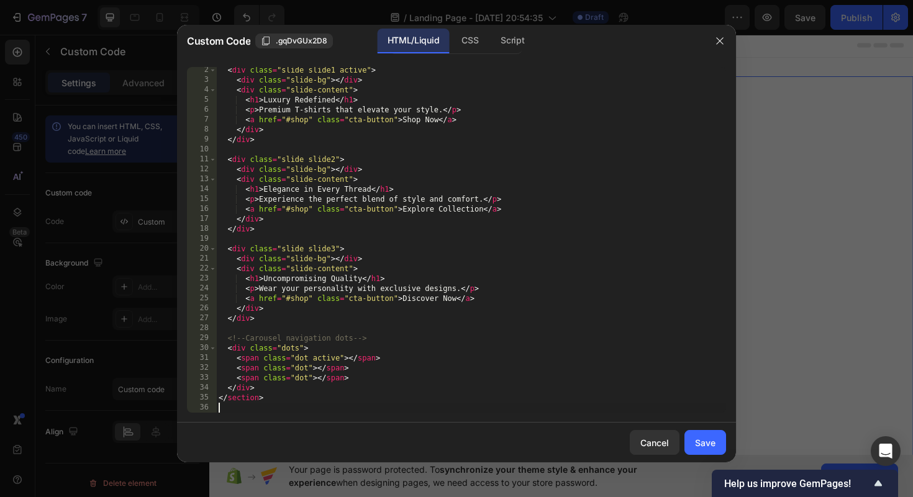
scroll to position [12, 0]
click at [466, 52] on div "CSS" at bounding box center [469, 41] width 37 height 25
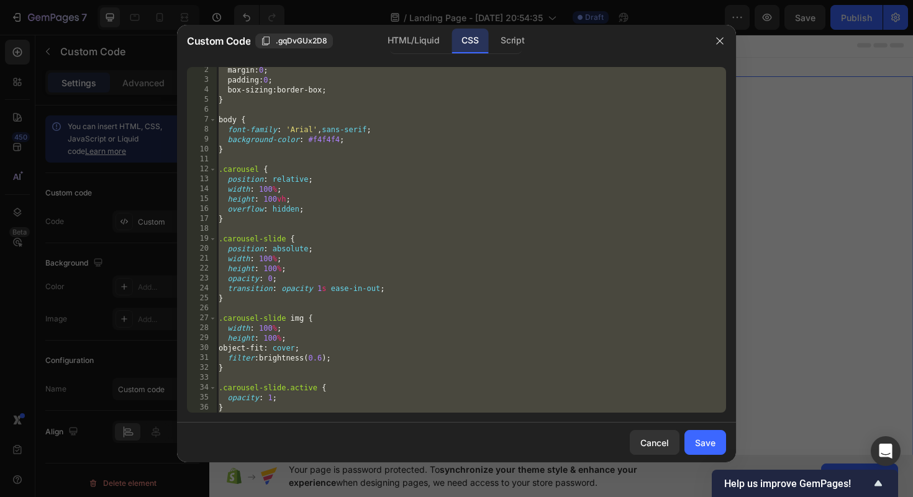
click at [462, 147] on div "margin : 0 ; padding : 0 ; box-sizing : border-box ; } body { font-family : ' A…" at bounding box center [471, 248] width 510 height 366
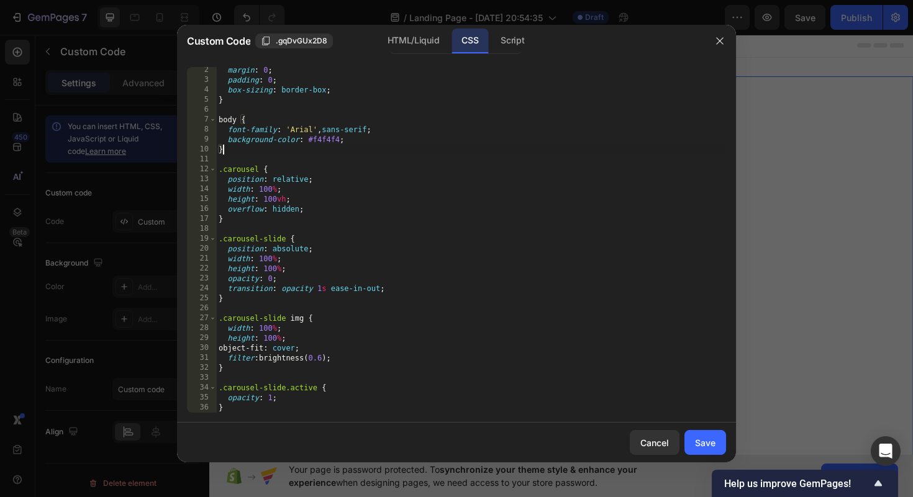
type textarea "}"
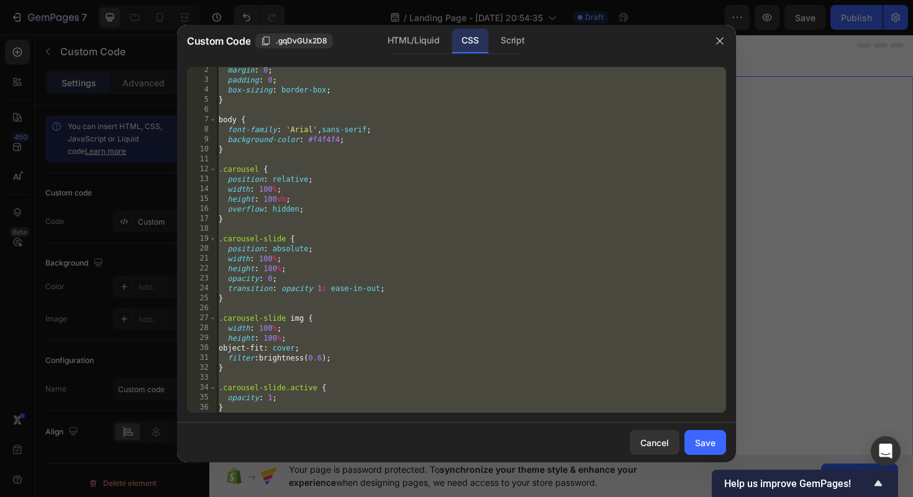
paste textarea
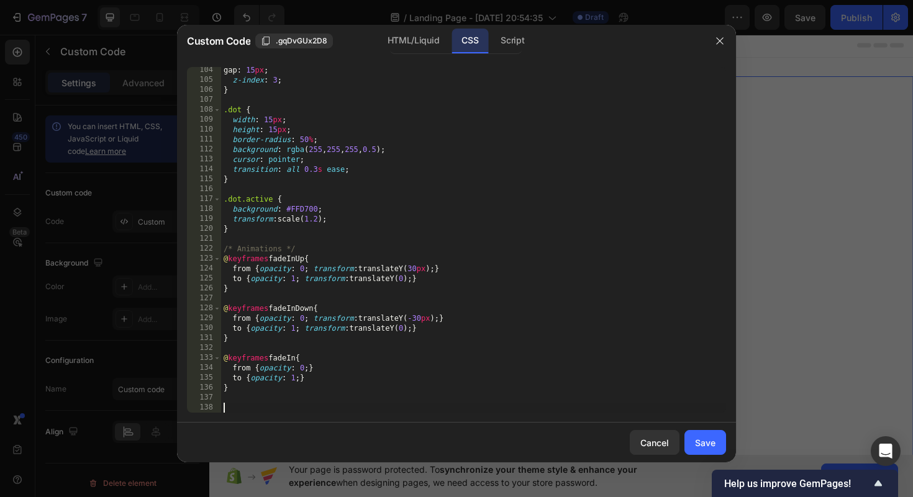
scroll to position [1145, 0]
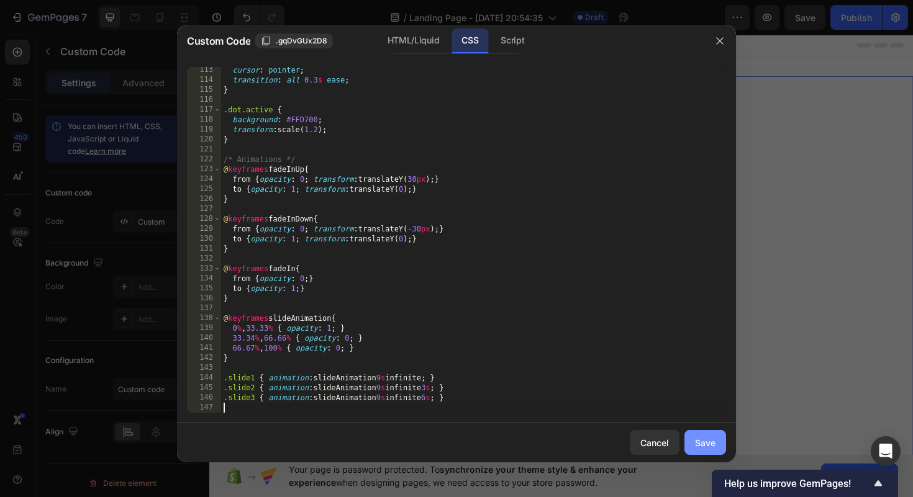
click at [705, 437] on div "Save" at bounding box center [705, 443] width 20 height 13
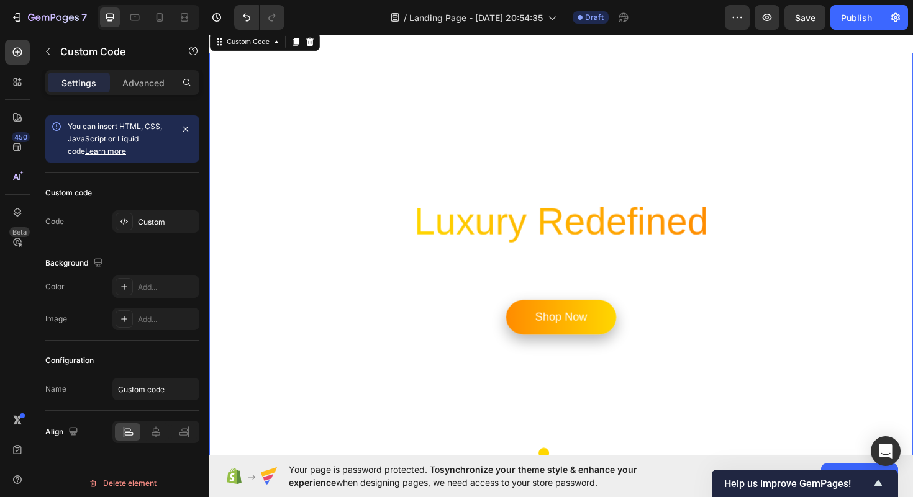
scroll to position [0, 0]
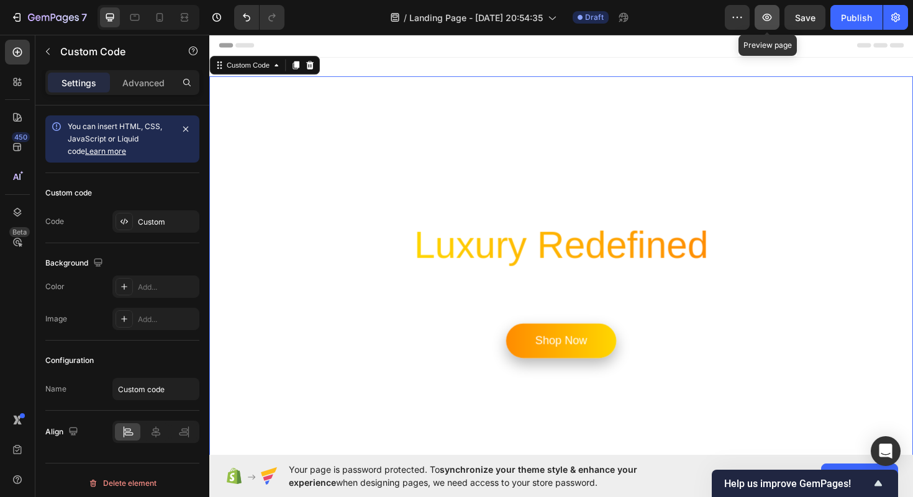
click at [765, 14] on icon "button" at bounding box center [767, 17] width 12 height 12
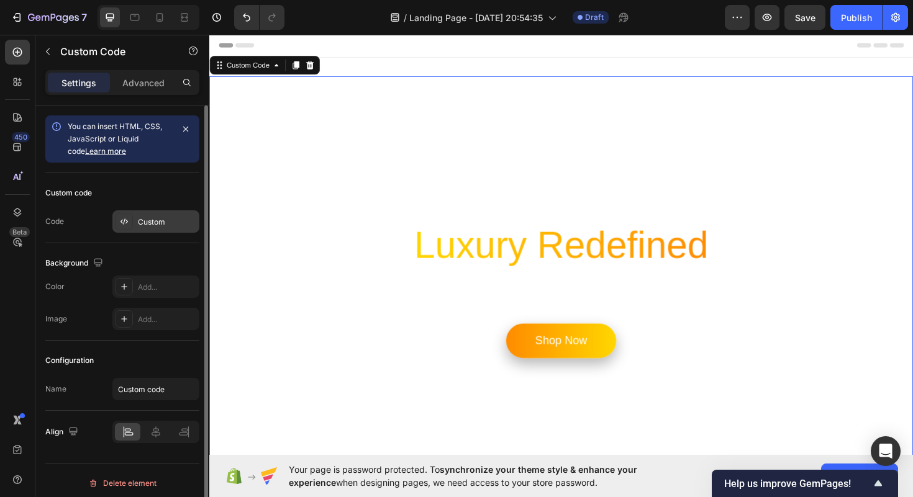
click at [134, 225] on div "Custom" at bounding box center [155, 222] width 87 height 22
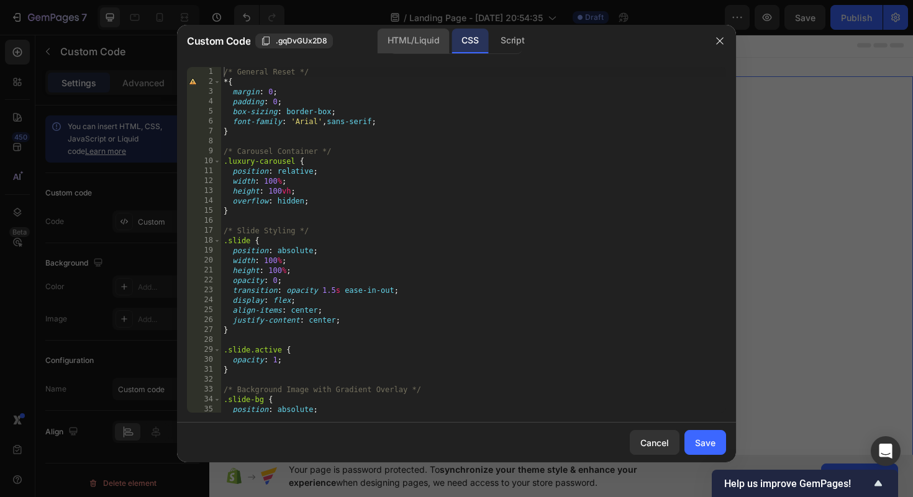
click at [402, 37] on div "HTML/Liquid" at bounding box center [413, 41] width 71 height 25
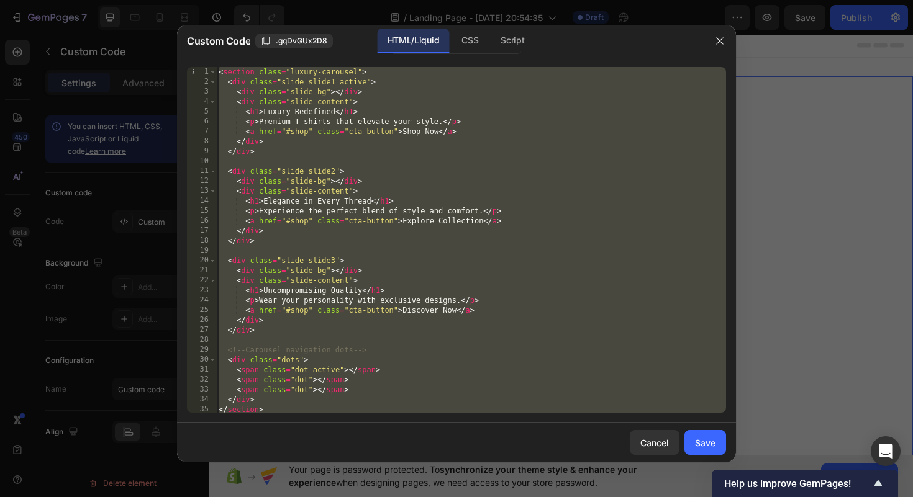
click at [381, 188] on div "< section class = "luxury-carousel" > < div class = "slide slide1 active" > < d…" at bounding box center [471, 250] width 510 height 366
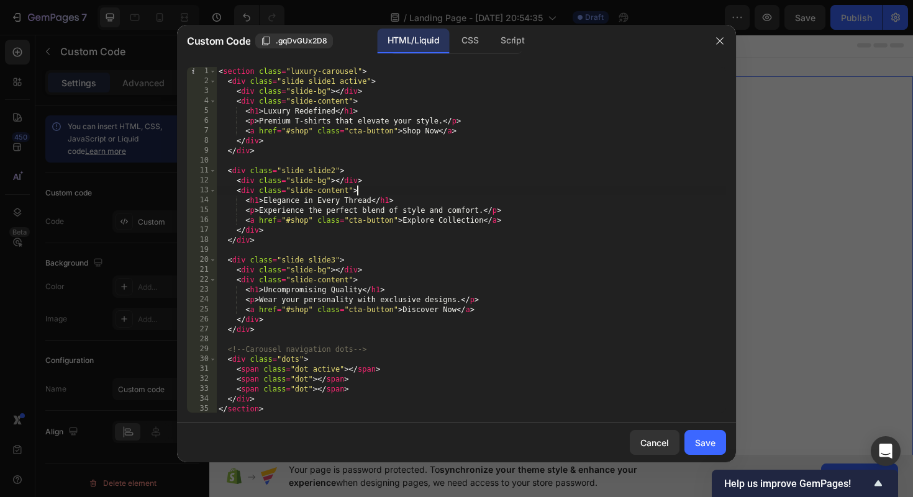
scroll to position [12, 0]
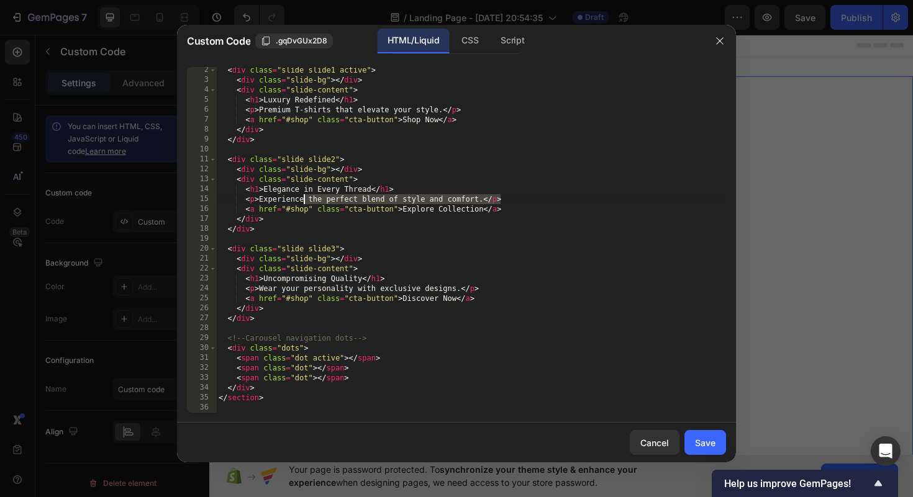
drag, startPoint x: 508, startPoint y: 199, endPoint x: 306, endPoint y: 197, distance: 202.5
click at [306, 198] on div "< div class = "slide slide1 active" > < div class = "slide-bg" > </ div > < div…" at bounding box center [471, 248] width 510 height 366
type textarea "<p>Experience the perfect blend of style and comfort.</p>"
click at [306, 197] on div "< div class = "slide slide1 active" > < div class = "slide-bg" > </ div > < div…" at bounding box center [471, 248] width 510 height 366
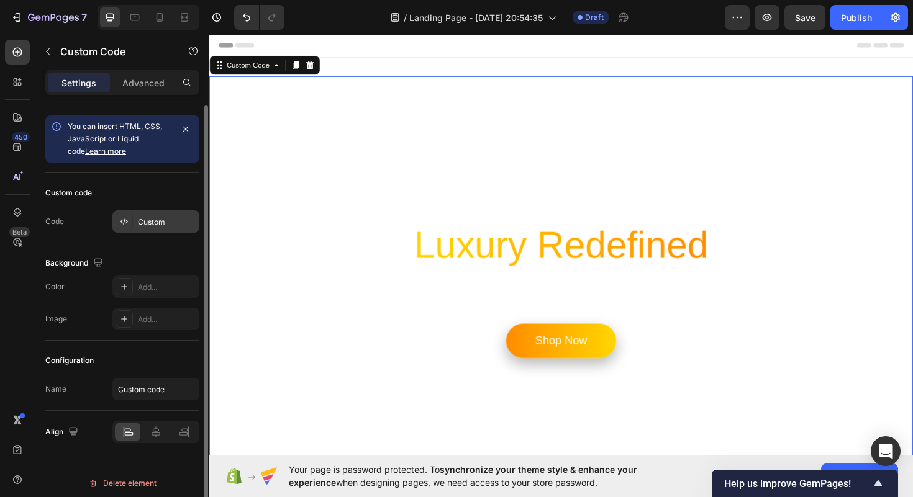
click at [132, 220] on div at bounding box center [124, 221] width 17 height 17
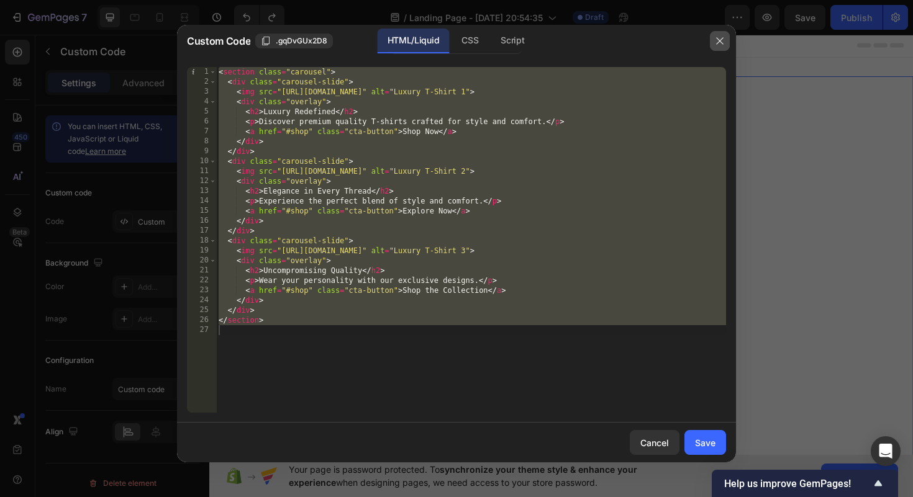
click at [719, 42] on icon "button" at bounding box center [719, 40] width 7 height 7
